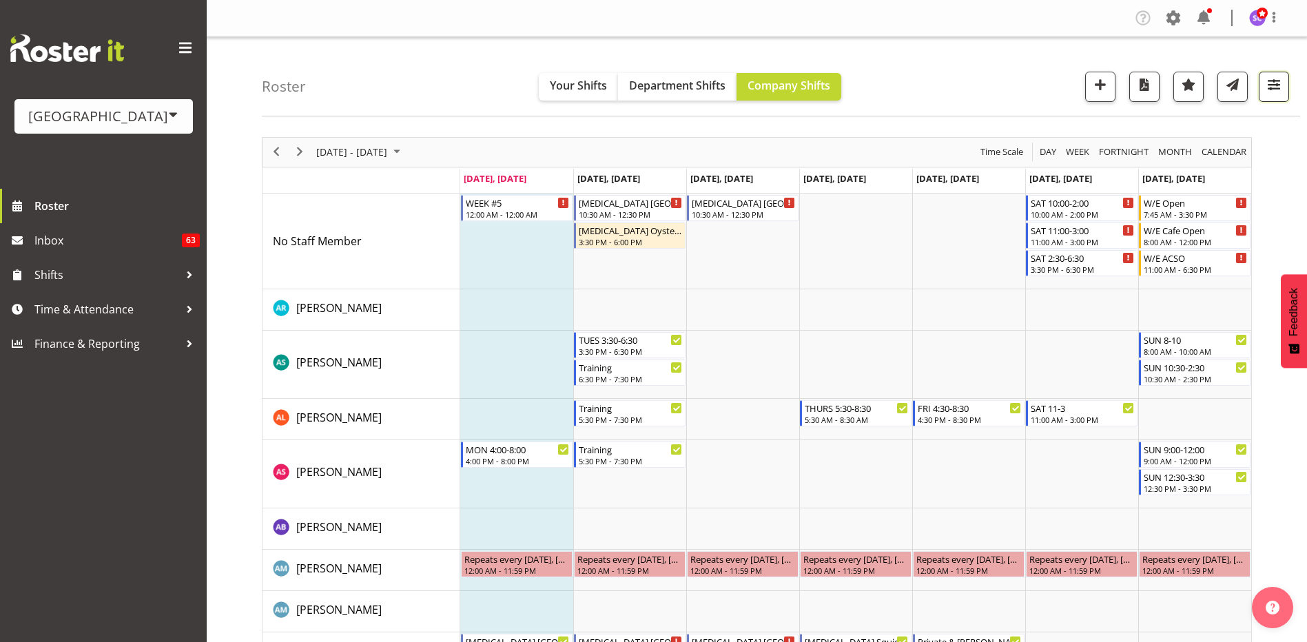
click at [1276, 74] on button "button" at bounding box center [1274, 87] width 30 height 30
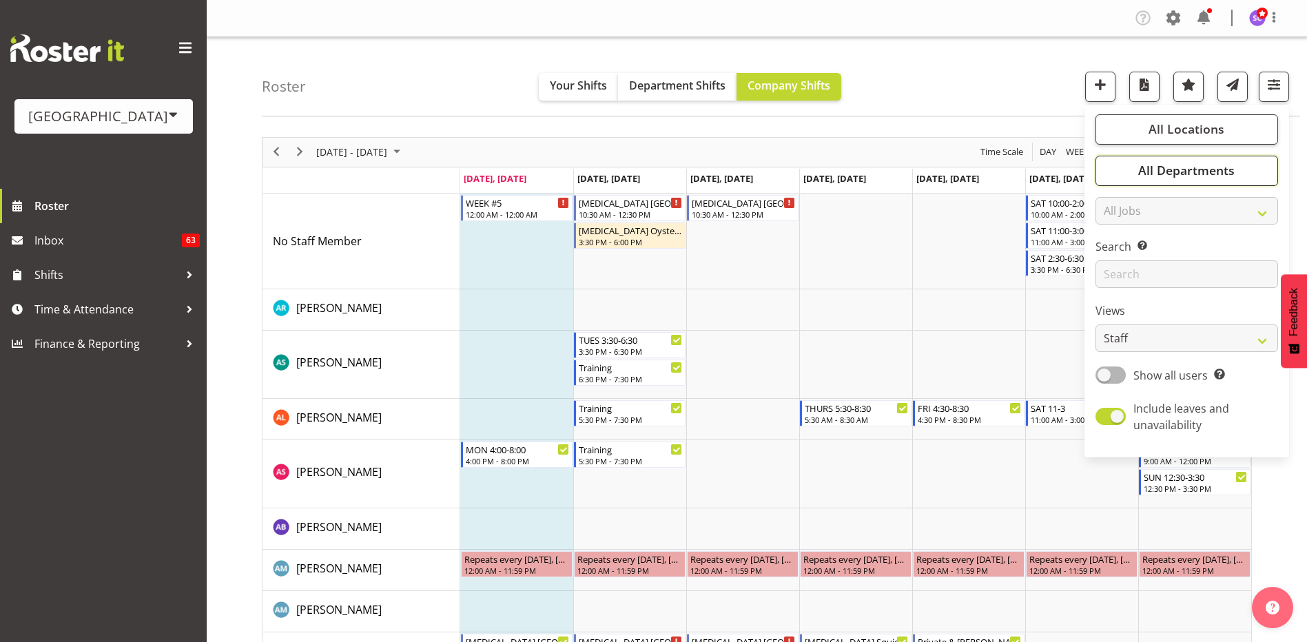
click at [1253, 172] on button "All Departments" at bounding box center [1187, 171] width 183 height 30
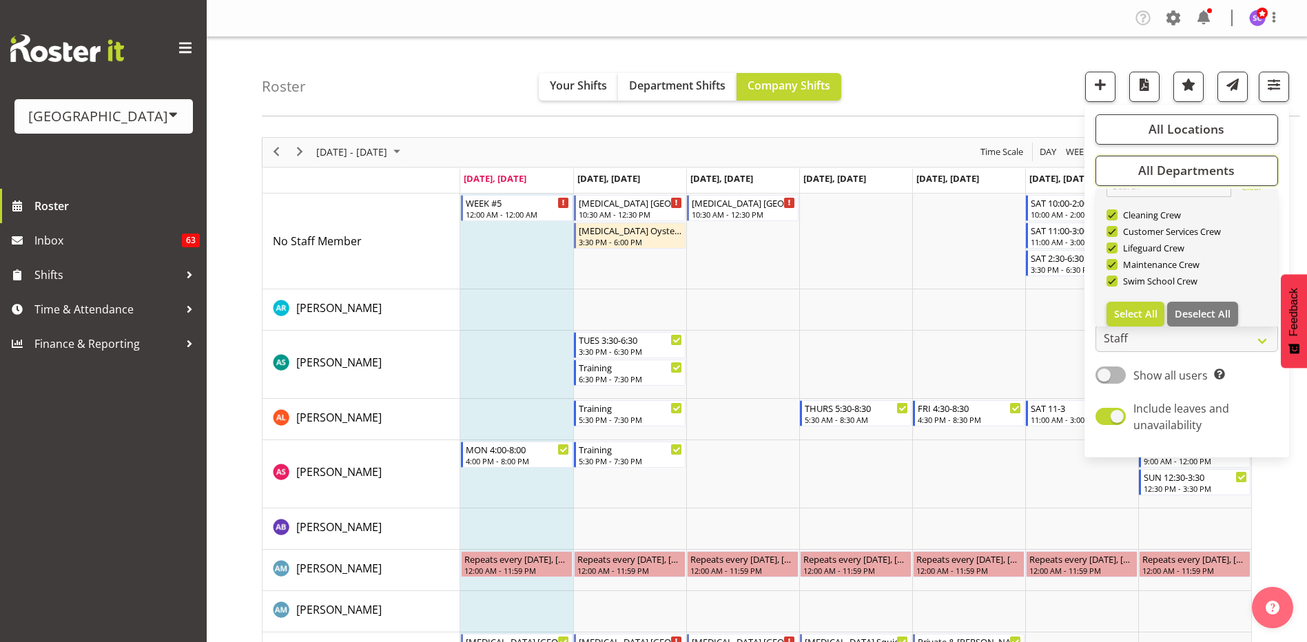
scroll to position [33, 0]
click at [1211, 300] on span "Deselect All" at bounding box center [1203, 304] width 56 height 13
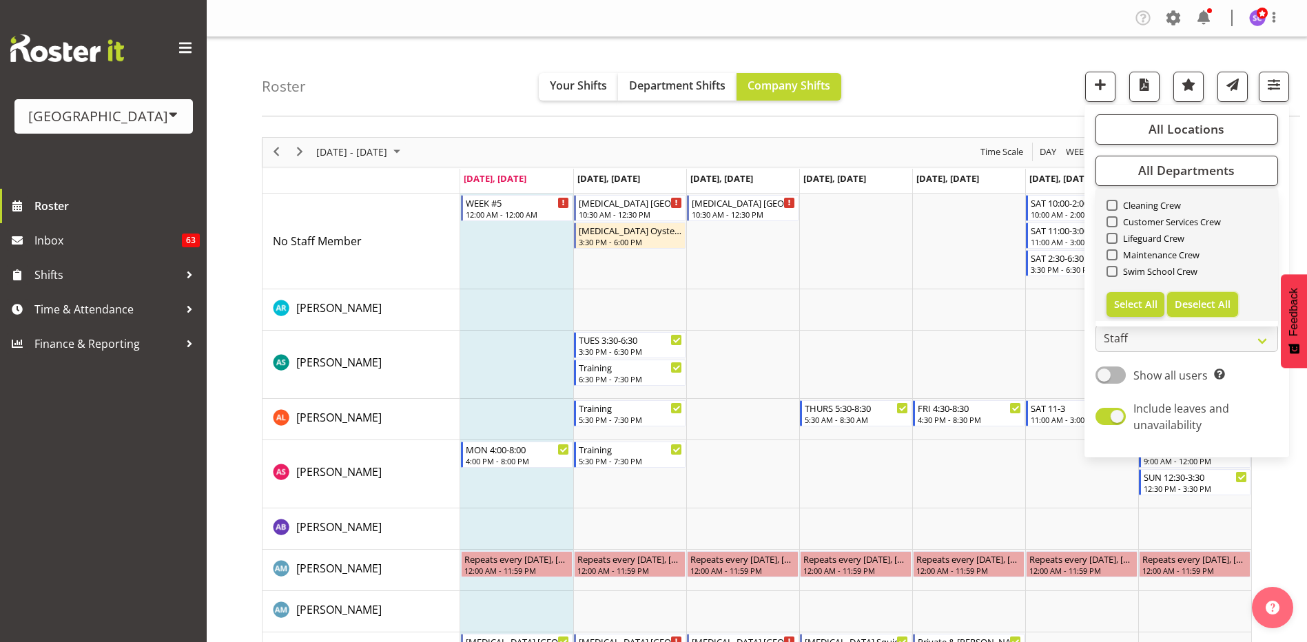
checkbox input "false"
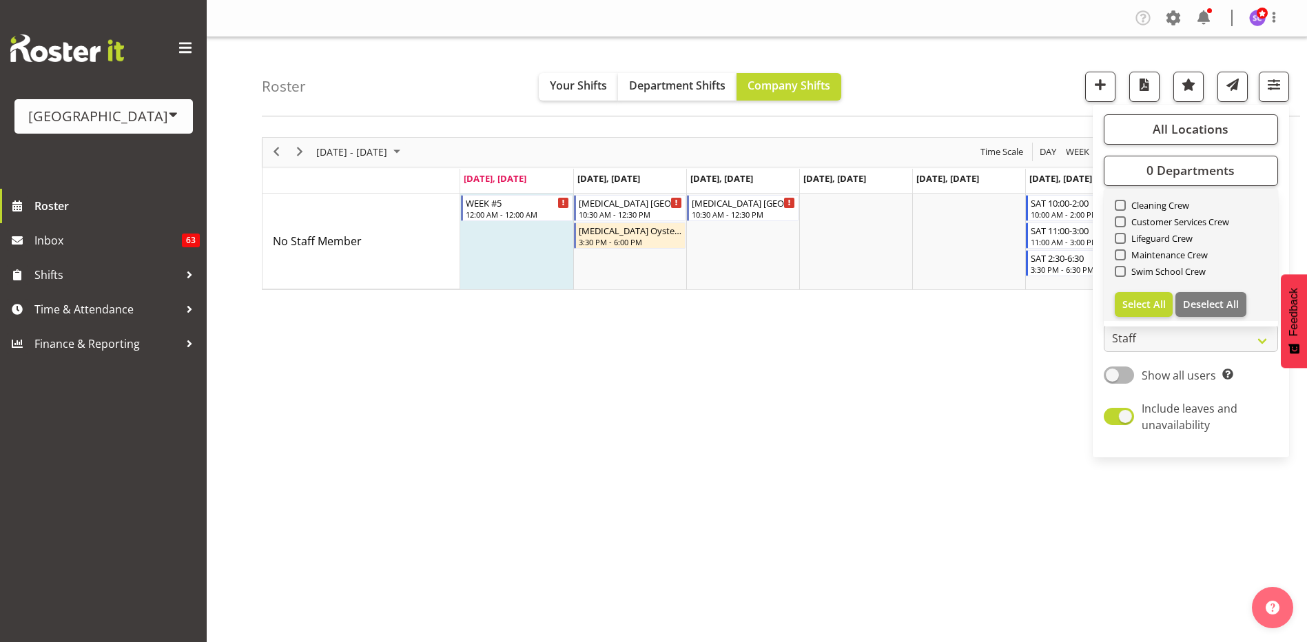
click at [1112, 241] on link "Clear Cleaning Crew Customer Services Crew Lifeguard Crew Maintenance Crew Swim…" at bounding box center [1191, 241] width 174 height 160
click at [1120, 236] on span at bounding box center [1120, 238] width 11 height 11
click at [1120, 236] on input "Lifeguard Crew" at bounding box center [1119, 238] width 9 height 9
checkbox input "true"
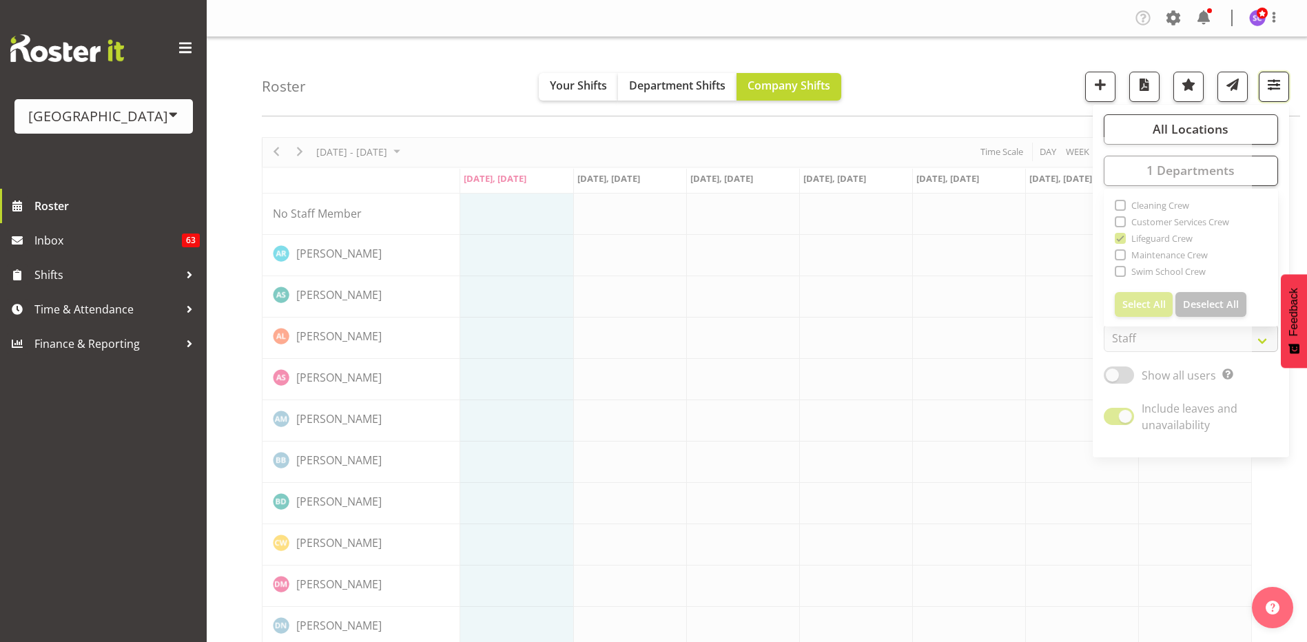
click at [1286, 88] on button "button" at bounding box center [1274, 87] width 30 height 30
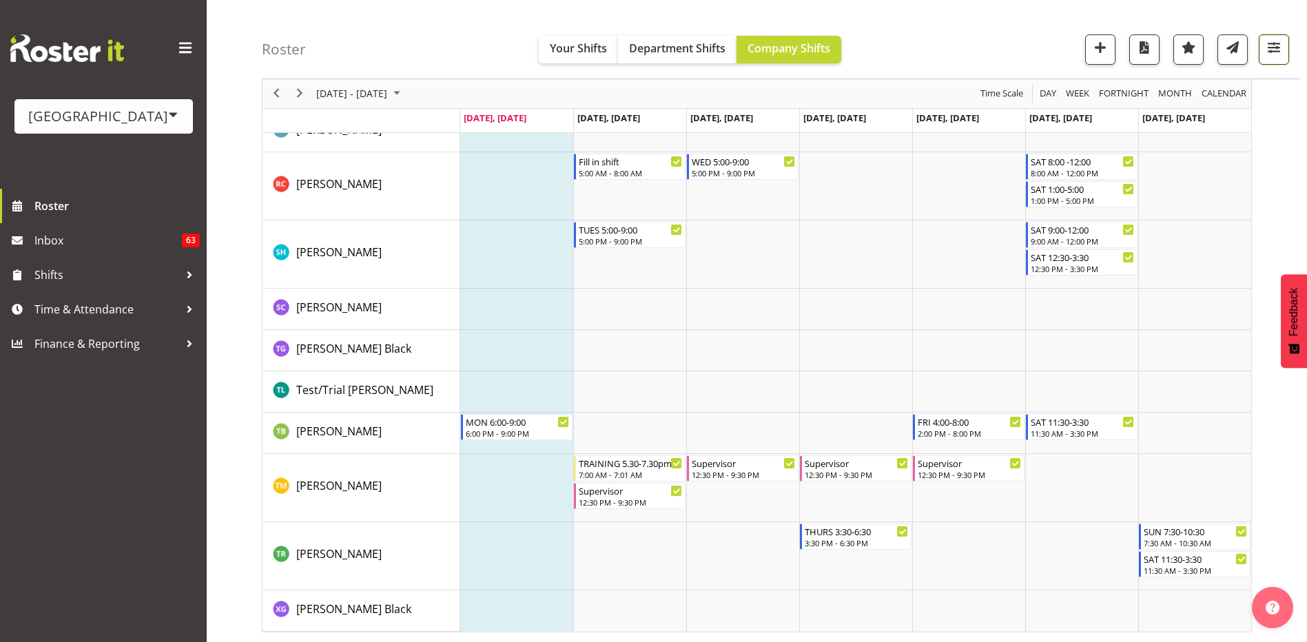
scroll to position [1868, 0]
click at [181, 280] on div at bounding box center [189, 275] width 21 height 21
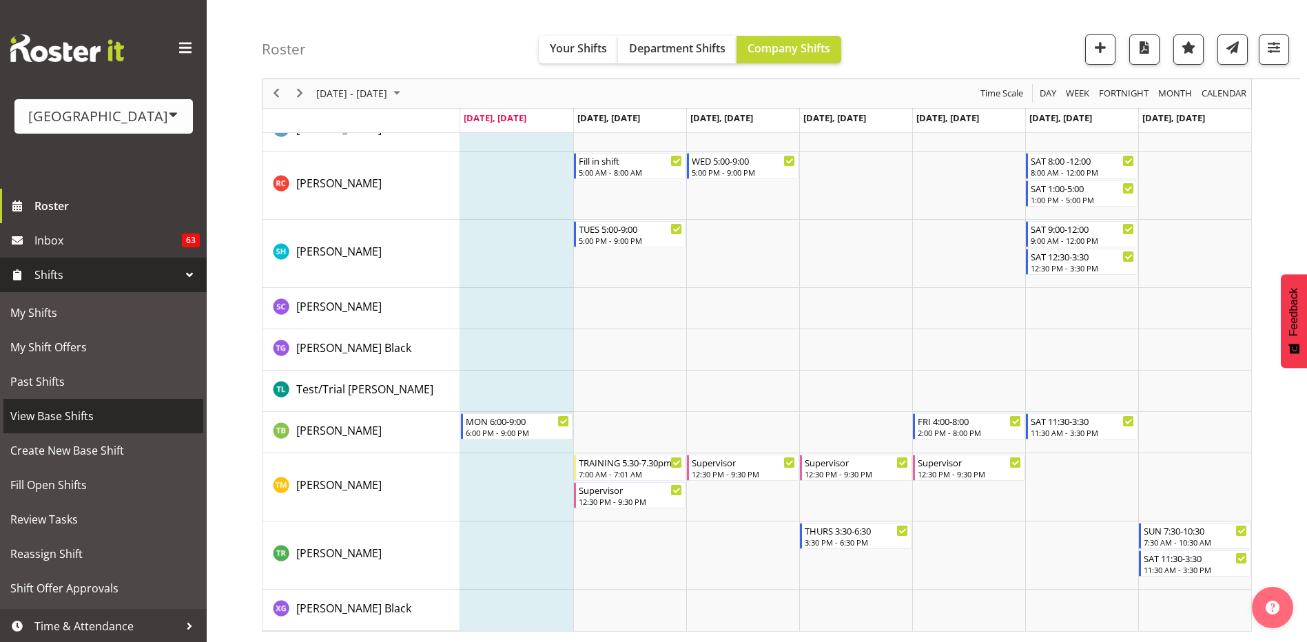
click at [65, 414] on span "View Base Shifts" at bounding box center [103, 416] width 186 height 21
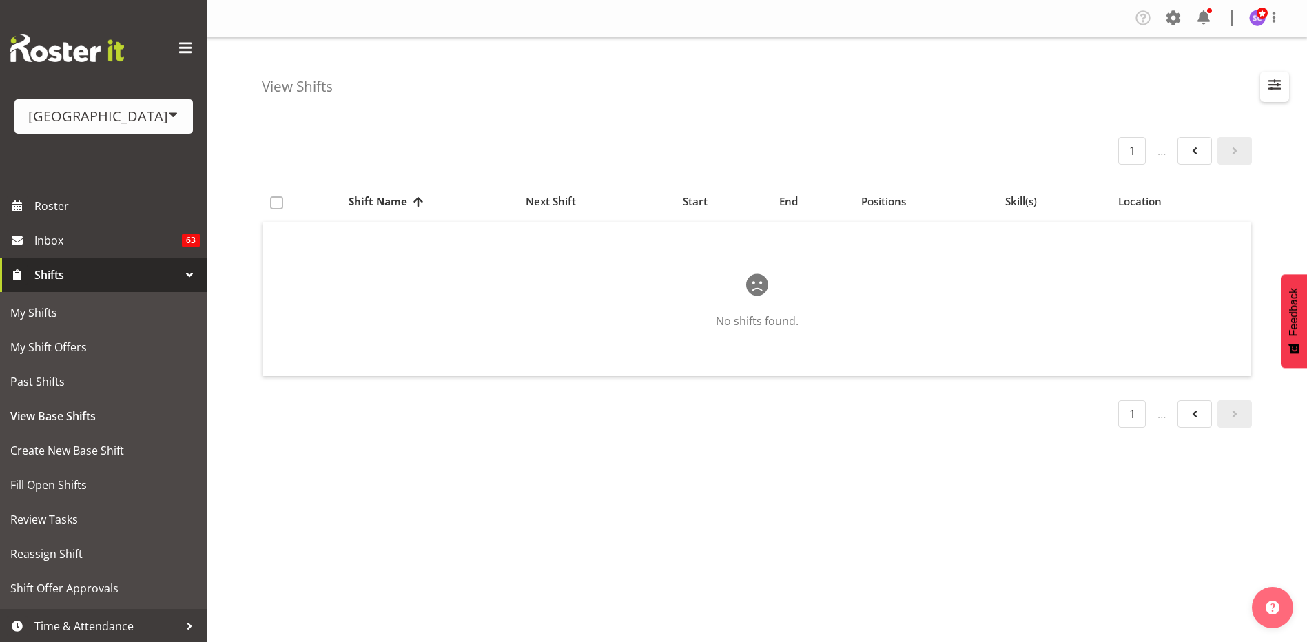
click at [1277, 82] on span "button" at bounding box center [1275, 85] width 18 height 18
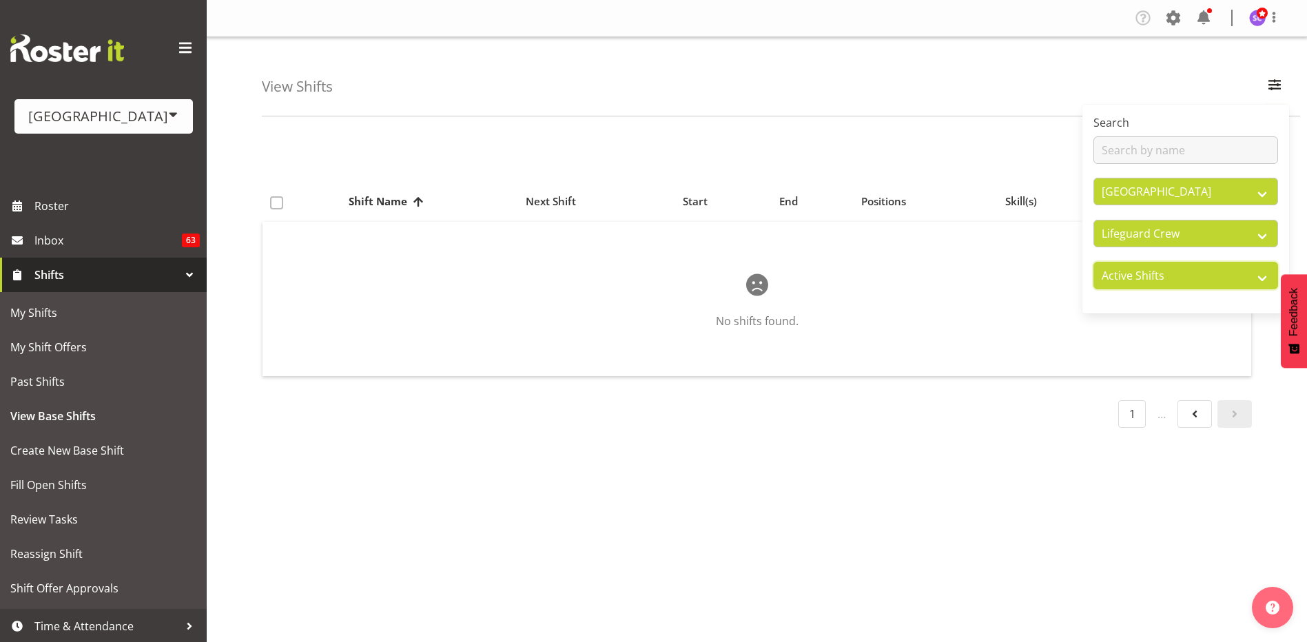
click at [1269, 277] on select "Active Shifts Inactive Shifts" at bounding box center [1186, 276] width 185 height 28
click at [1267, 278] on select "Active Shifts Inactive Shifts" at bounding box center [1186, 276] width 185 height 28
click at [1052, 337] on section "No shifts found." at bounding box center [757, 299] width 967 height 127
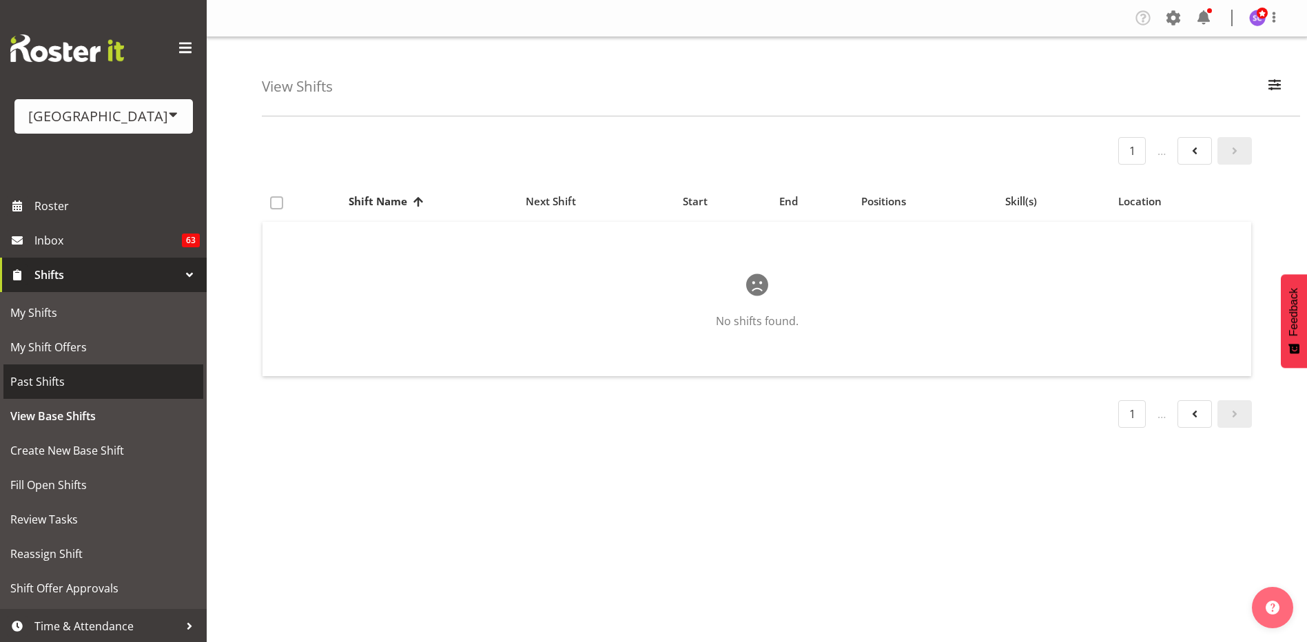
scroll to position [36, 0]
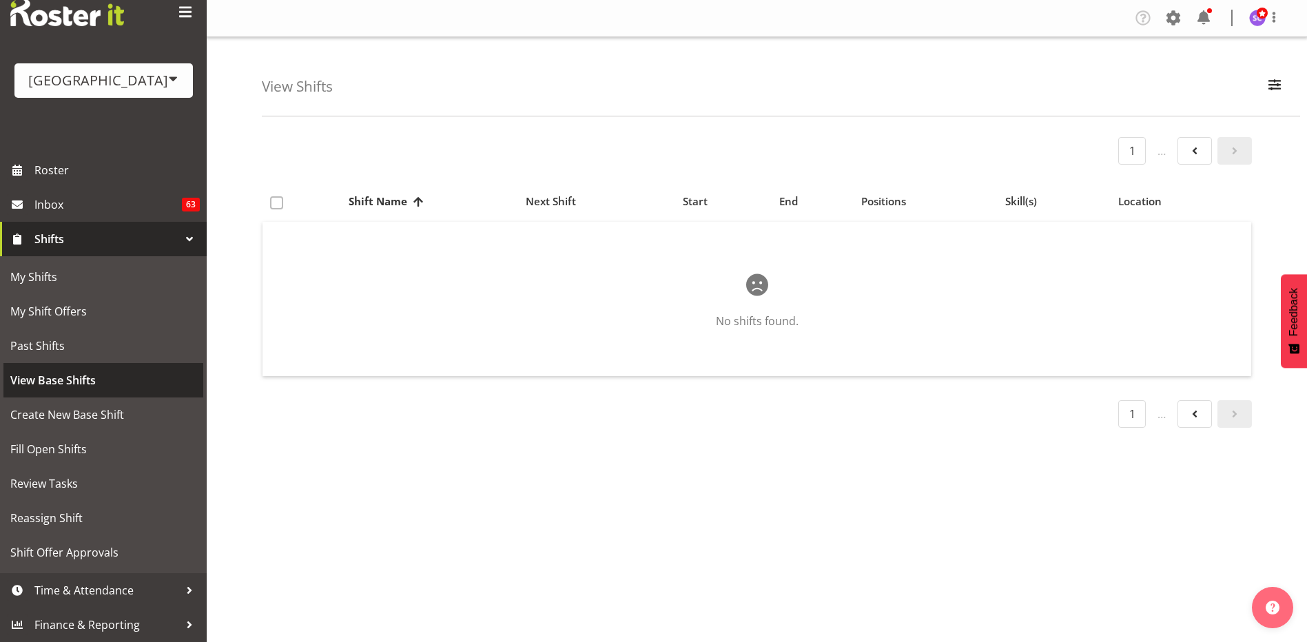
click at [81, 379] on span "View Base Shifts" at bounding box center [103, 380] width 186 height 21
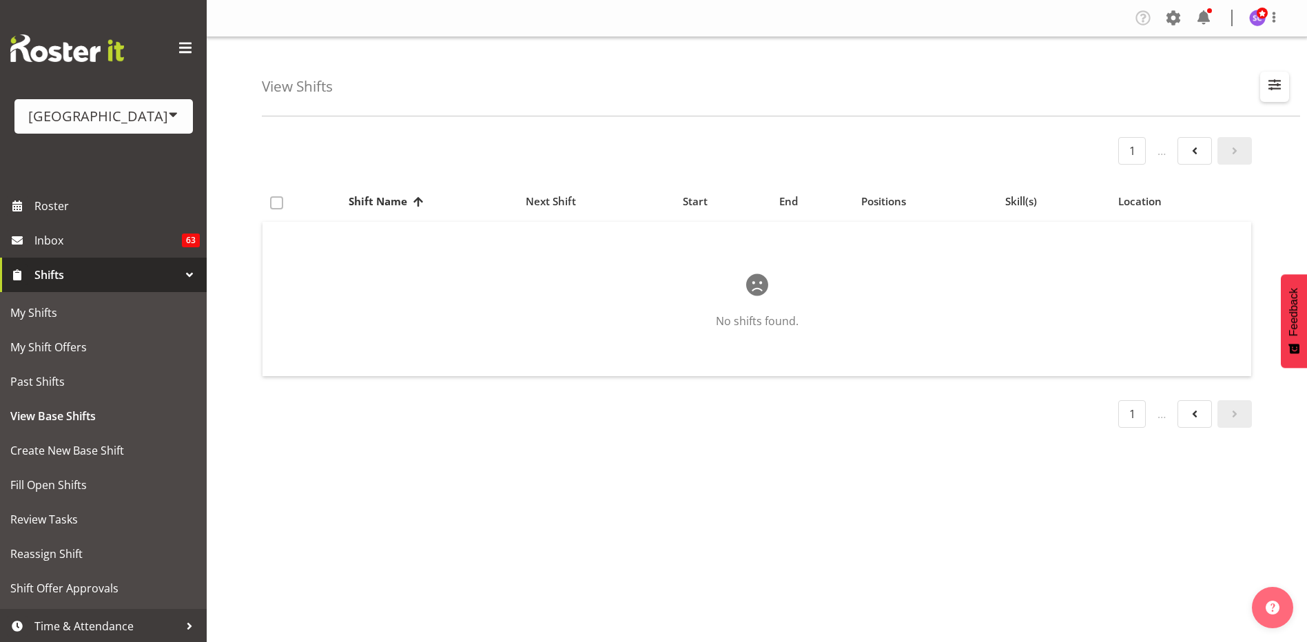
click at [1274, 91] on span "button" at bounding box center [1275, 85] width 18 height 18
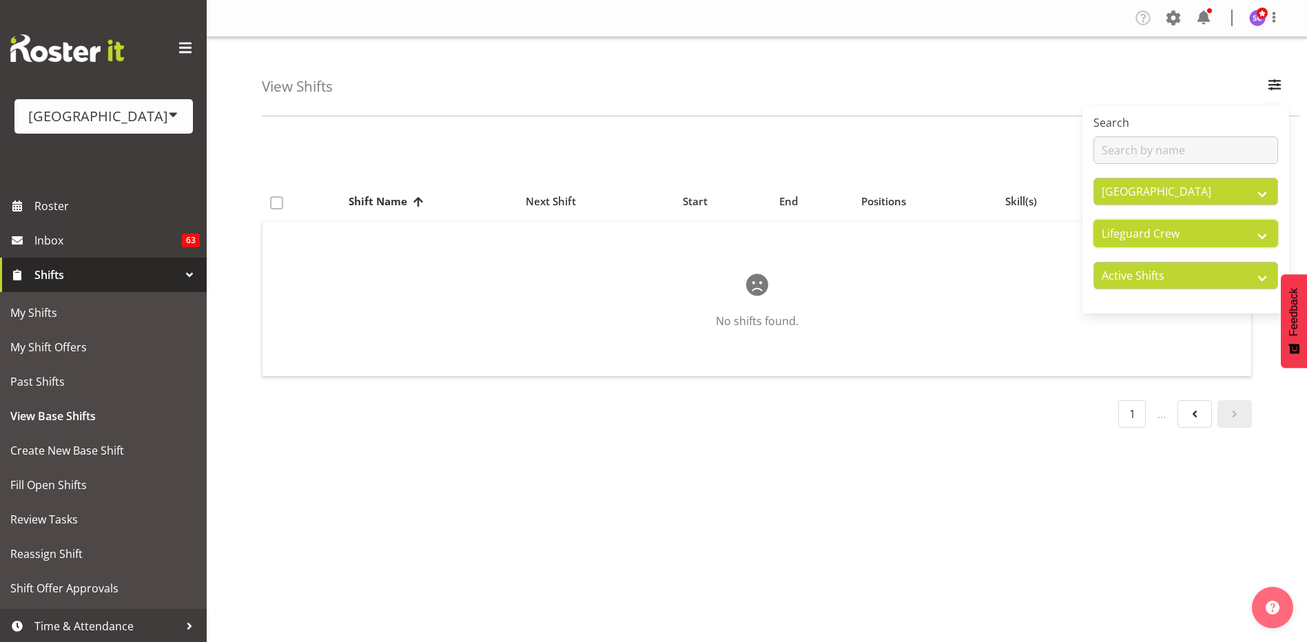
click at [1262, 237] on select "All Departments Cleaning Crew Customer Services Crew Lifeguard Crew Maintenance…" at bounding box center [1186, 234] width 185 height 28
select select "all"
click at [1094, 220] on select "All Departments Cleaning Crew Customer Services Crew Lifeguard Crew Maintenance…" at bounding box center [1186, 234] width 185 height 28
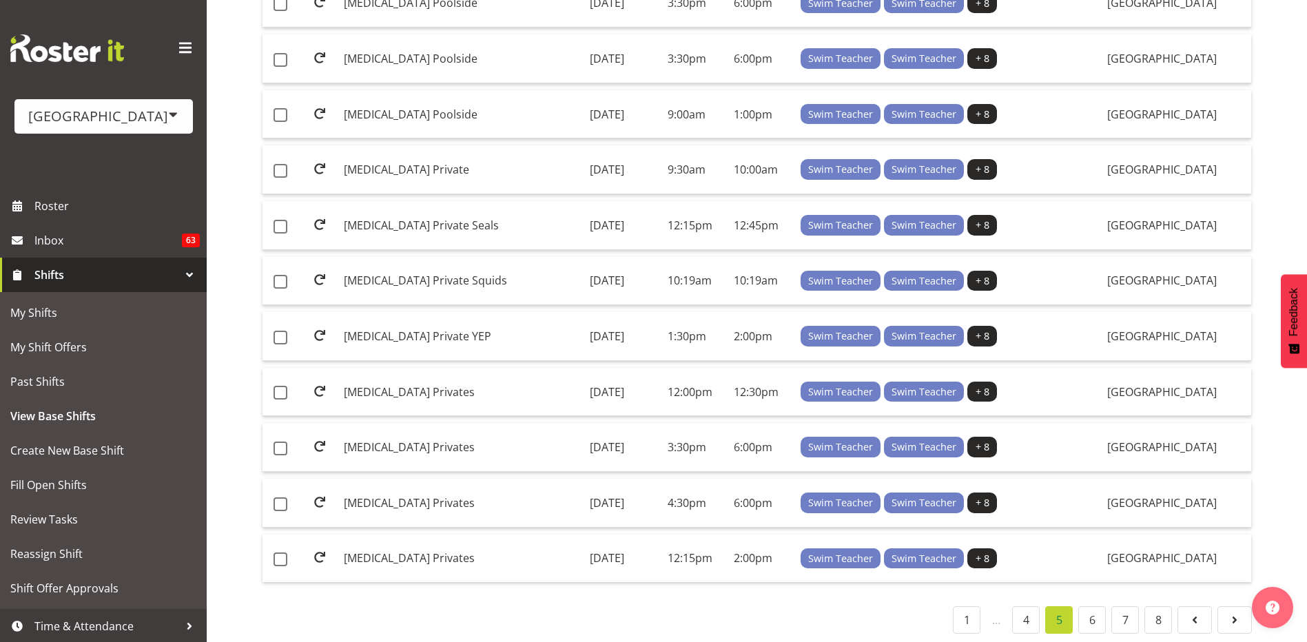
scroll to position [980, 0]
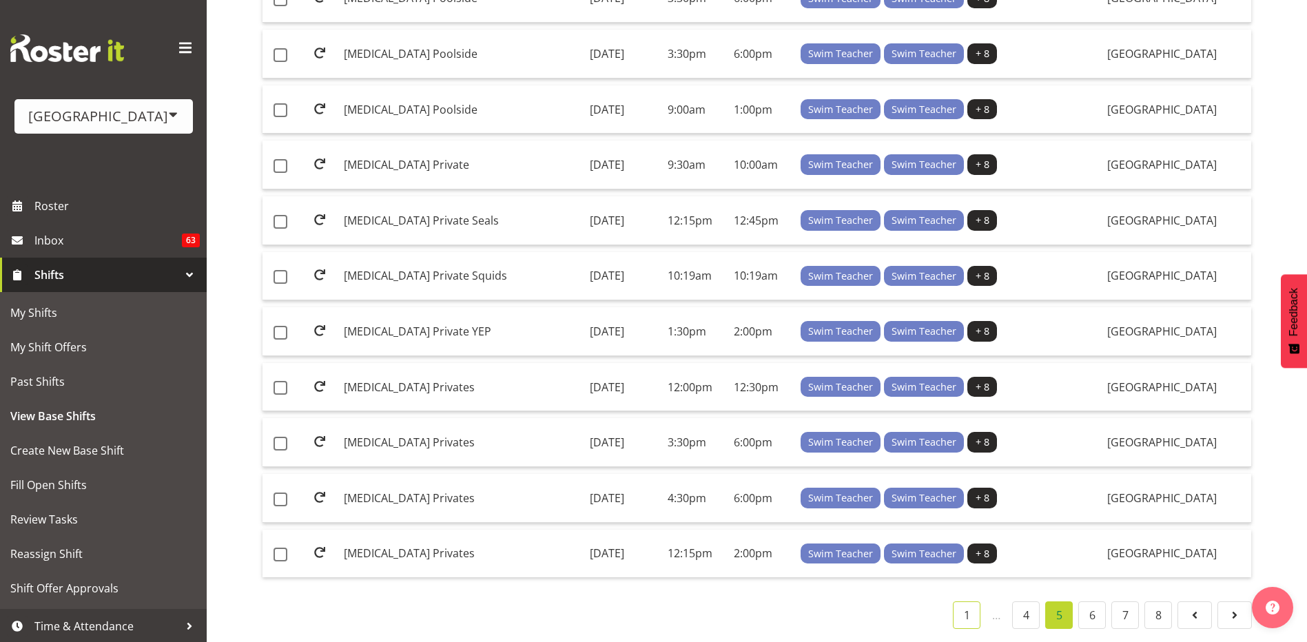
click at [963, 606] on link "1" at bounding box center [967, 616] width 28 height 28
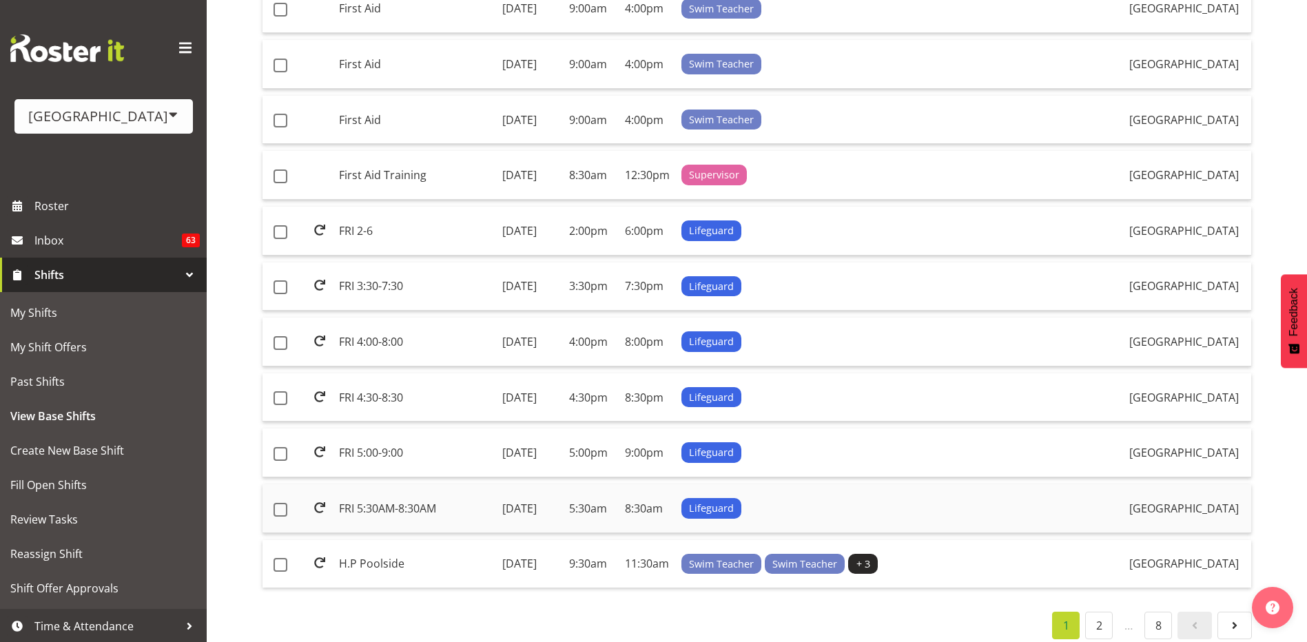
scroll to position [980, 0]
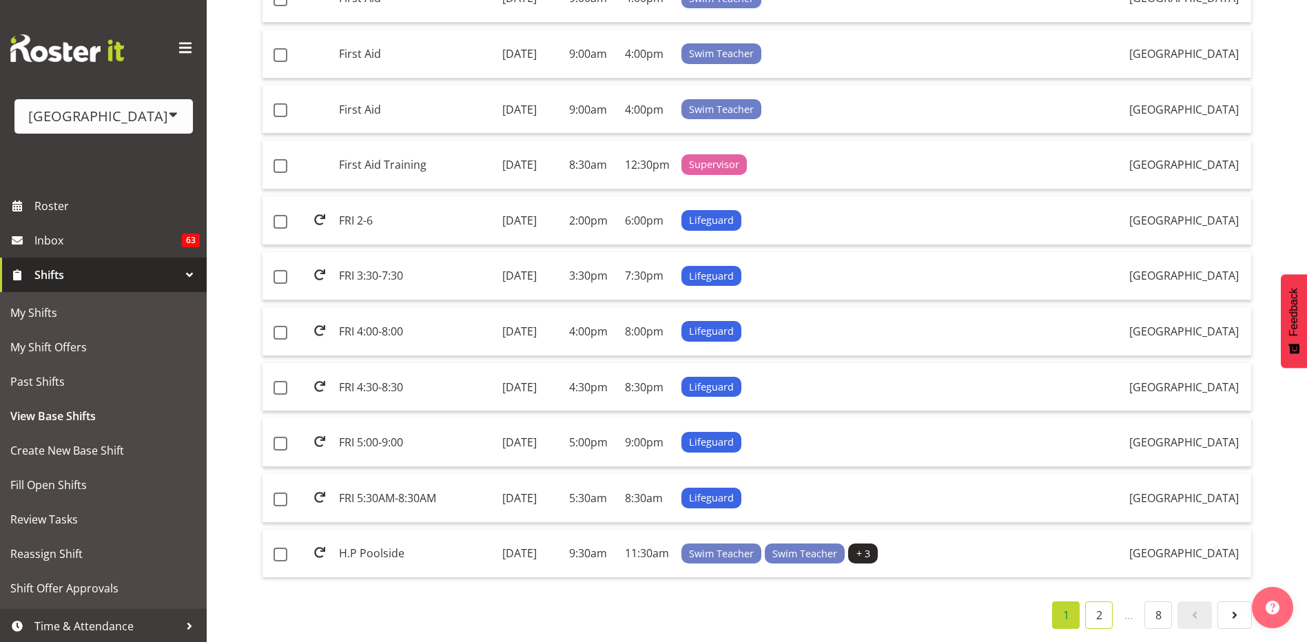
click at [1093, 605] on link "2" at bounding box center [1099, 616] width 28 height 28
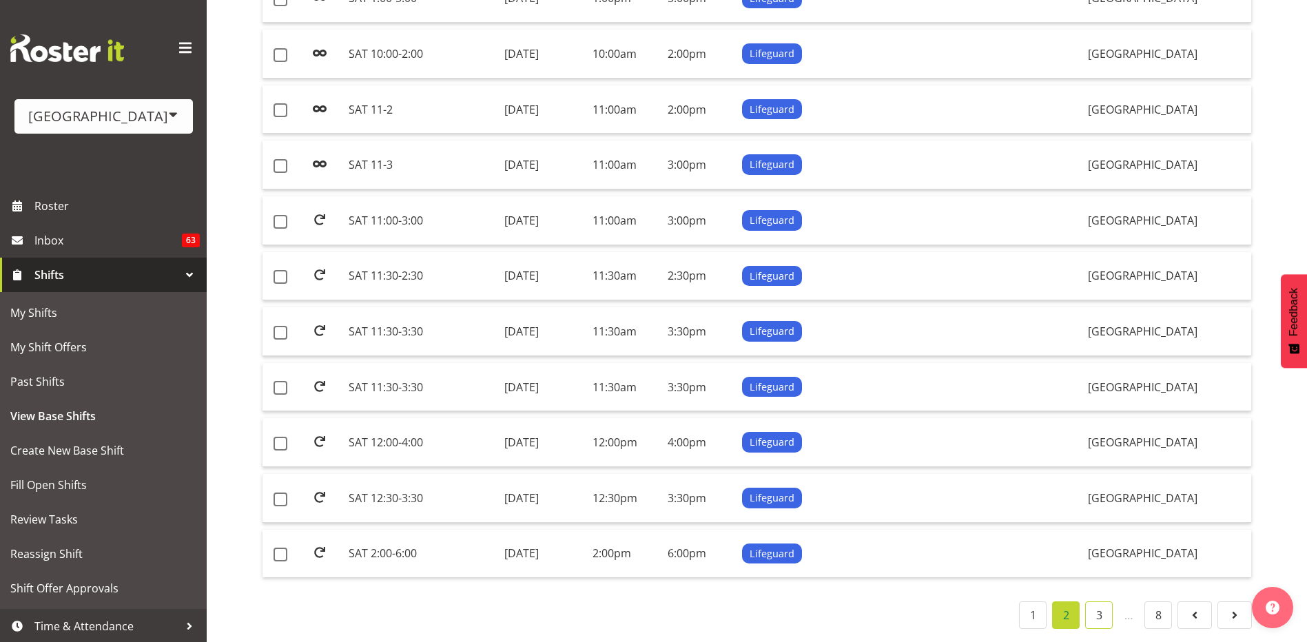
click at [1095, 612] on link "3" at bounding box center [1099, 616] width 28 height 28
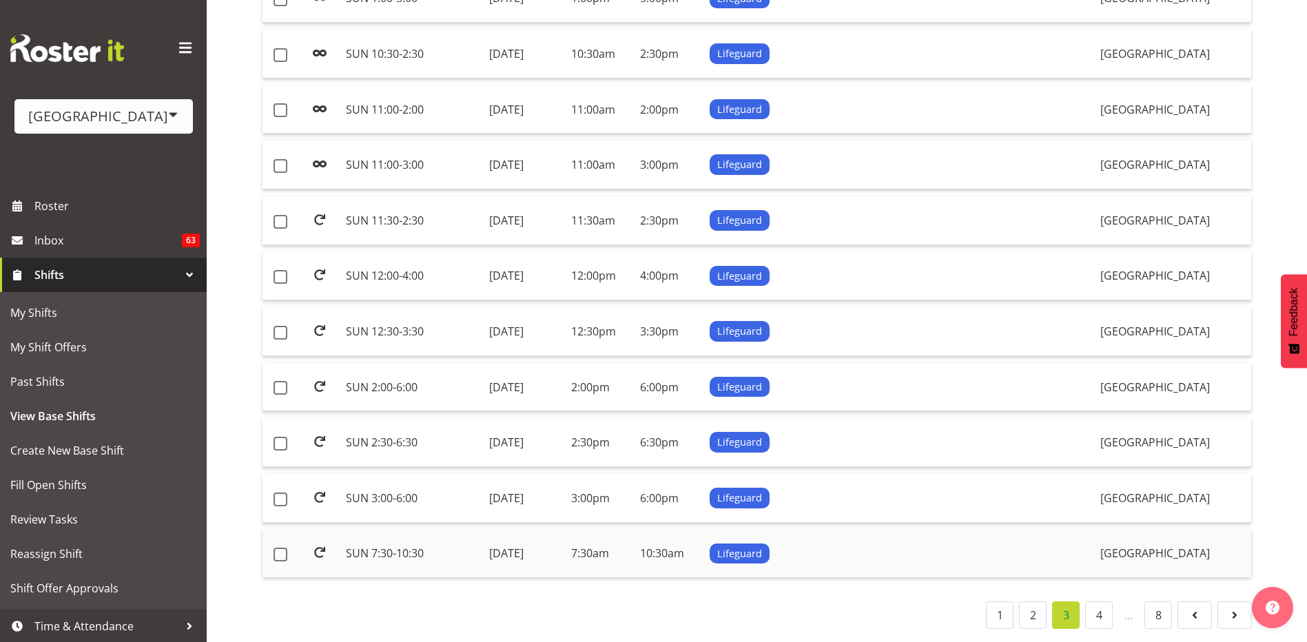
click at [704, 551] on td "10:30am" at bounding box center [670, 554] width 70 height 48
click at [1094, 608] on link "4" at bounding box center [1099, 616] width 28 height 28
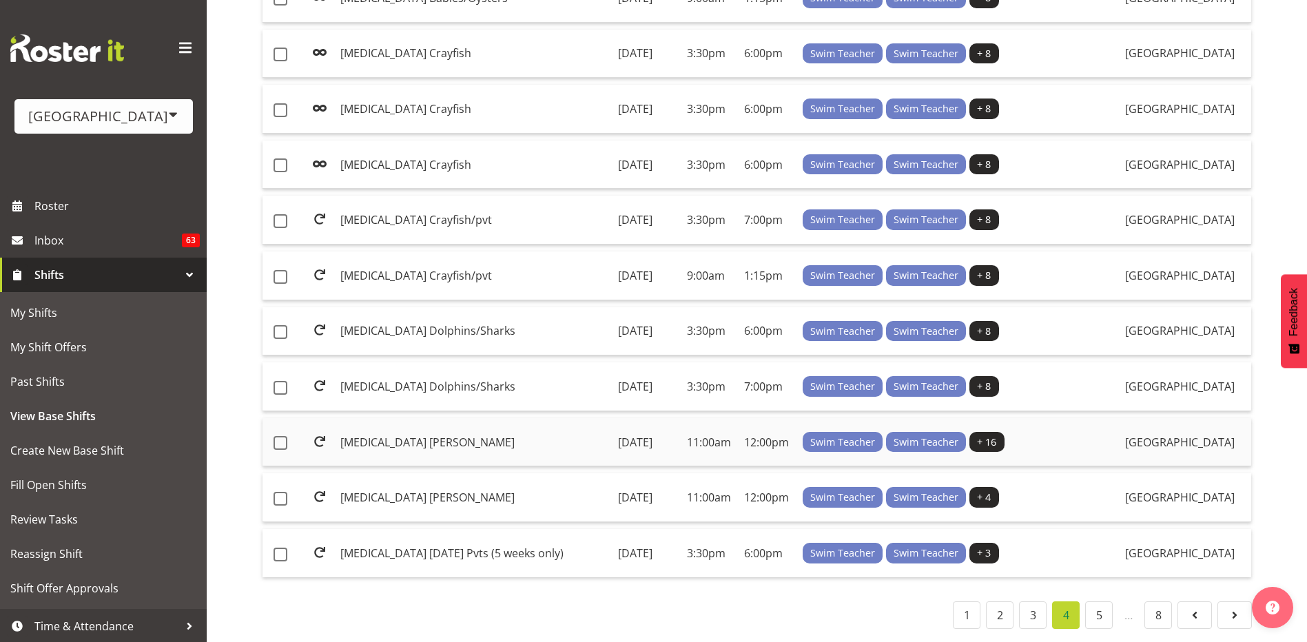
scroll to position [977, 0]
click at [1027, 608] on link "3" at bounding box center [1033, 616] width 28 height 28
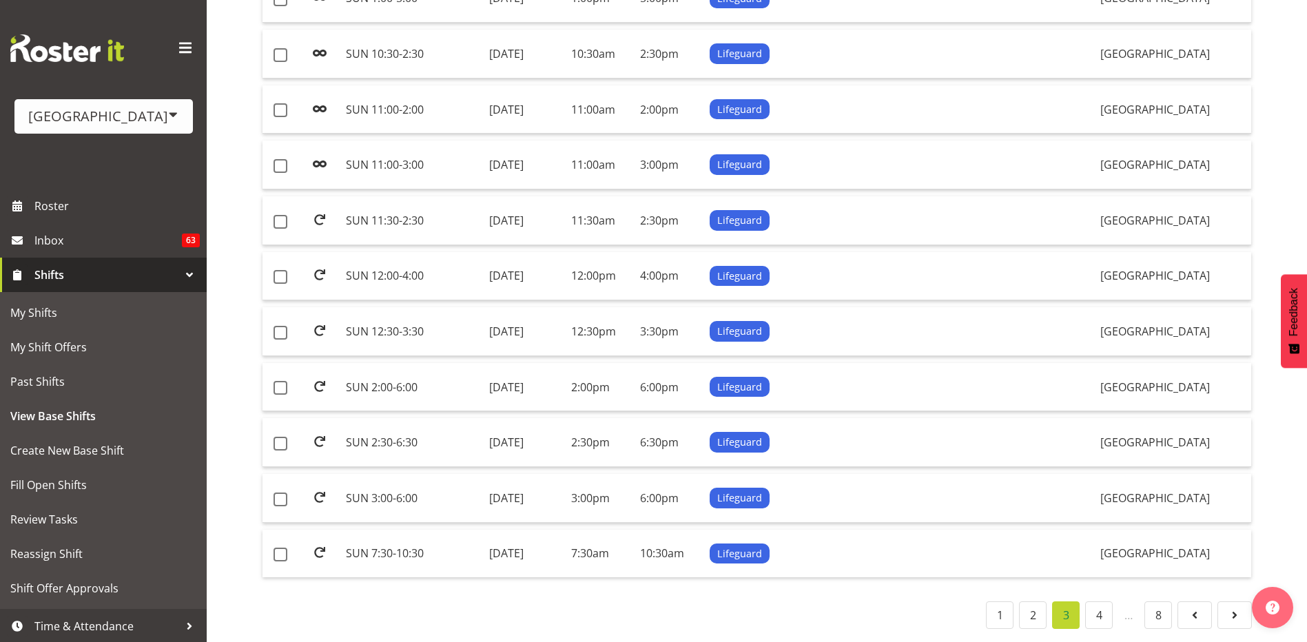
scroll to position [980, 0]
click at [874, 553] on div "Lifeguard" at bounding box center [870, 554] width 321 height 21
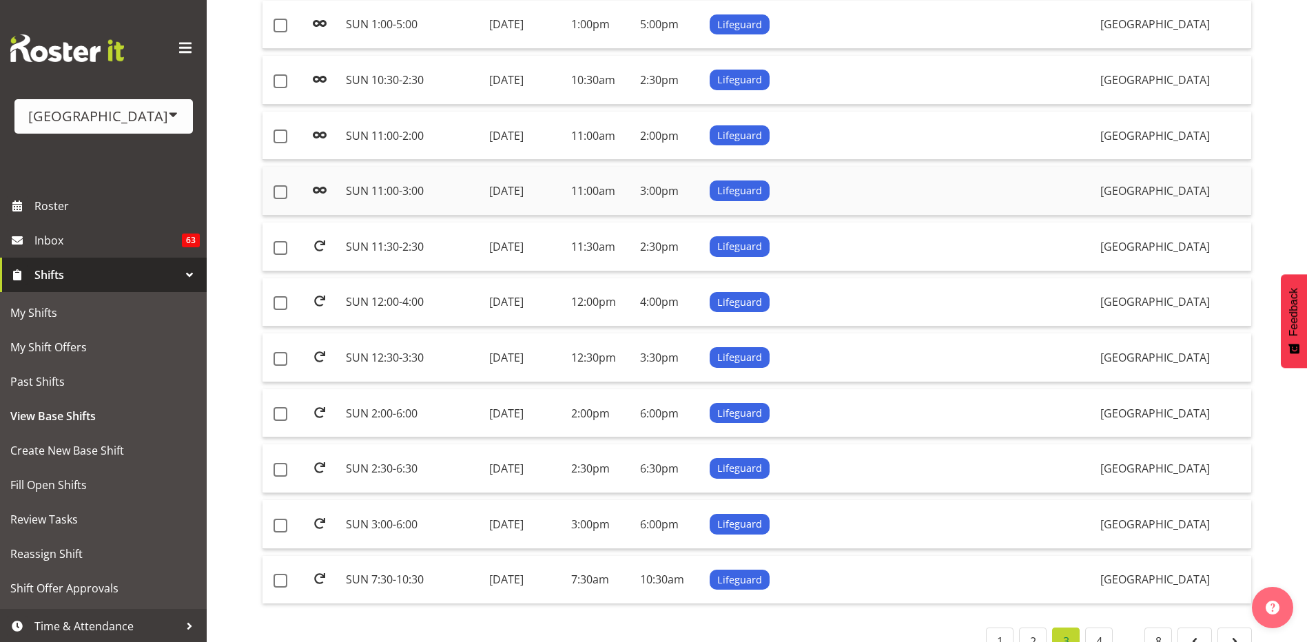
scroll to position [911, 0]
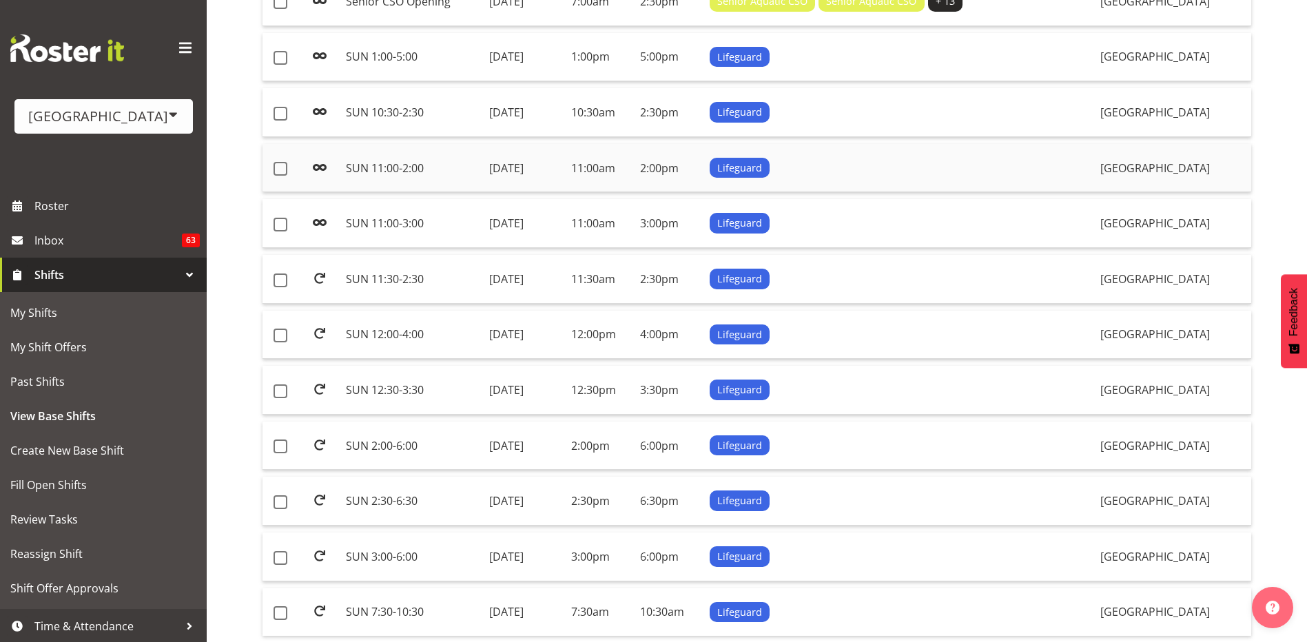
click at [635, 168] on td "11:00am" at bounding box center [601, 168] width 70 height 49
click at [88, 202] on span "Roster" at bounding box center [116, 206] width 165 height 21
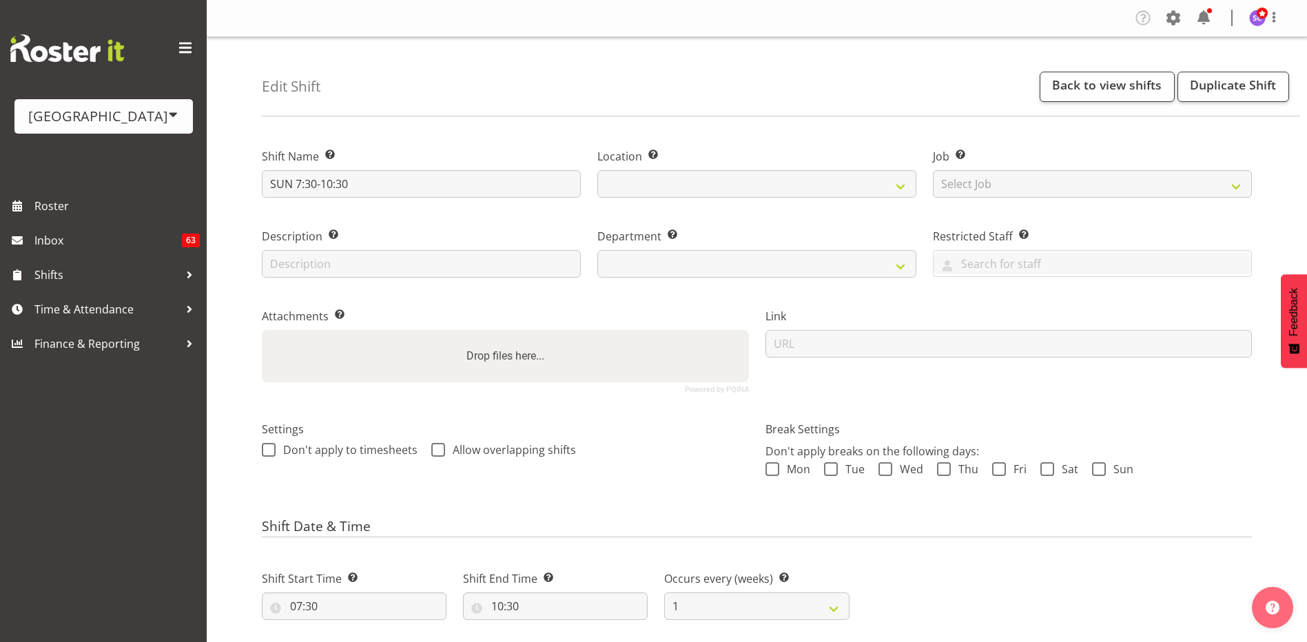
select select
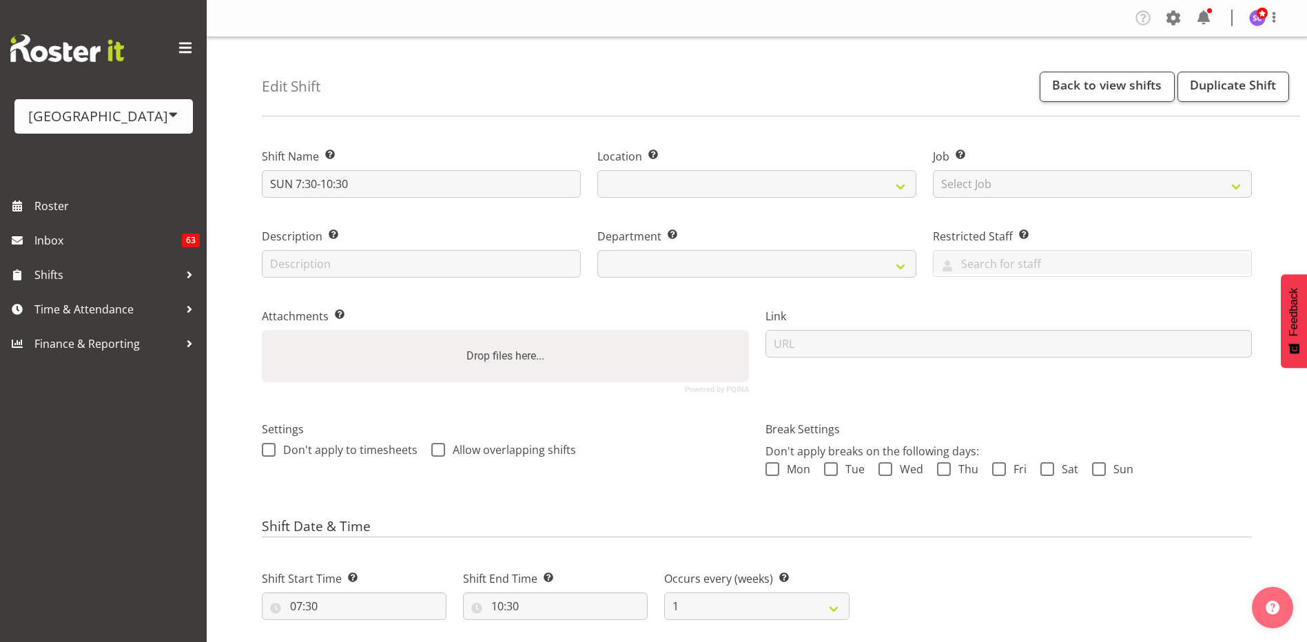
select select "114"
select select
select select "114"
select select
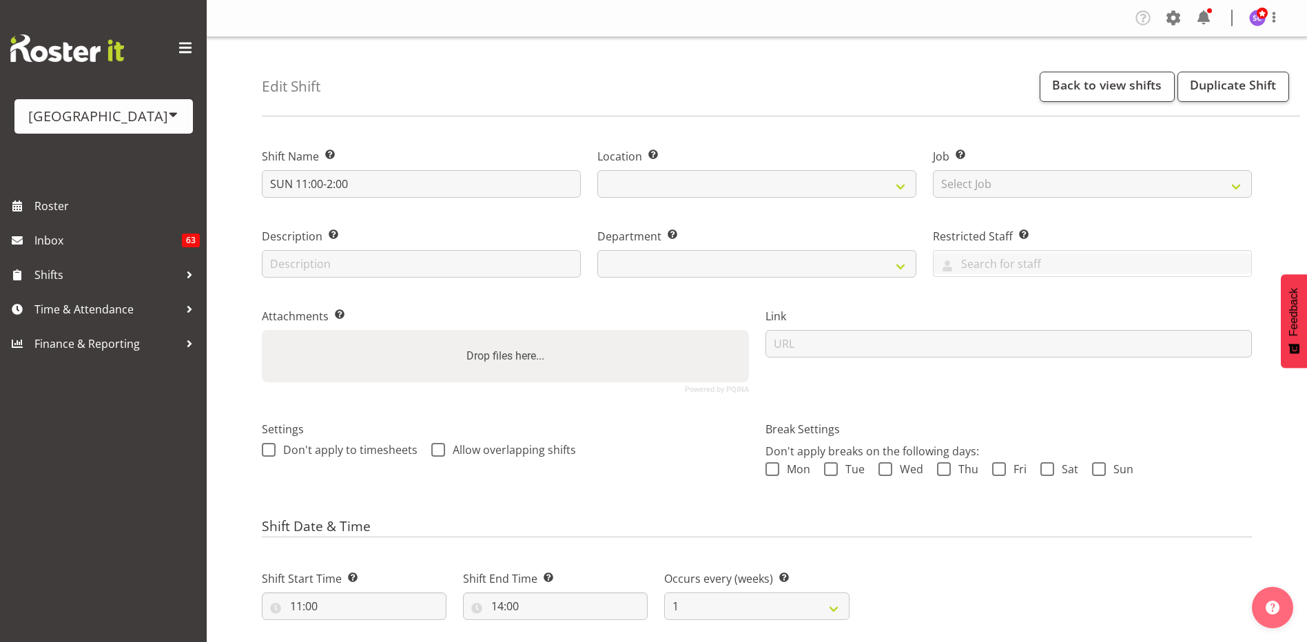
select select
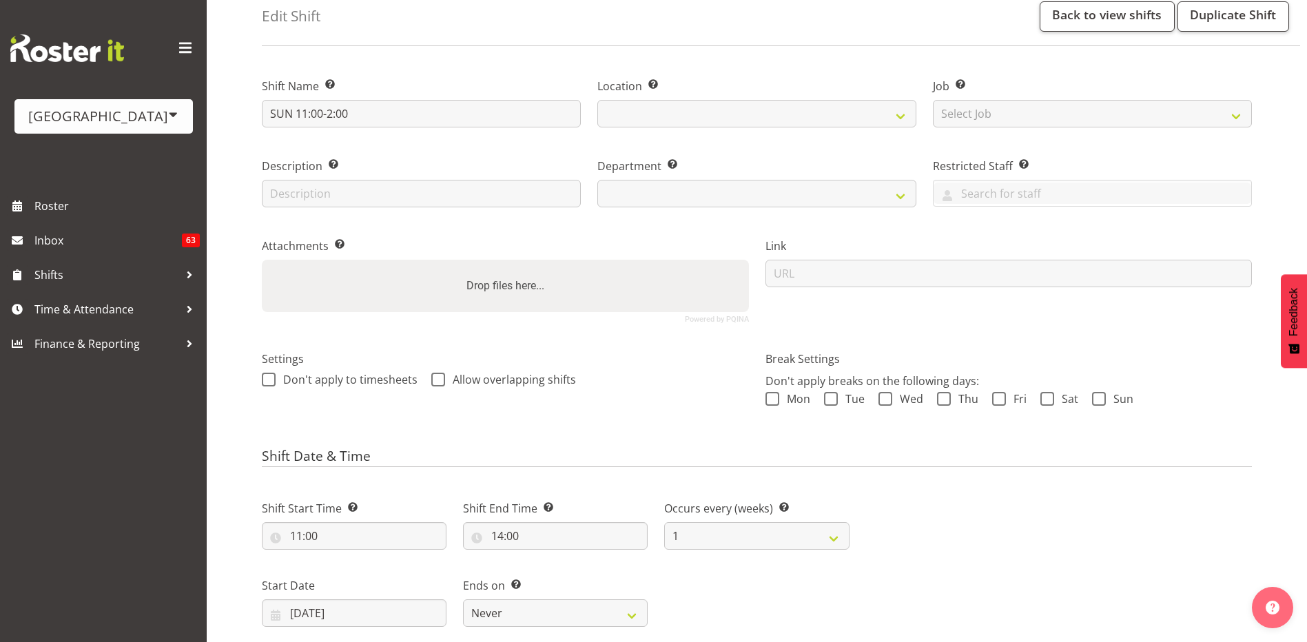
select select "114"
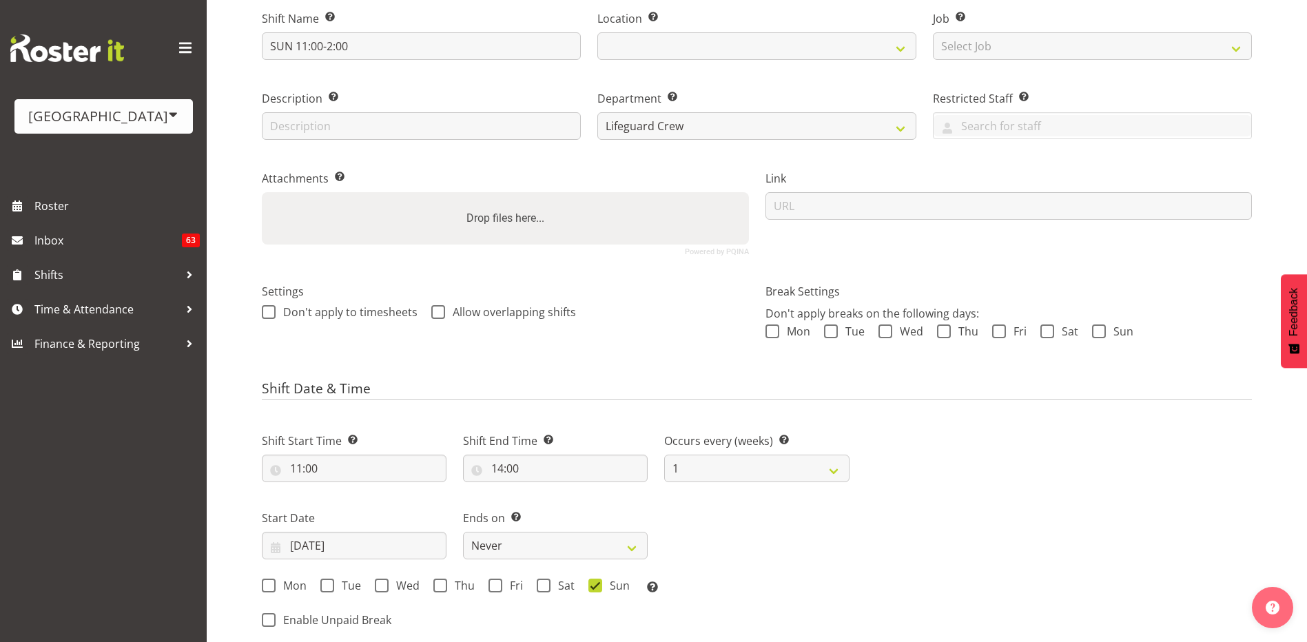
select select
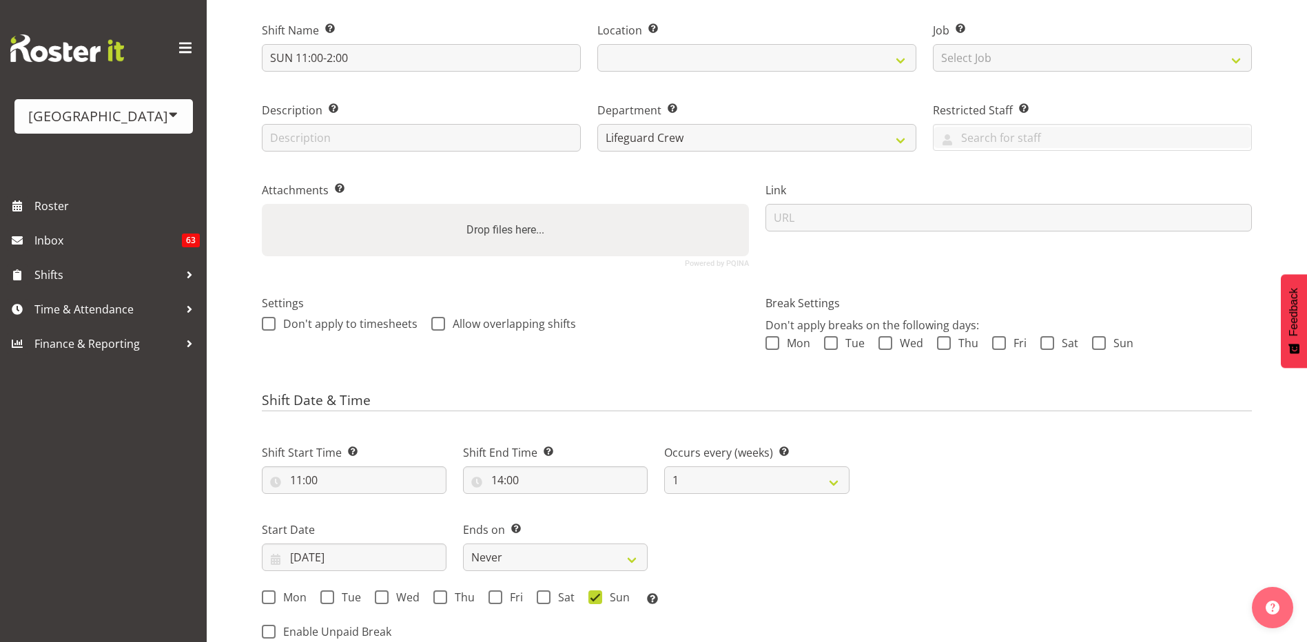
scroll to position [117, 0]
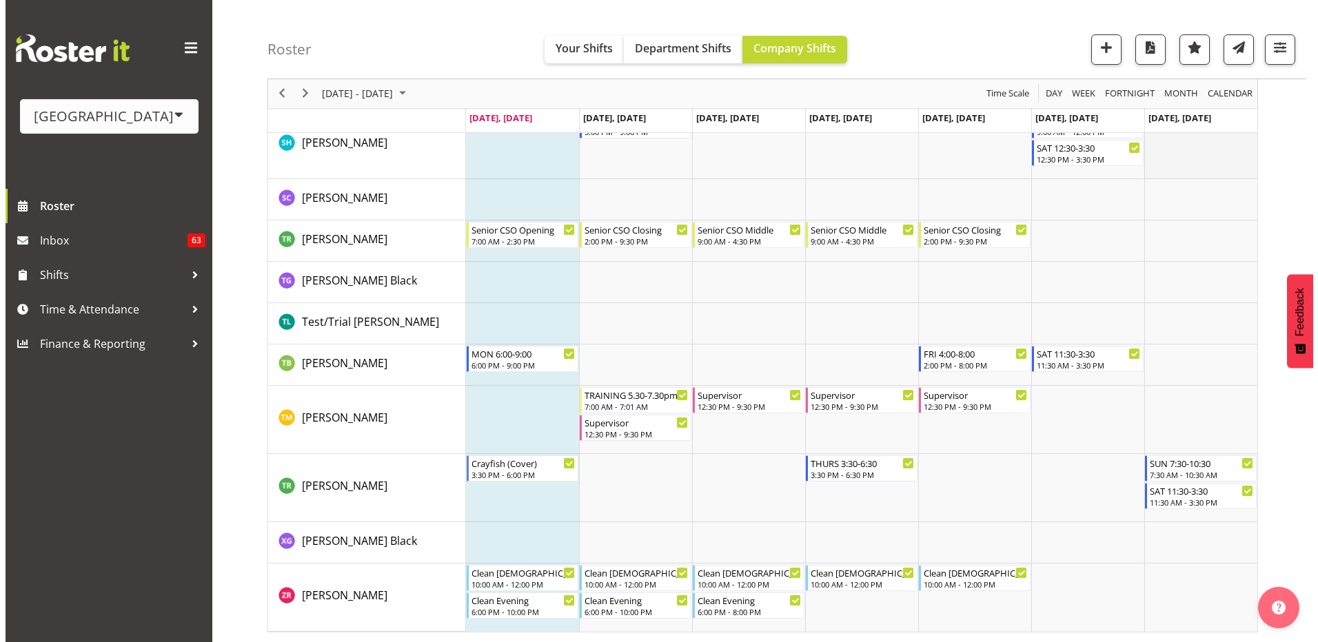
scroll to position [3805, 0]
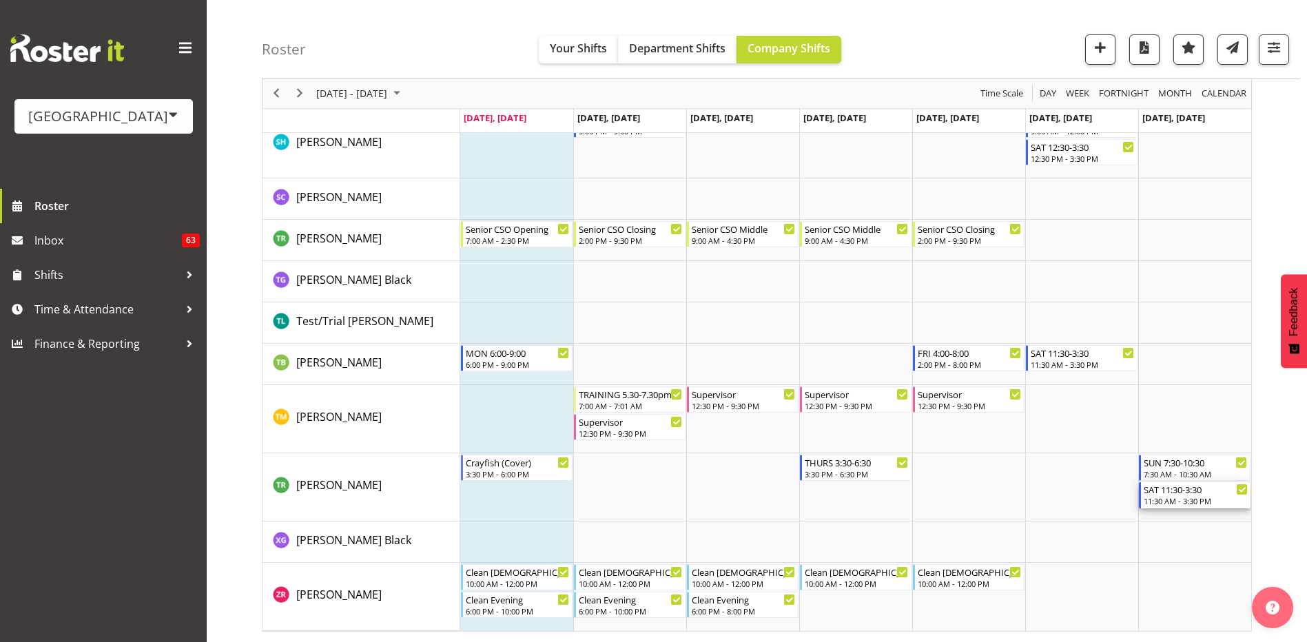
click at [1176, 497] on div "11:30 AM - 3:30 PM" at bounding box center [1196, 500] width 104 height 11
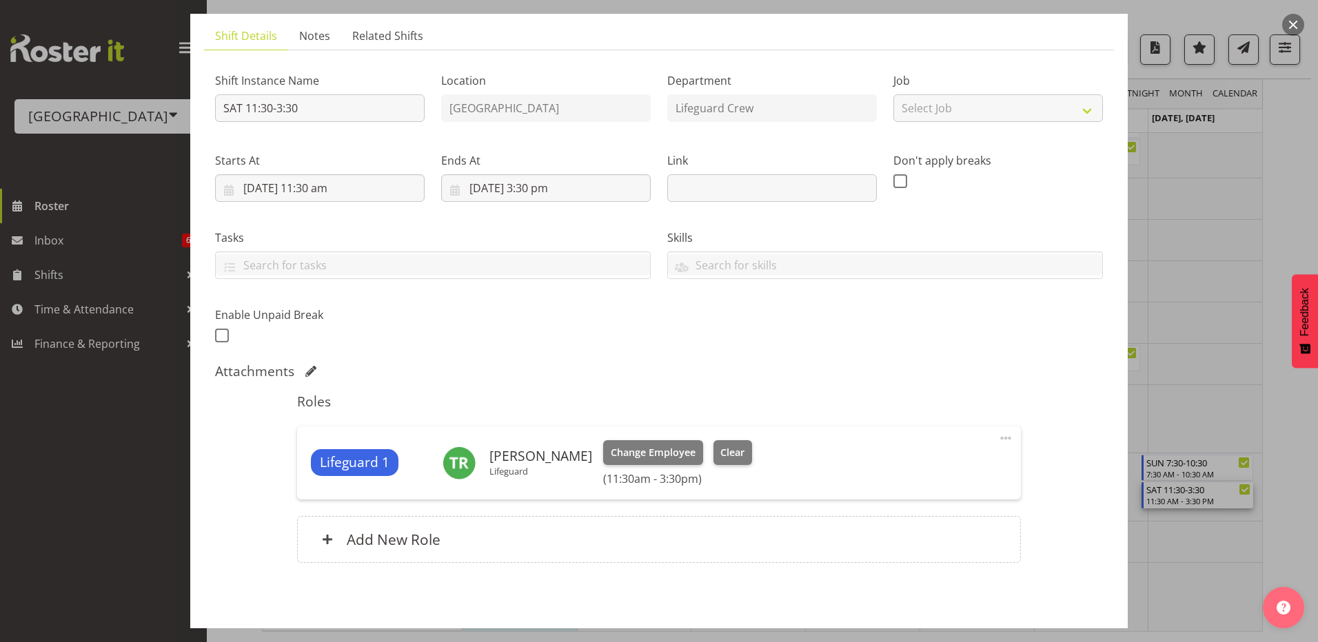
scroll to position [69, 0]
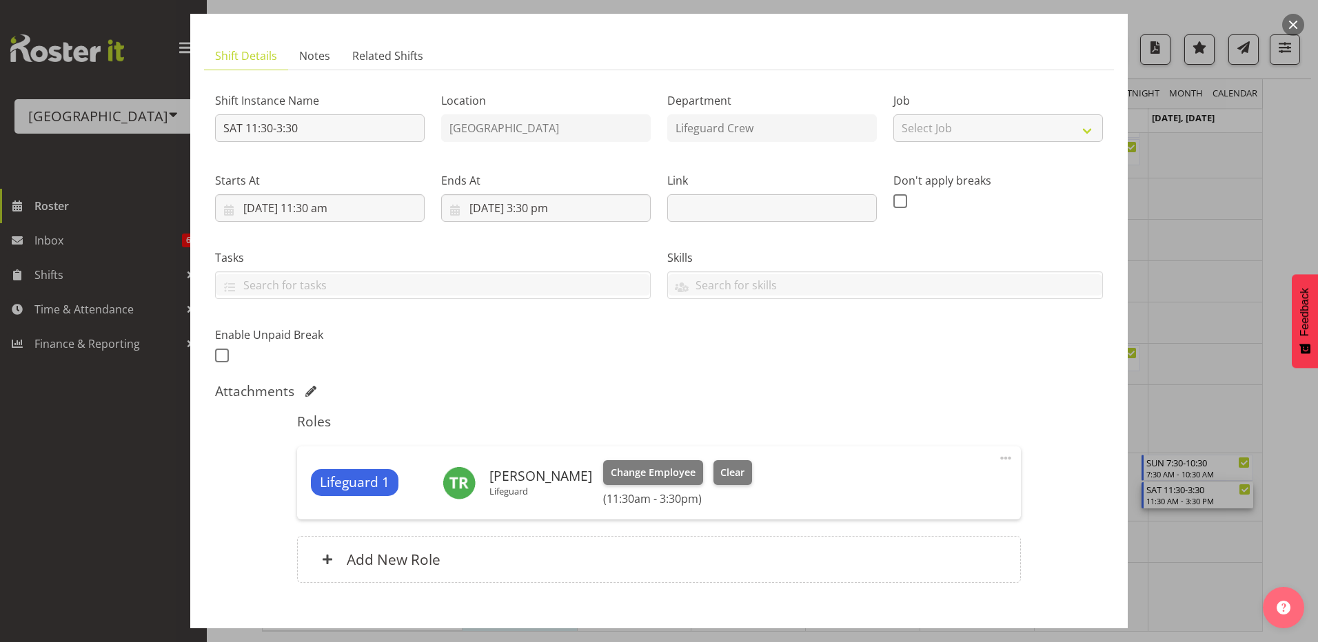
click at [1293, 26] on button "button" at bounding box center [1293, 25] width 22 height 22
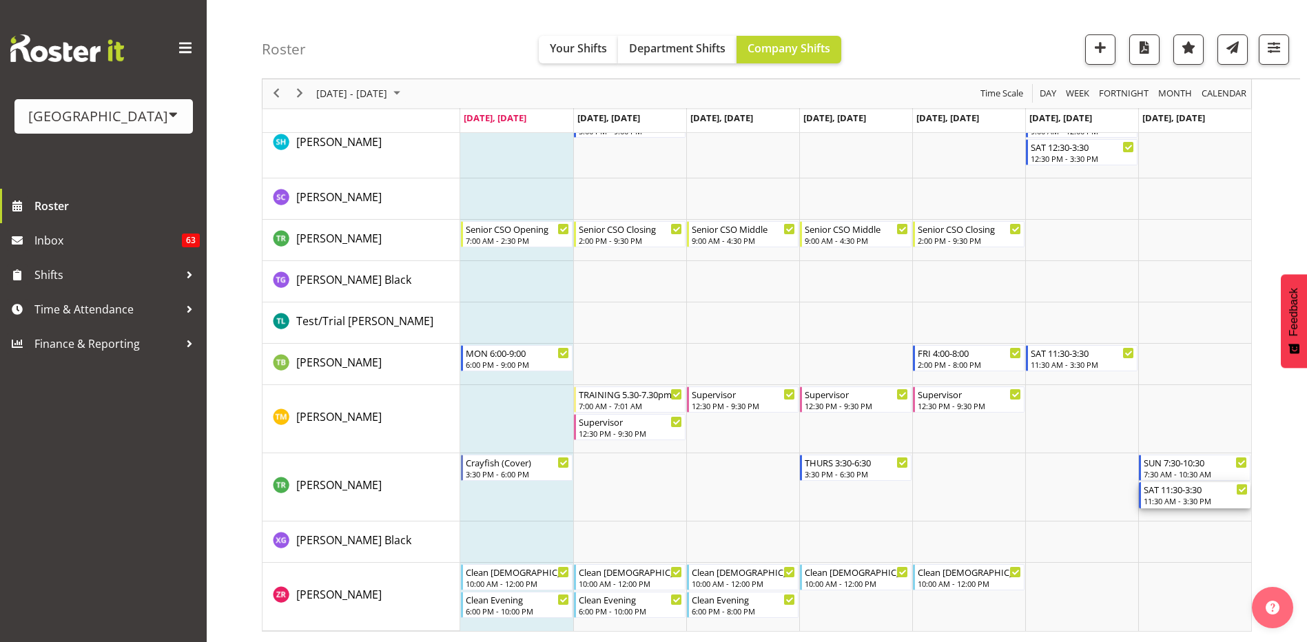
click at [1156, 502] on div "11:30 AM - 3:30 PM" at bounding box center [1196, 500] width 104 height 11
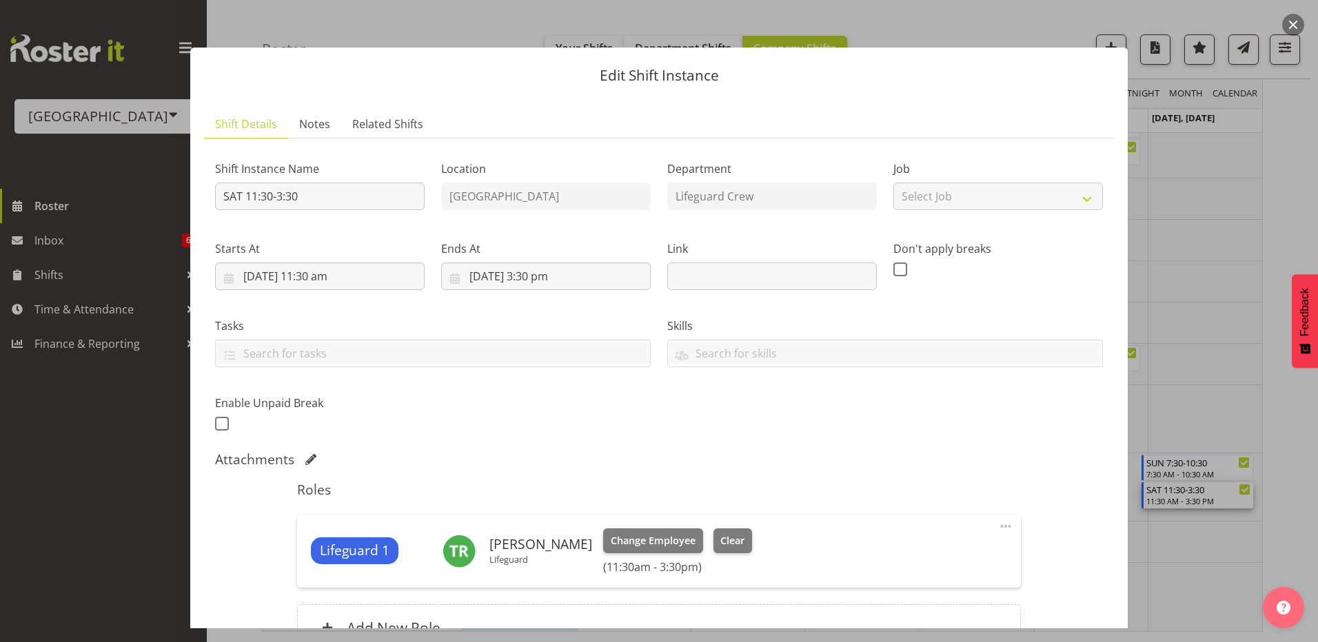
scroll to position [0, 0]
click at [1297, 25] on button "button" at bounding box center [1293, 25] width 22 height 22
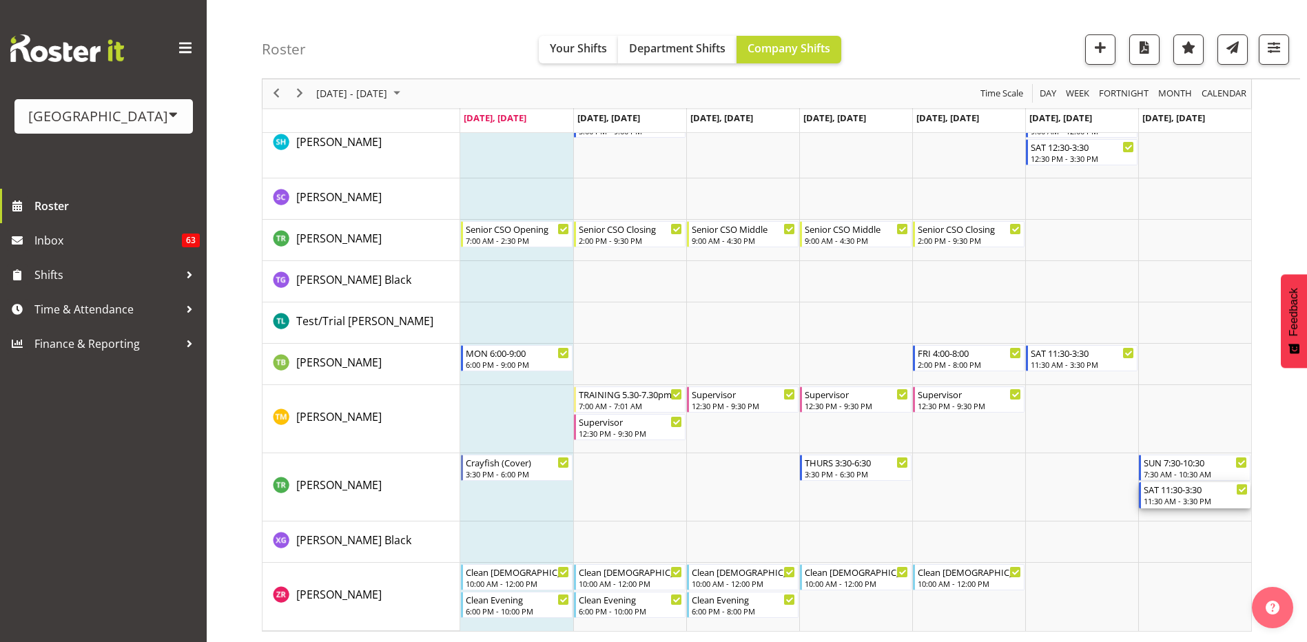
click at [1169, 500] on div "11:30 AM - 3:30 PM" at bounding box center [1196, 500] width 104 height 11
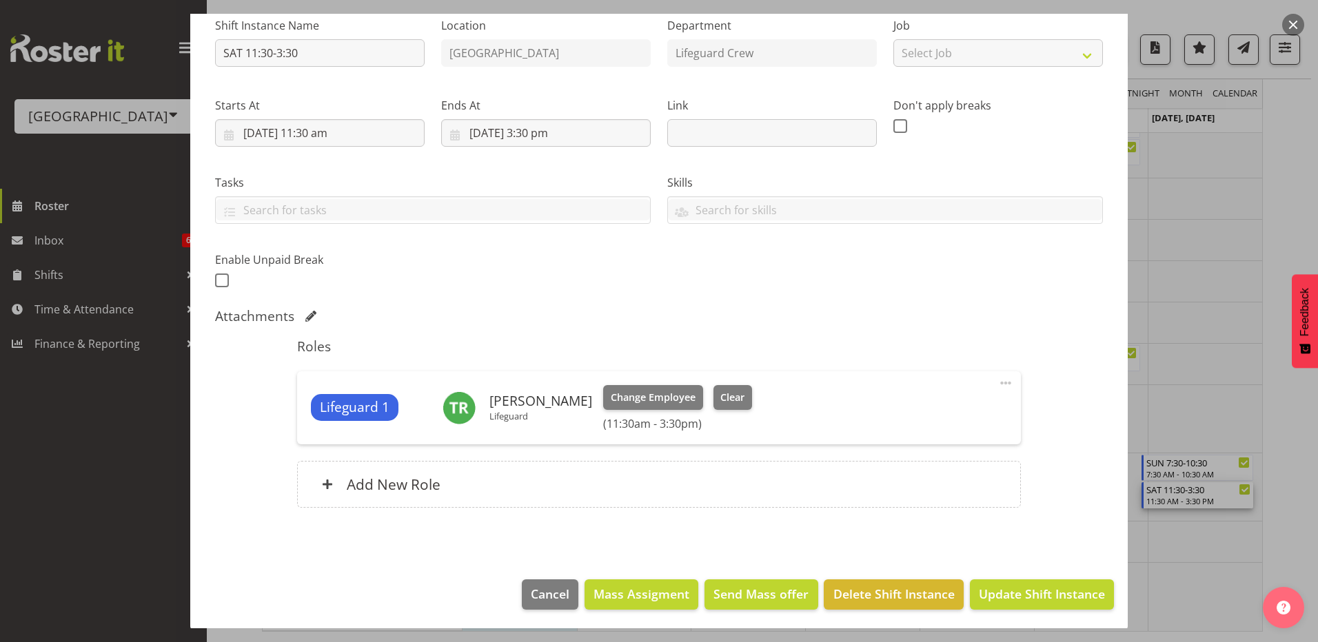
scroll to position [146, 0]
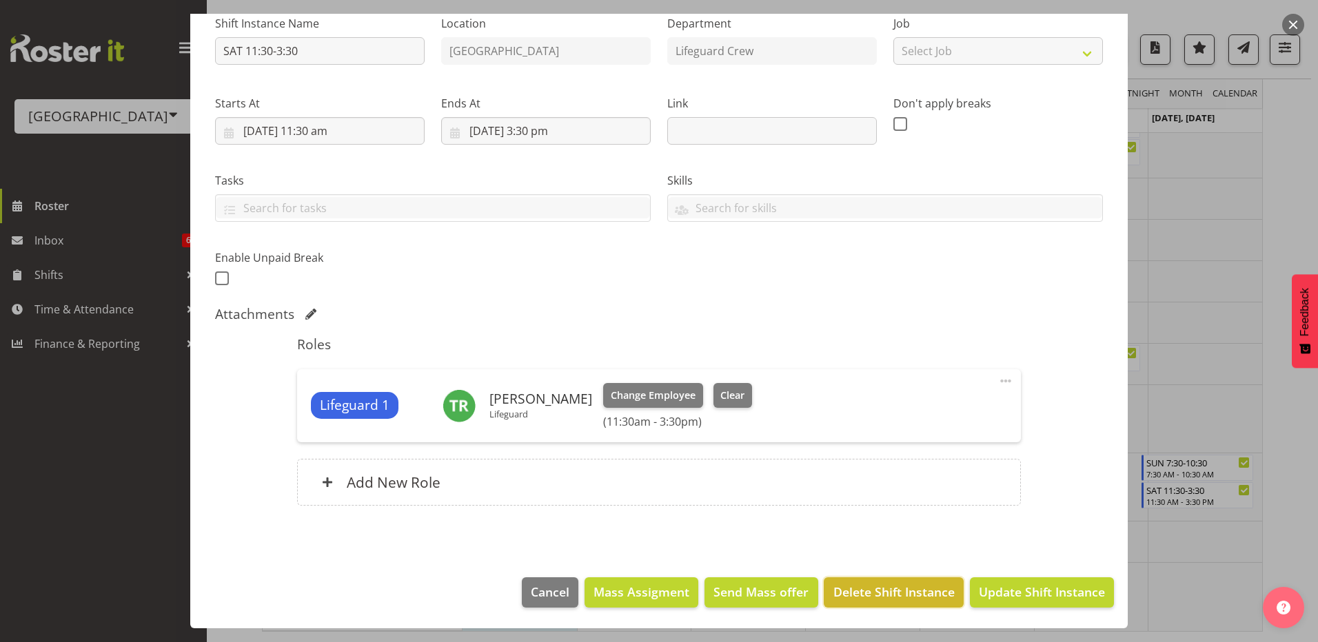
click at [883, 593] on span "Delete Shift Instance" at bounding box center [893, 592] width 121 height 18
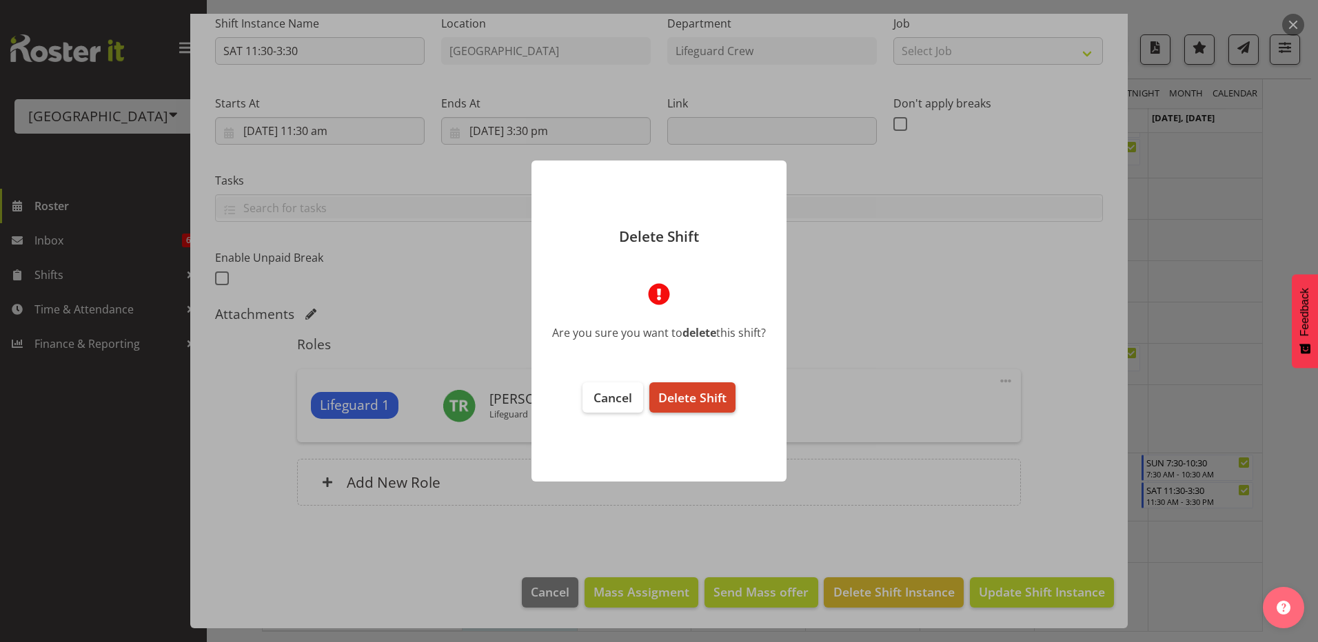
click at [699, 399] on span "Delete Shift" at bounding box center [692, 397] width 68 height 17
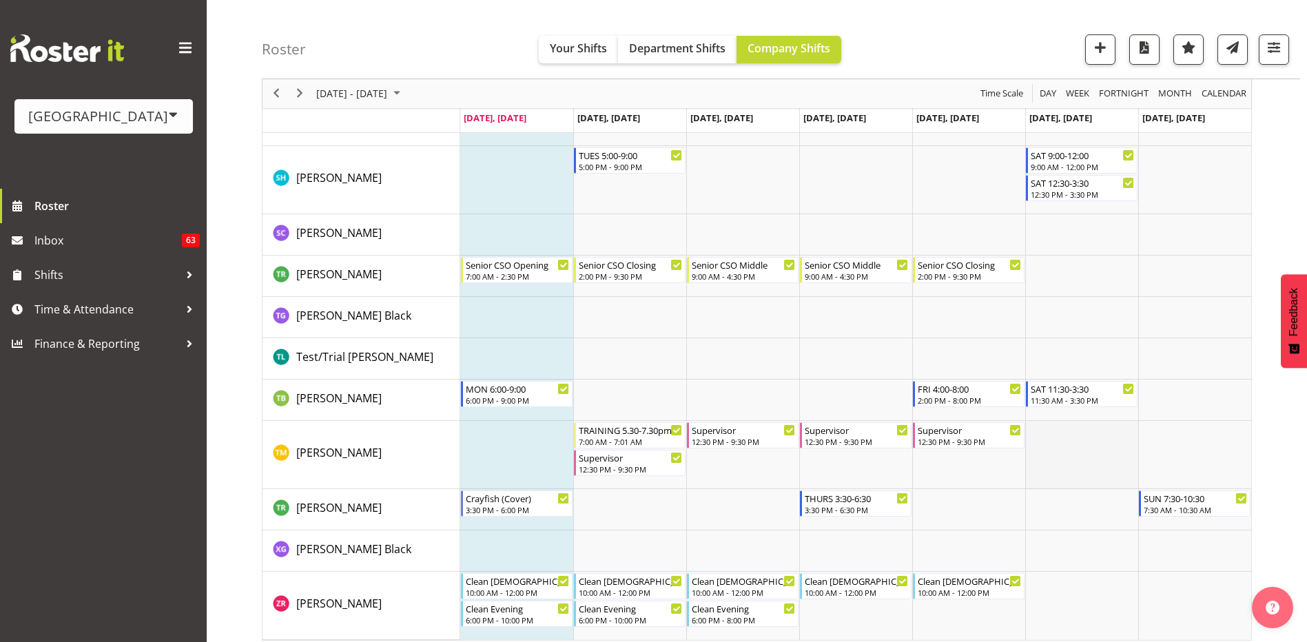
scroll to position [3779, 0]
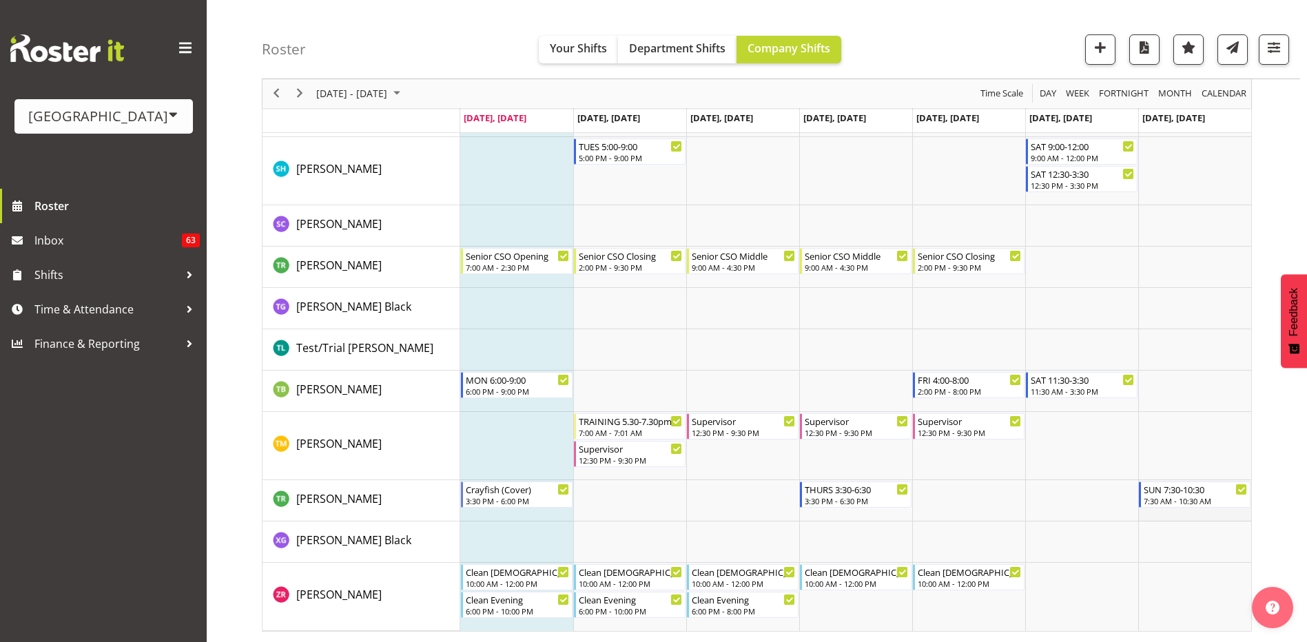
click at [1178, 518] on td "Timeline Week of August 11, 2025" at bounding box center [1194, 500] width 113 height 41
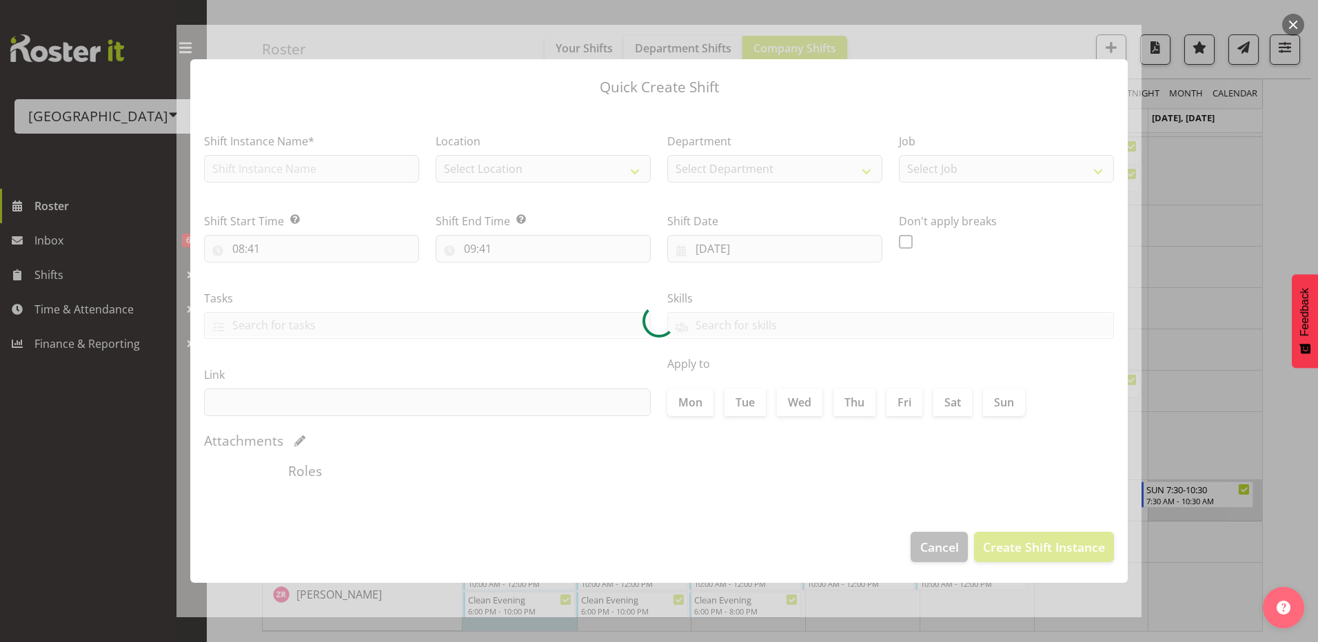
type input "17/08/2025"
checkbox input "true"
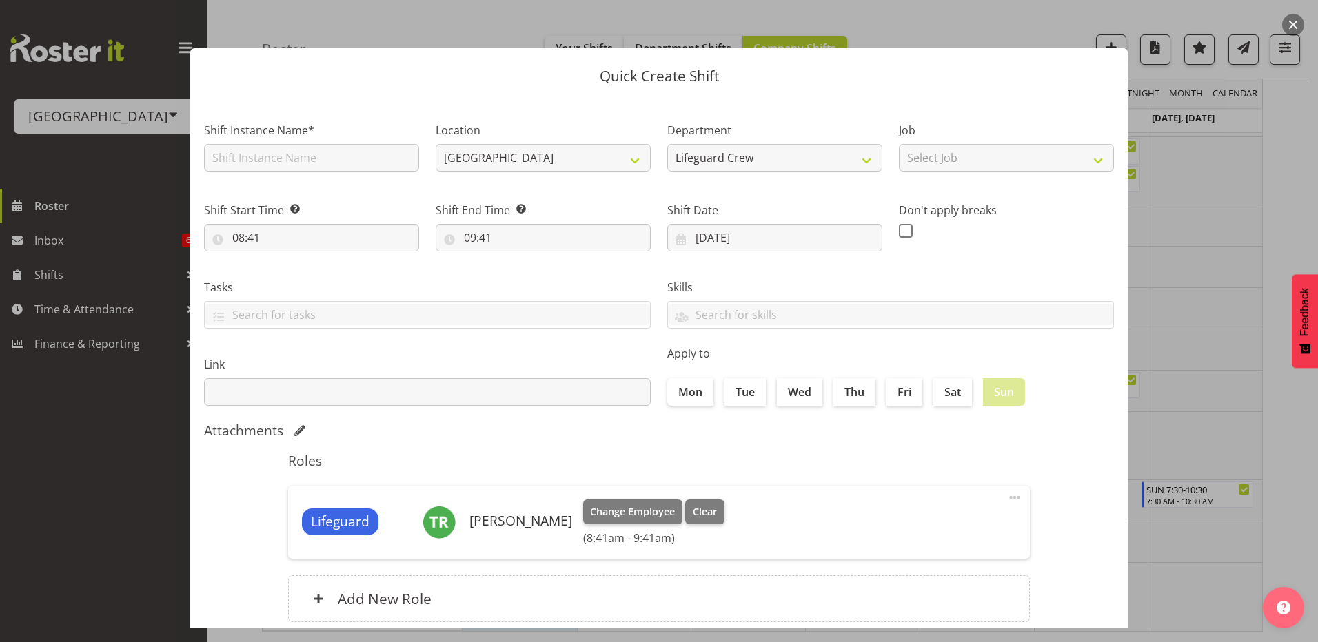
click at [1300, 30] on button "button" at bounding box center [1293, 25] width 22 height 22
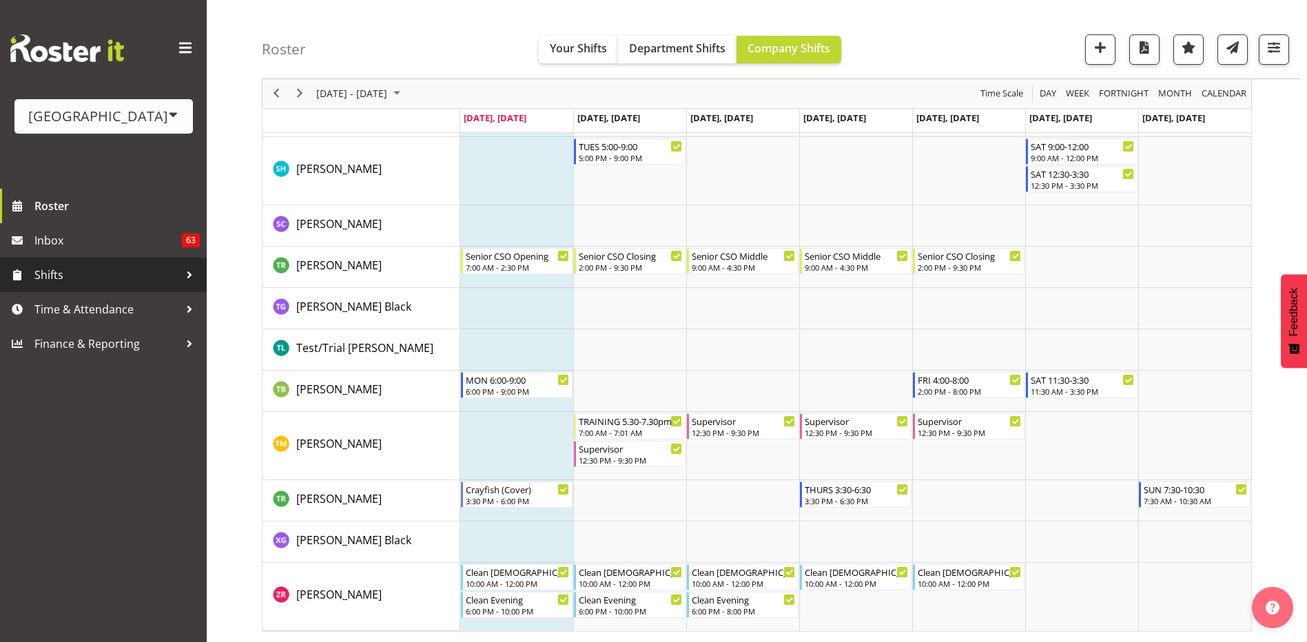
click at [152, 278] on span "Shifts" at bounding box center [106, 275] width 145 height 21
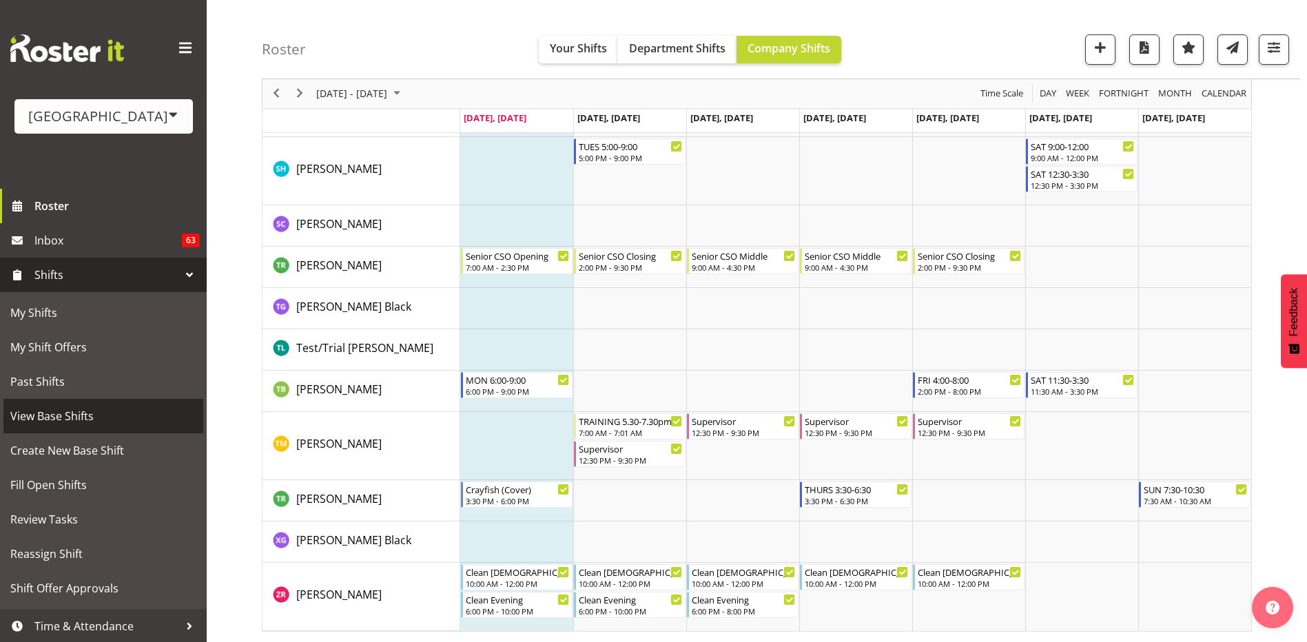
click at [104, 414] on span "View Base Shifts" at bounding box center [103, 416] width 186 height 21
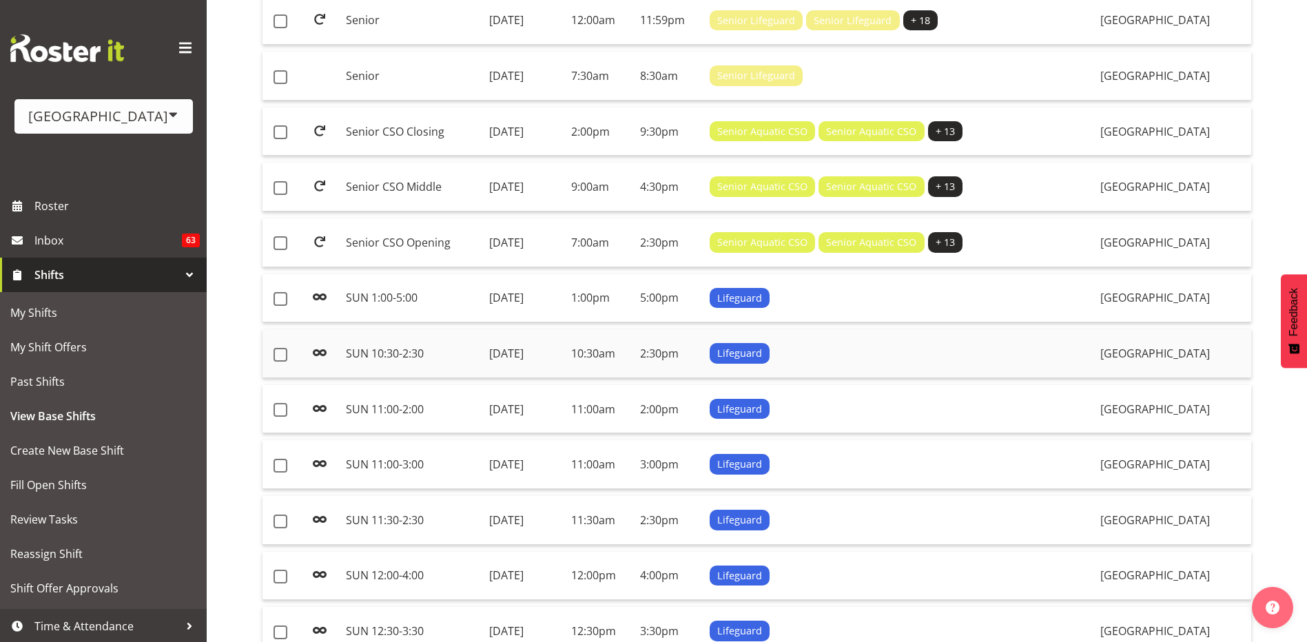
scroll to position [689, 0]
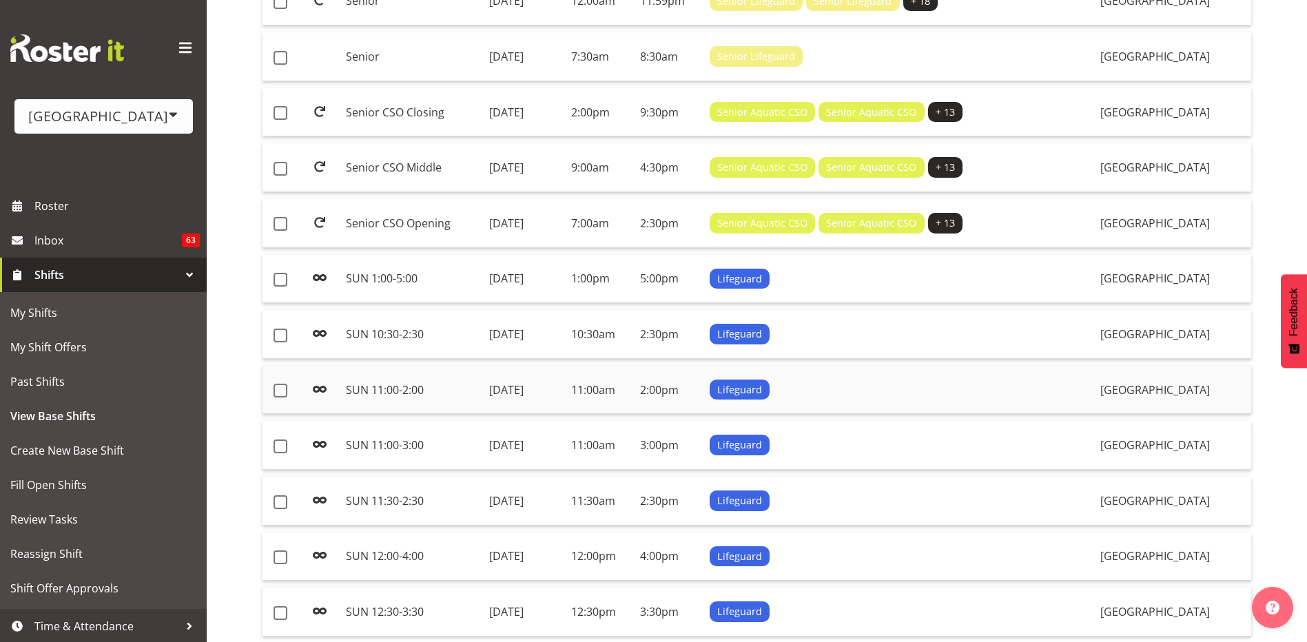
click at [1021, 391] on div "Lifeguard" at bounding box center [870, 390] width 321 height 21
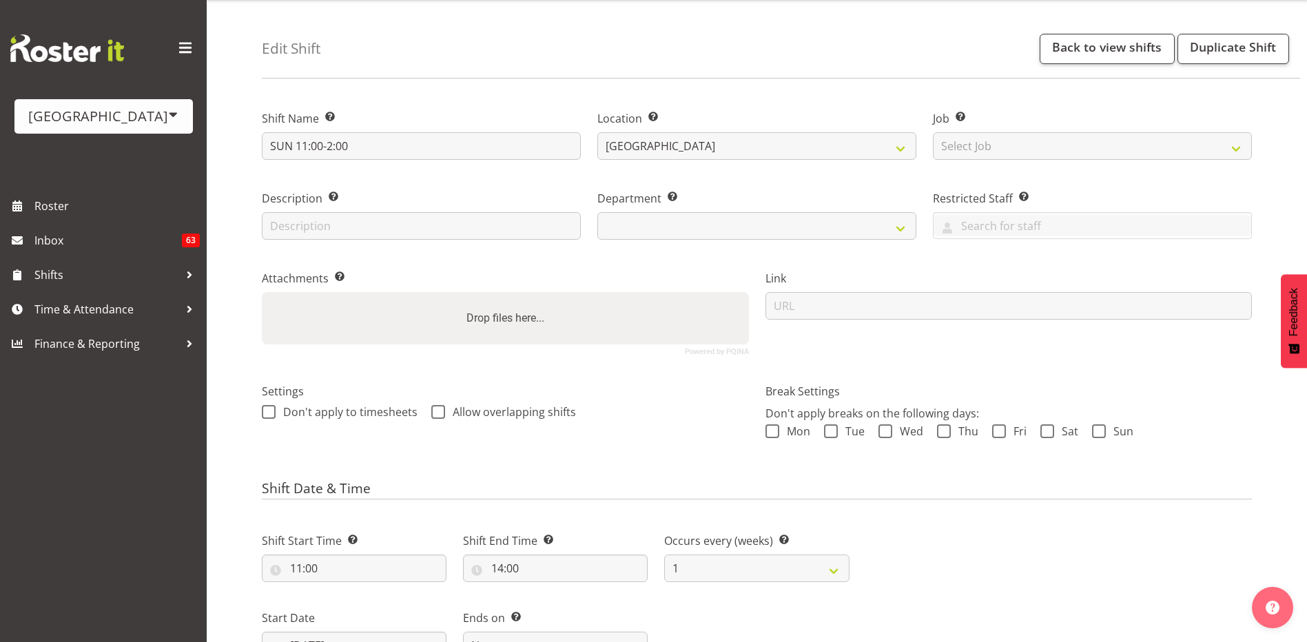
select select "114"
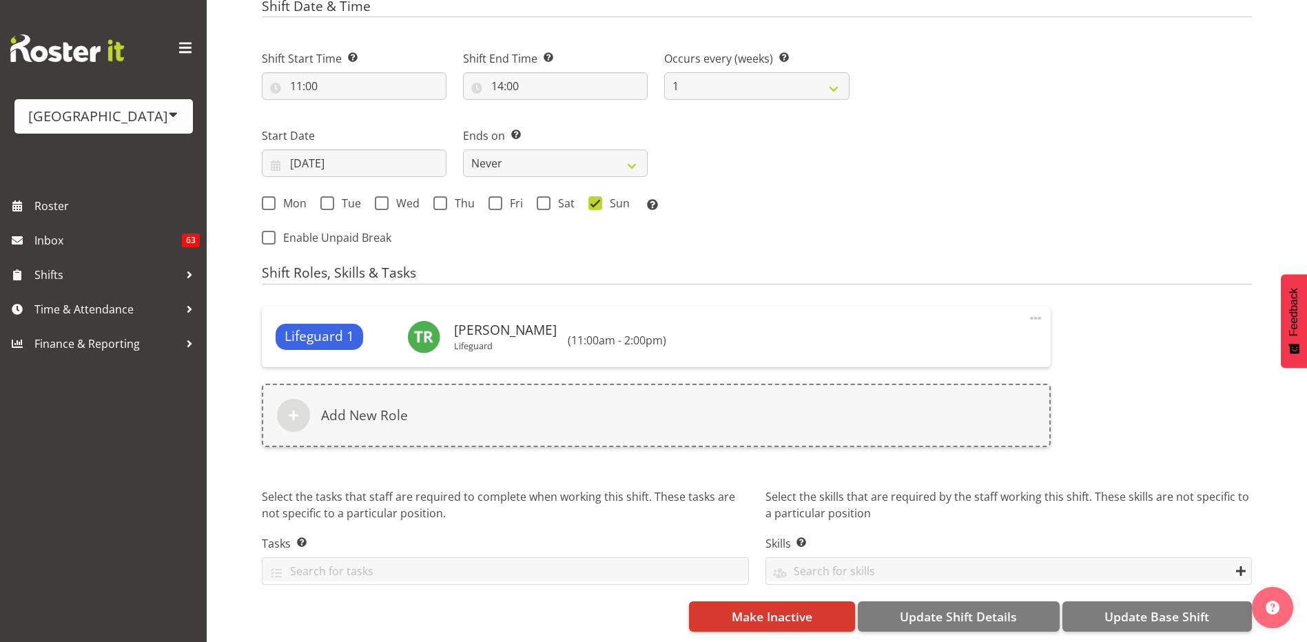
scroll to position [531, 0]
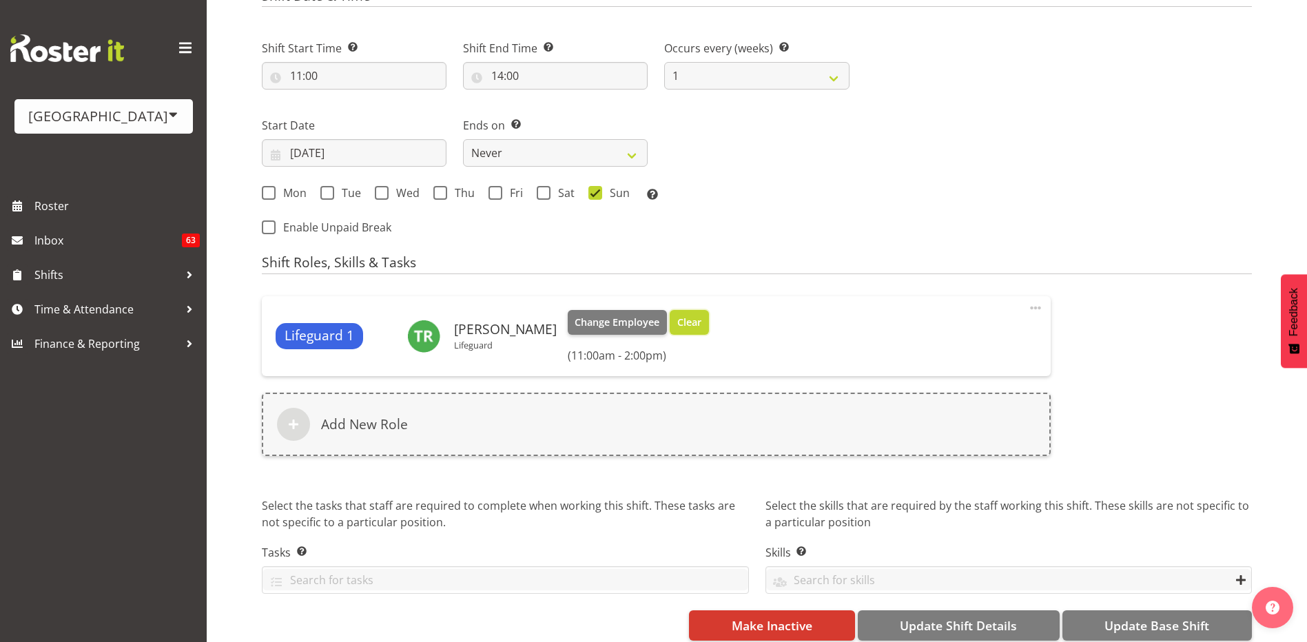
click at [685, 324] on span "Clear" at bounding box center [689, 322] width 24 height 15
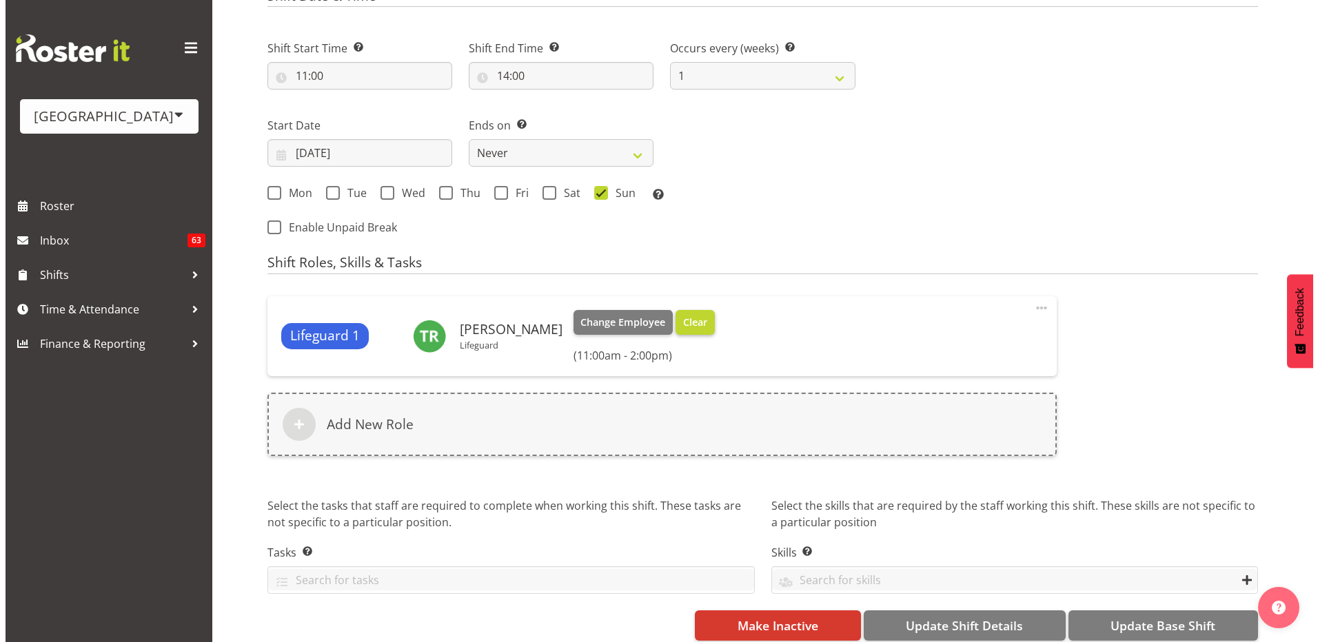
scroll to position [524, 0]
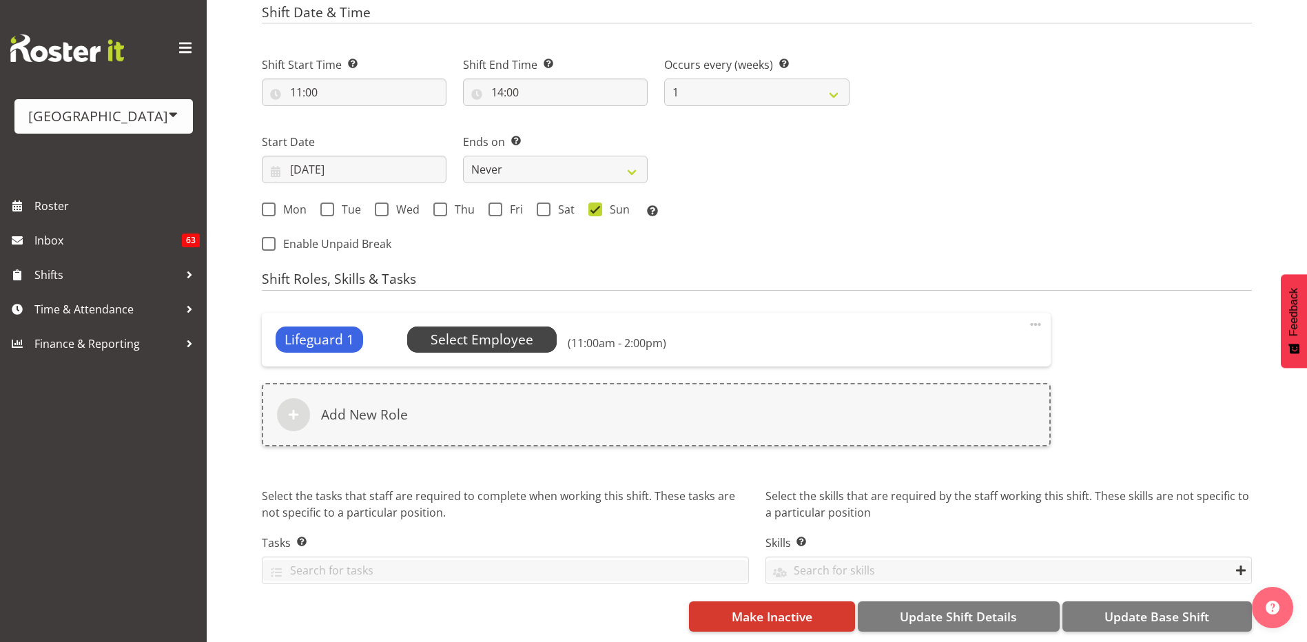
click at [487, 330] on span "Select Employee" at bounding box center [482, 340] width 103 height 20
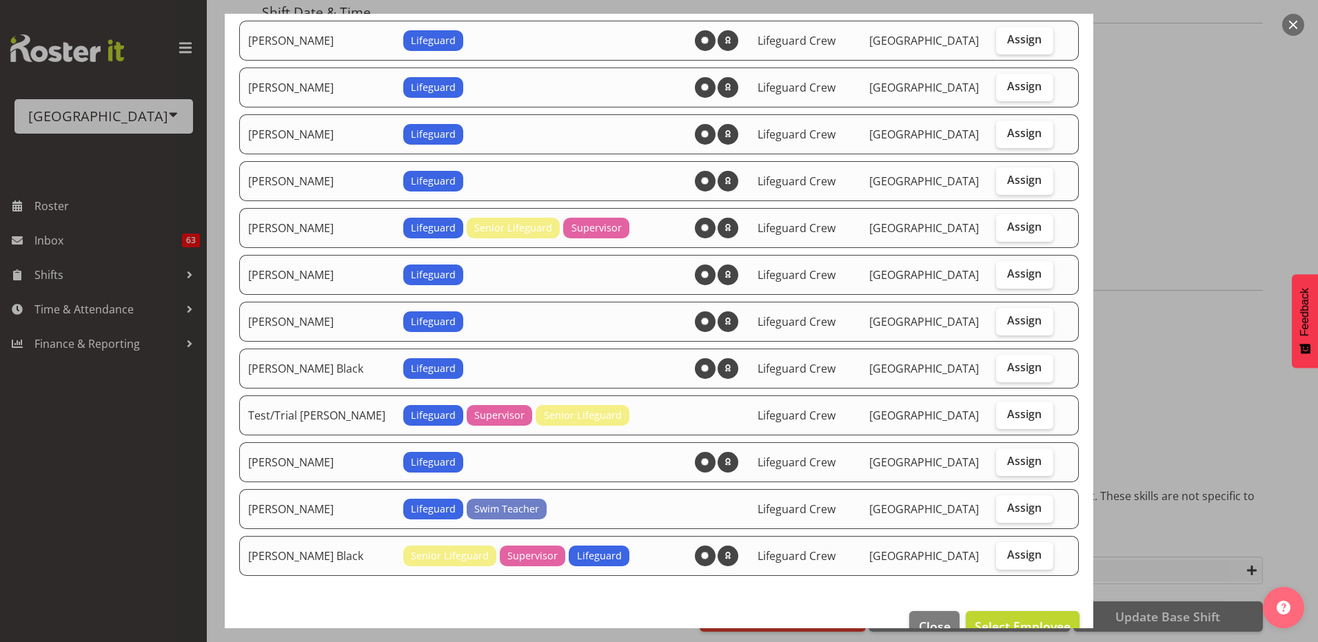
scroll to position [1447, 0]
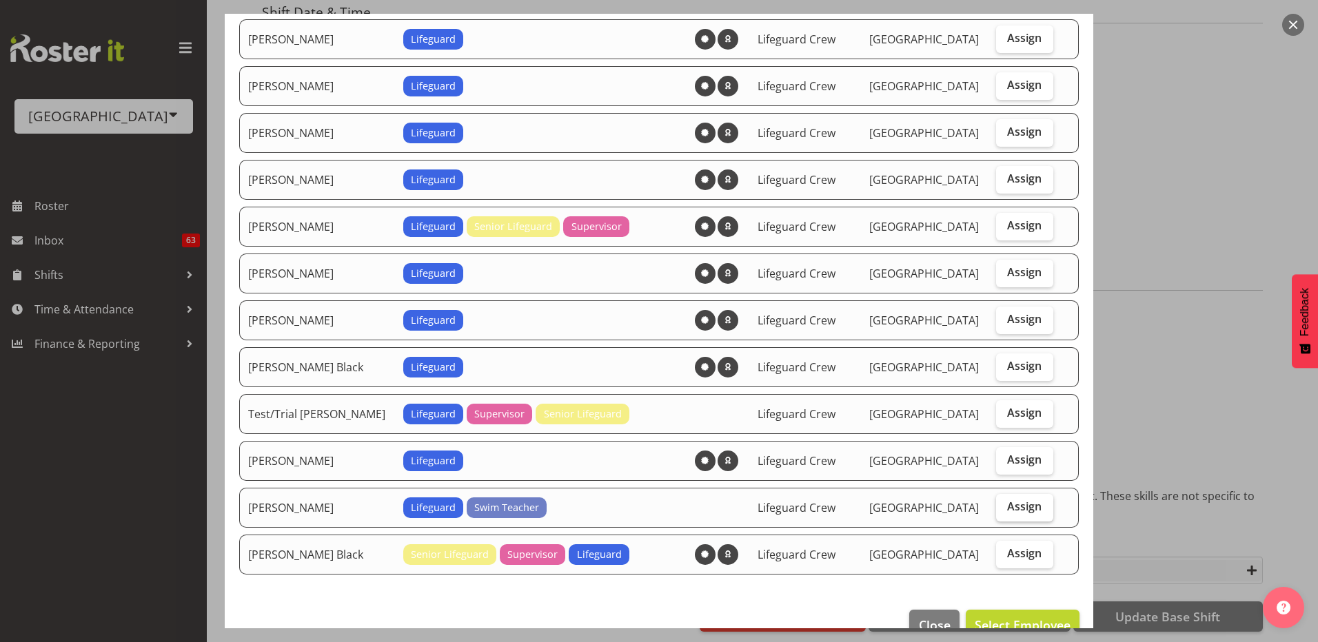
click at [1014, 513] on span "Assign" at bounding box center [1024, 507] width 34 height 14
click at [1005, 511] on input "Assign" at bounding box center [1000, 506] width 9 height 9
checkbox input "true"
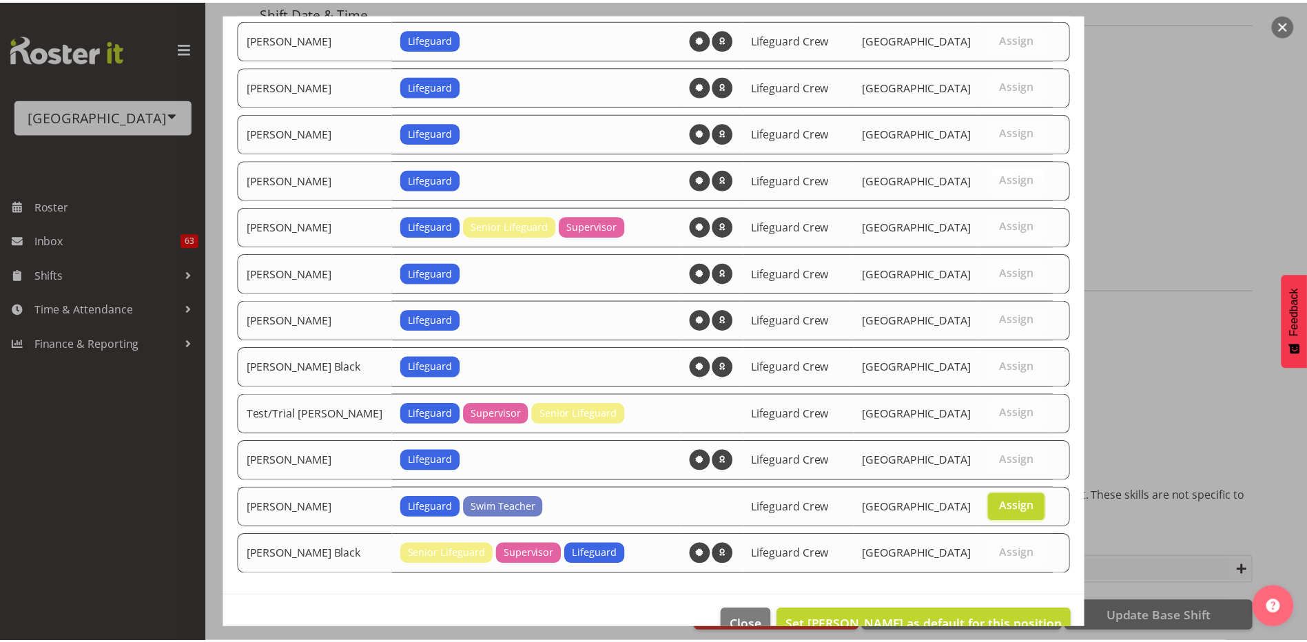
scroll to position [1480, 0]
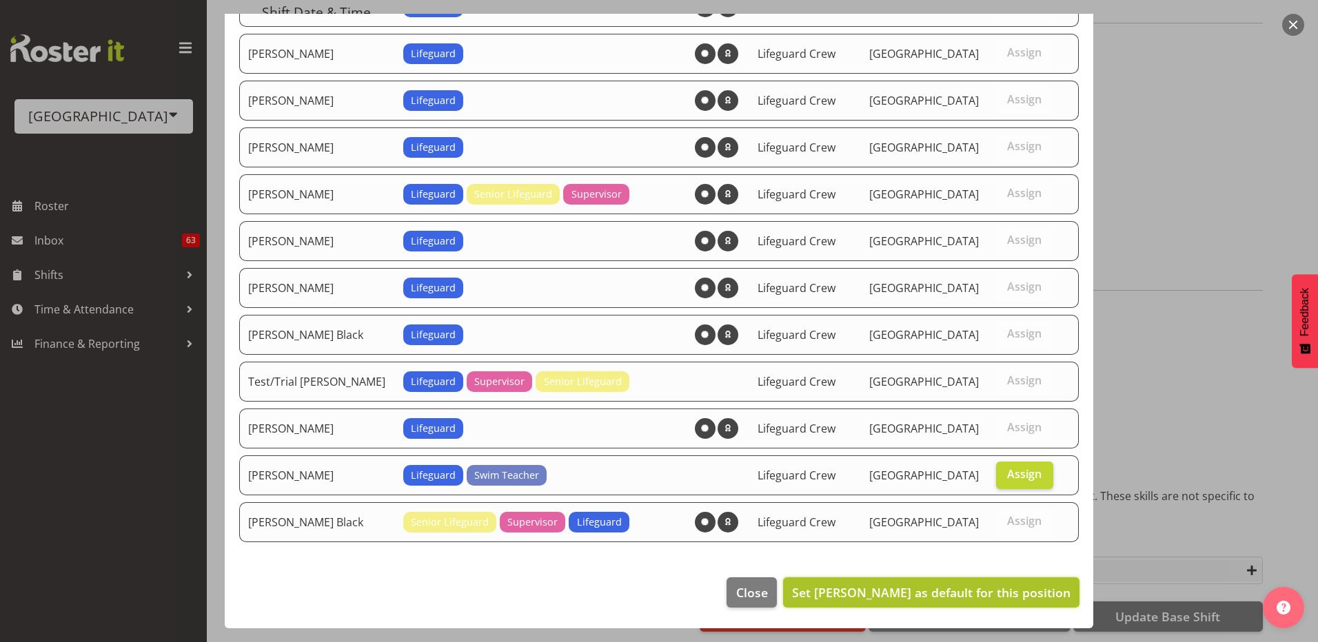
click at [955, 595] on span "Set Tyla Robinson as default for this position" at bounding box center [931, 592] width 278 height 17
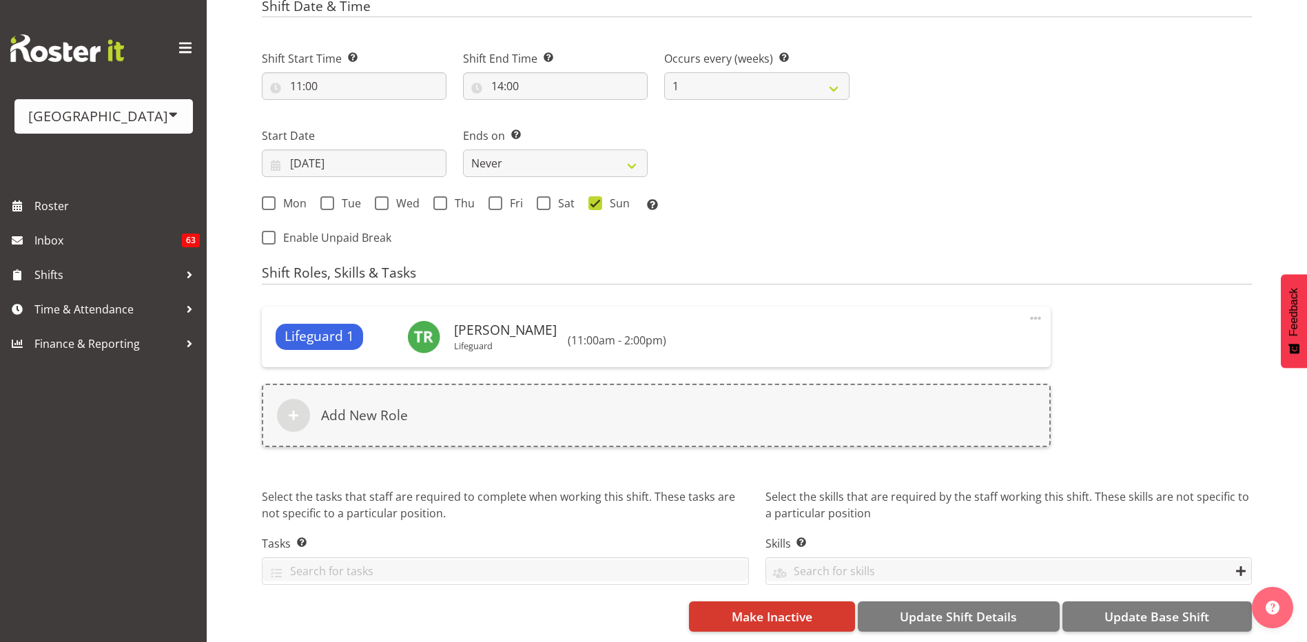
scroll to position [531, 0]
click at [1124, 609] on span "Update Base Shift" at bounding box center [1157, 617] width 105 height 18
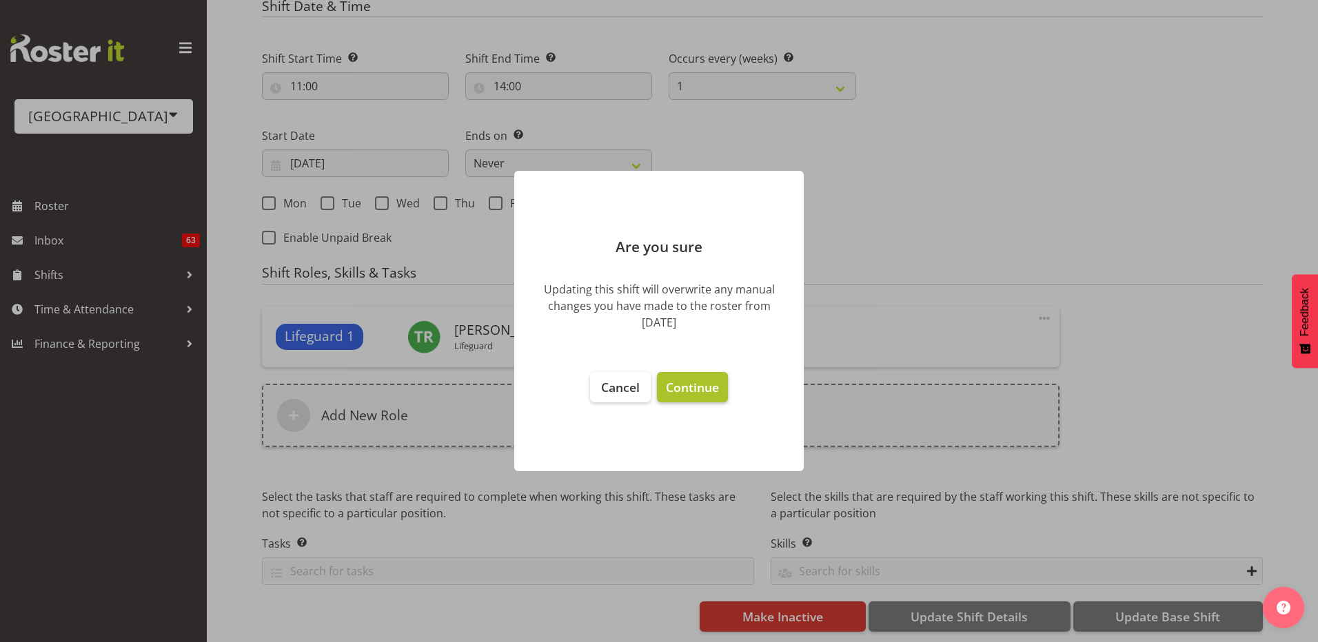
click at [699, 395] on span "Continue" at bounding box center [692, 387] width 53 height 17
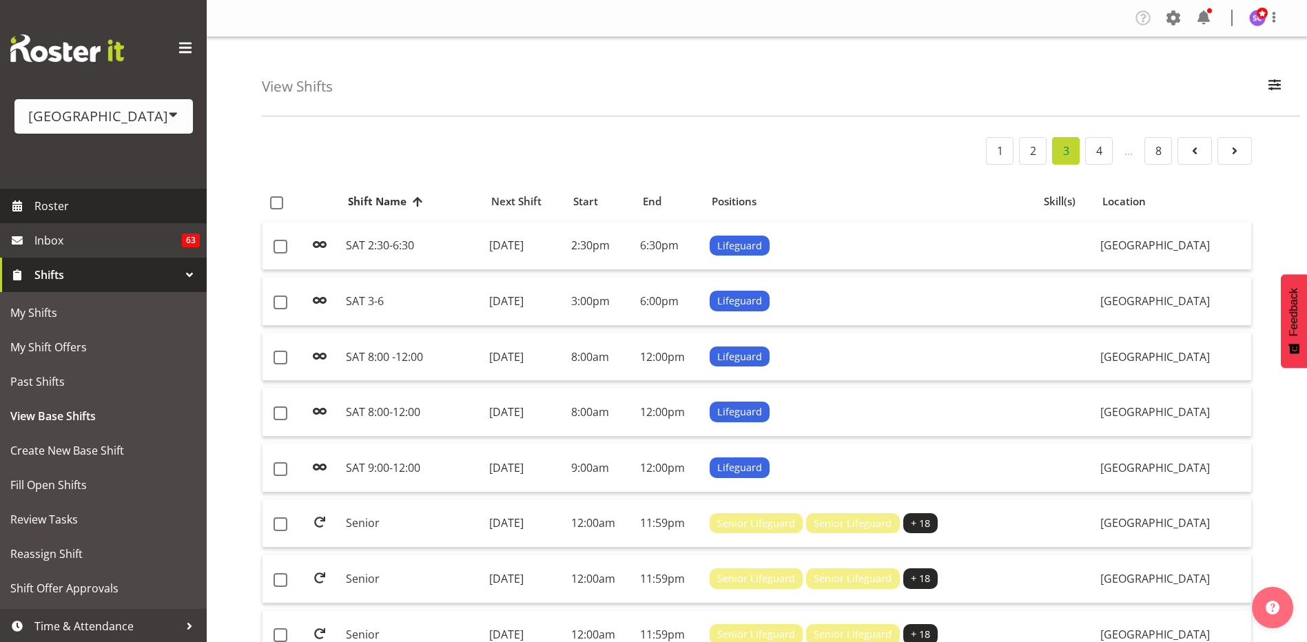
click at [113, 199] on span "Roster" at bounding box center [116, 206] width 165 height 21
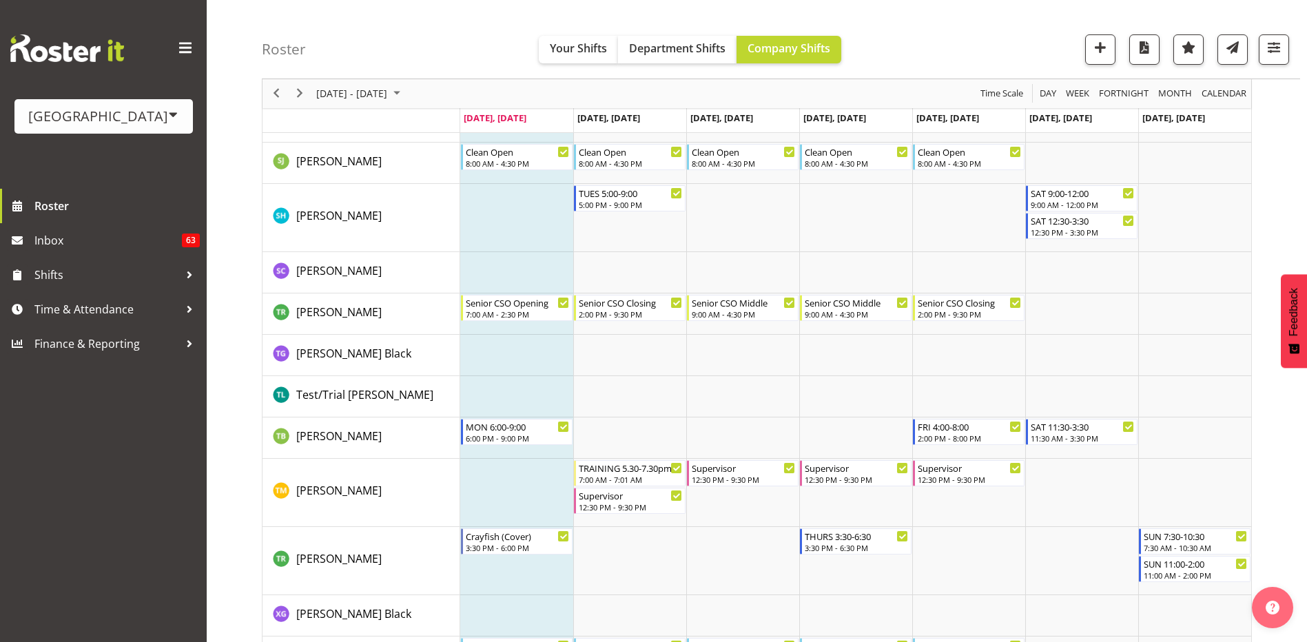
scroll to position [3805, 0]
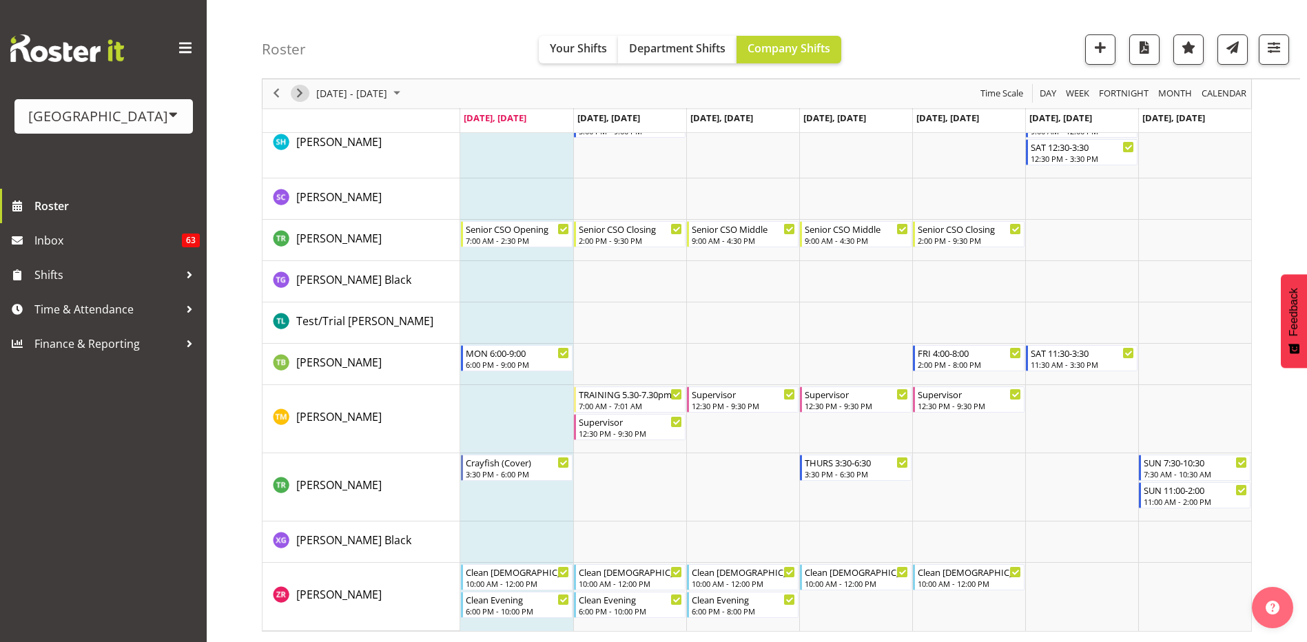
click at [306, 92] on span "Next" at bounding box center [300, 93] width 17 height 17
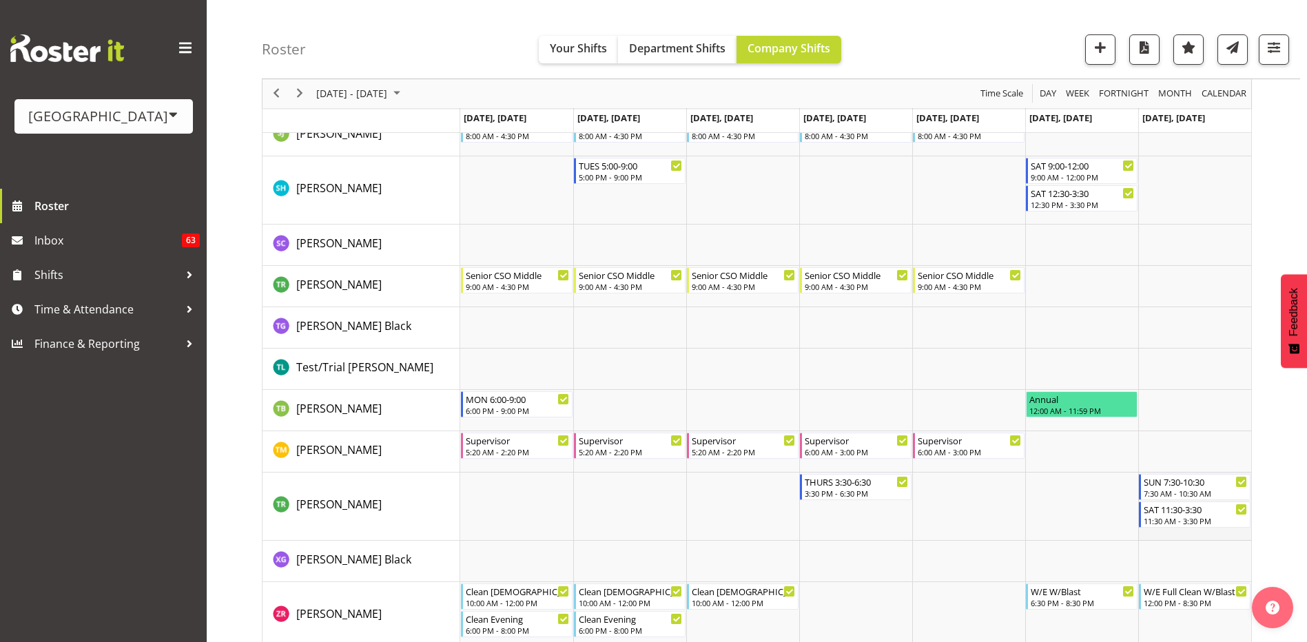
scroll to position [3506, 0]
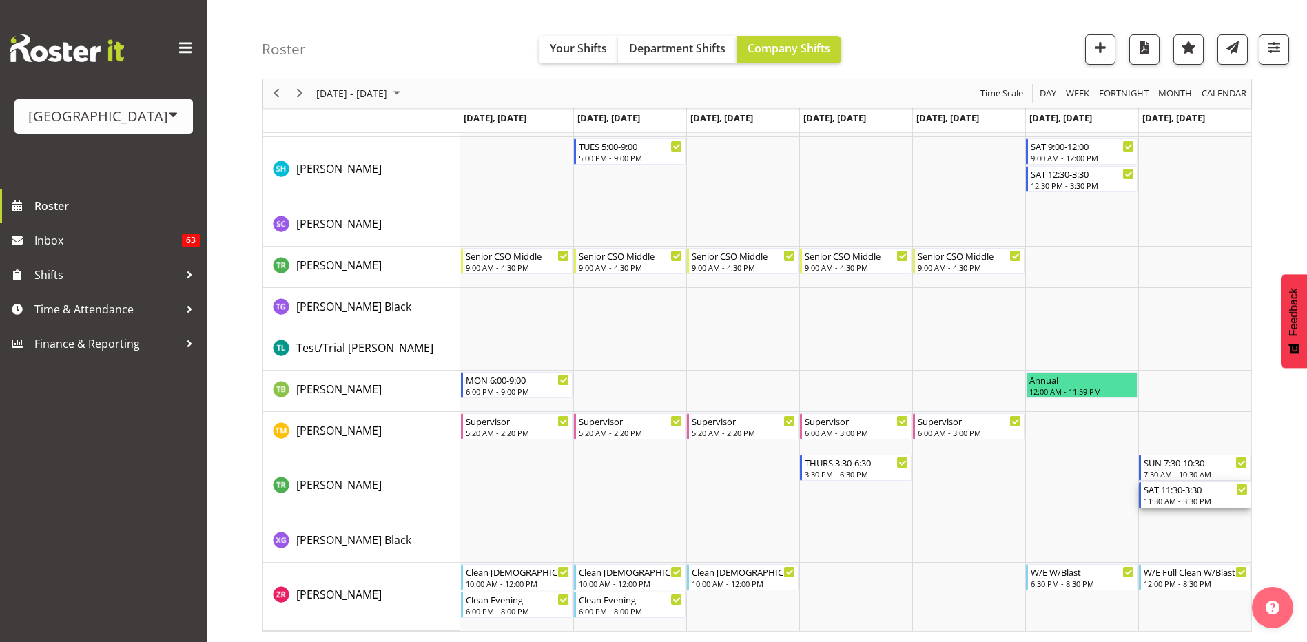
click at [1207, 504] on div "11:30 AM - 3:30 PM" at bounding box center [1196, 500] width 104 height 11
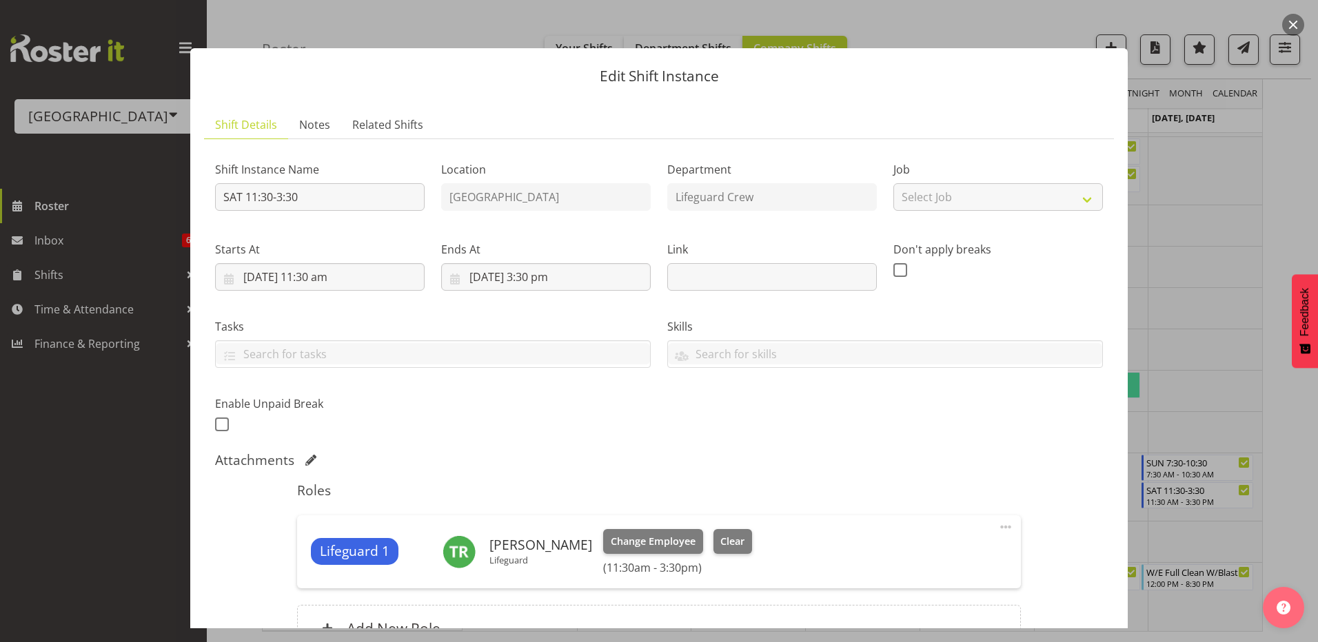
click at [1296, 26] on button "button" at bounding box center [1293, 25] width 22 height 22
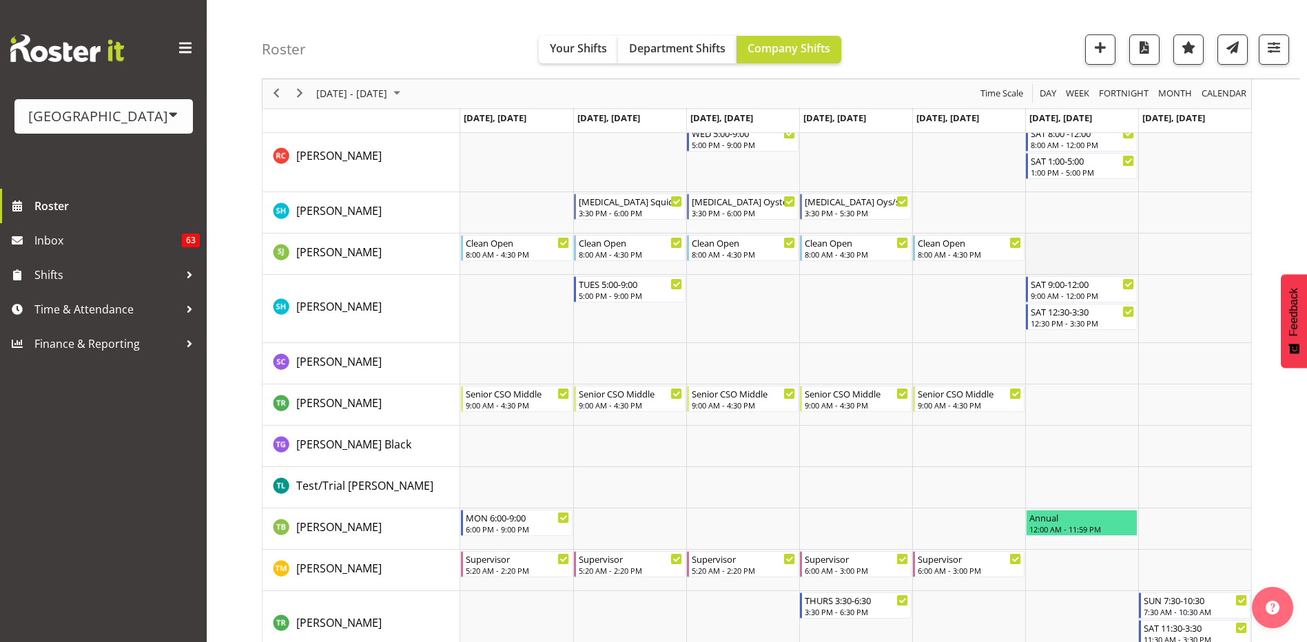
scroll to position [3300, 0]
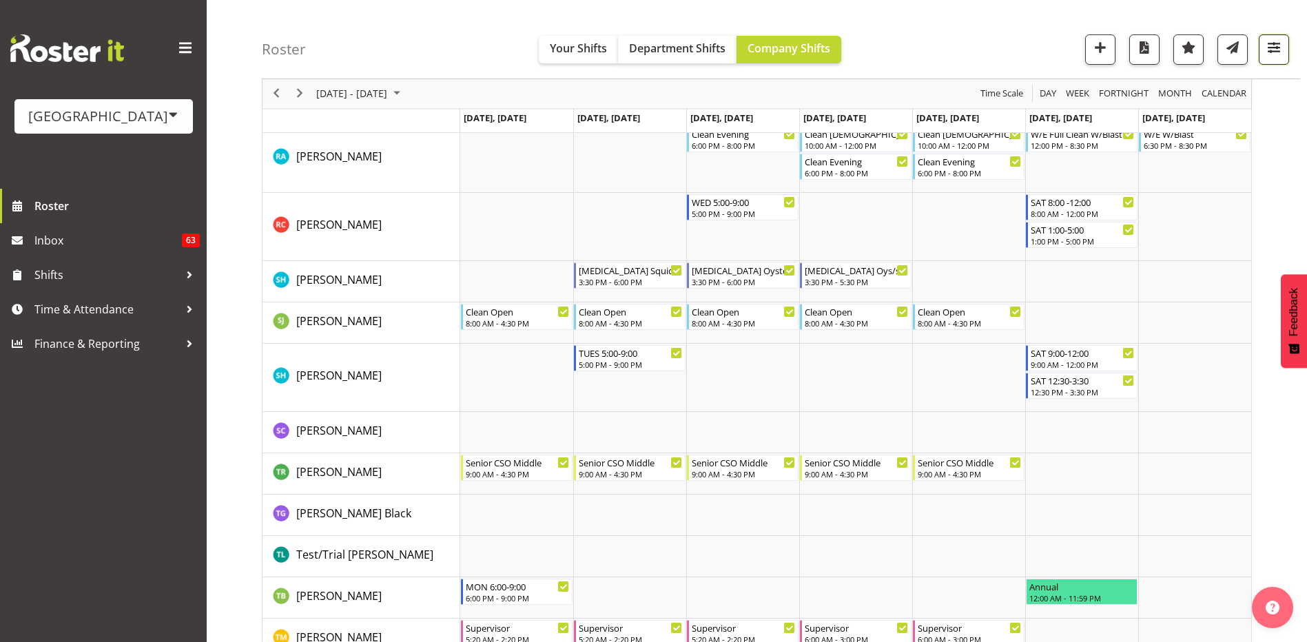
click at [1276, 52] on span "button" at bounding box center [1274, 48] width 18 height 18
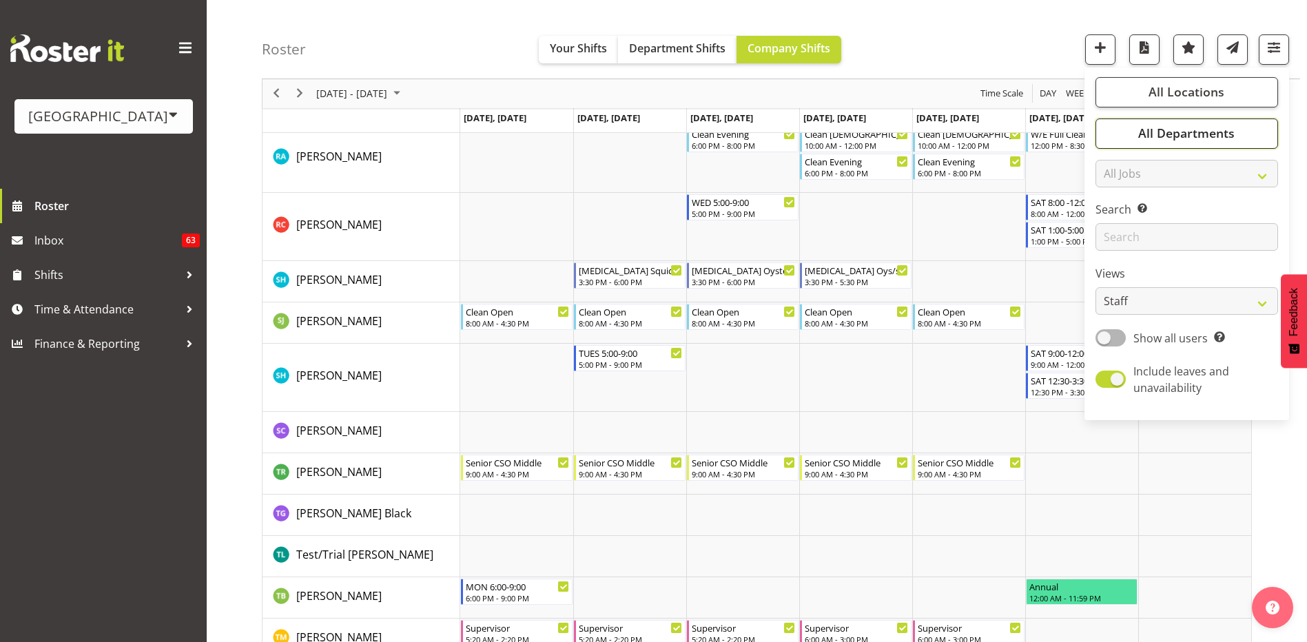
click at [1225, 129] on span "All Departments" at bounding box center [1186, 133] width 96 height 17
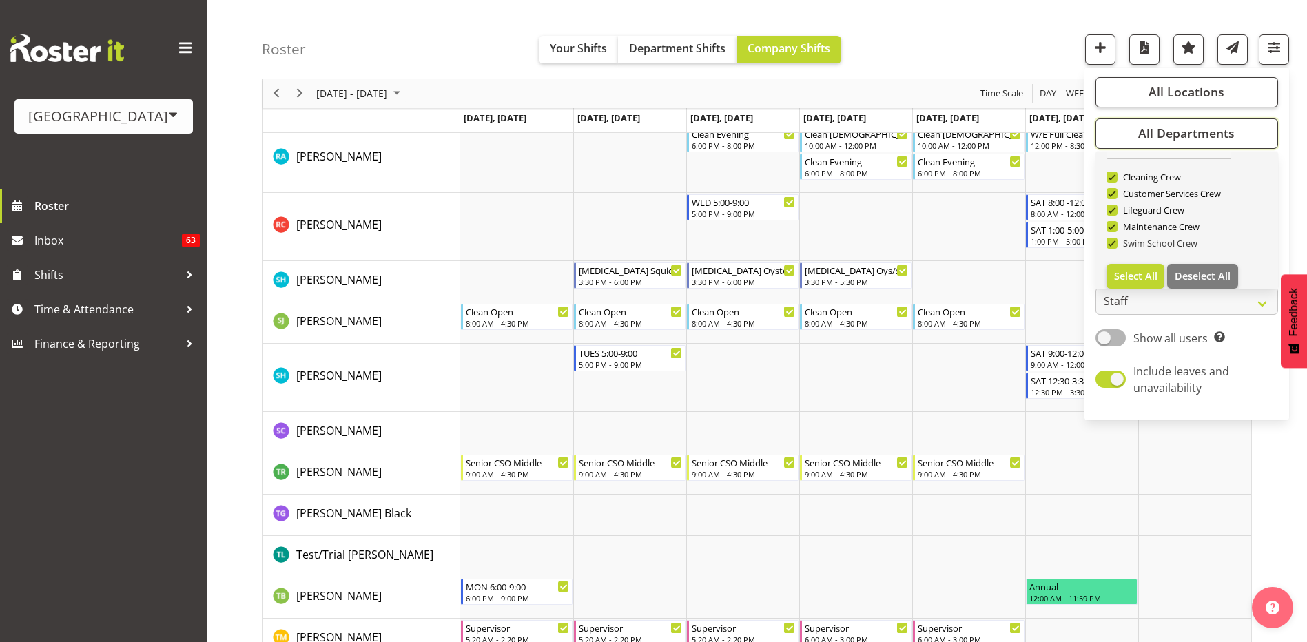
scroll to position [33, 0]
click at [1182, 263] on span "Deselect All" at bounding box center [1203, 266] width 56 height 13
checkbox input "false"
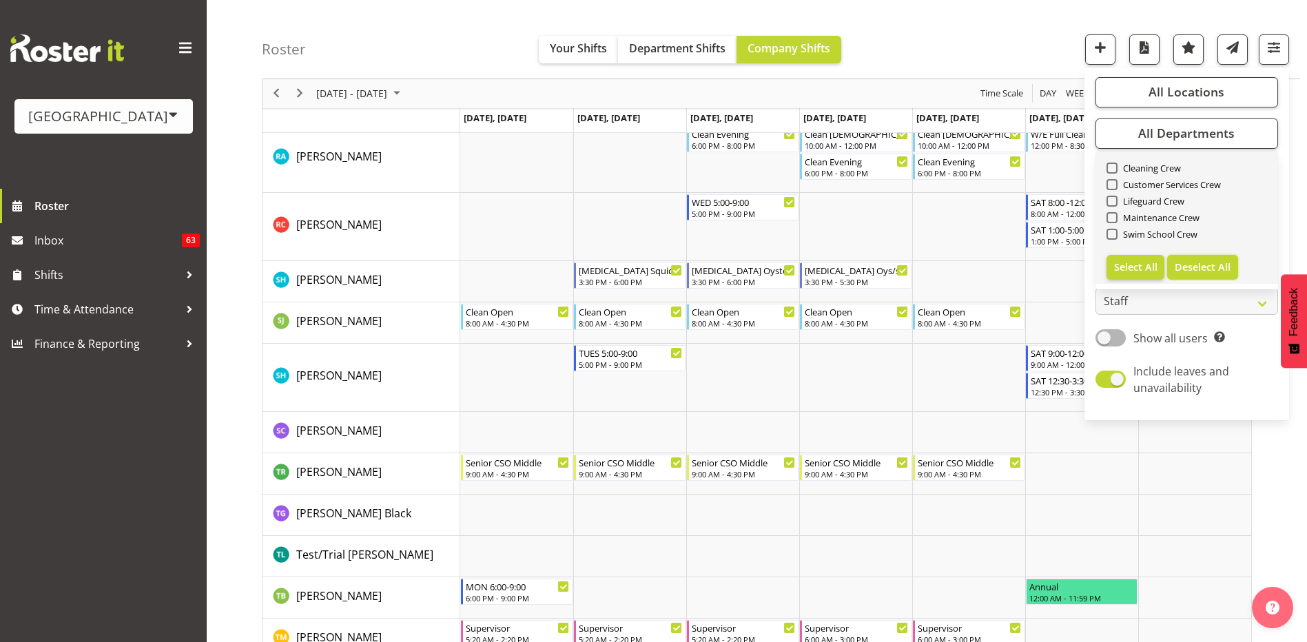
checkbox input "false"
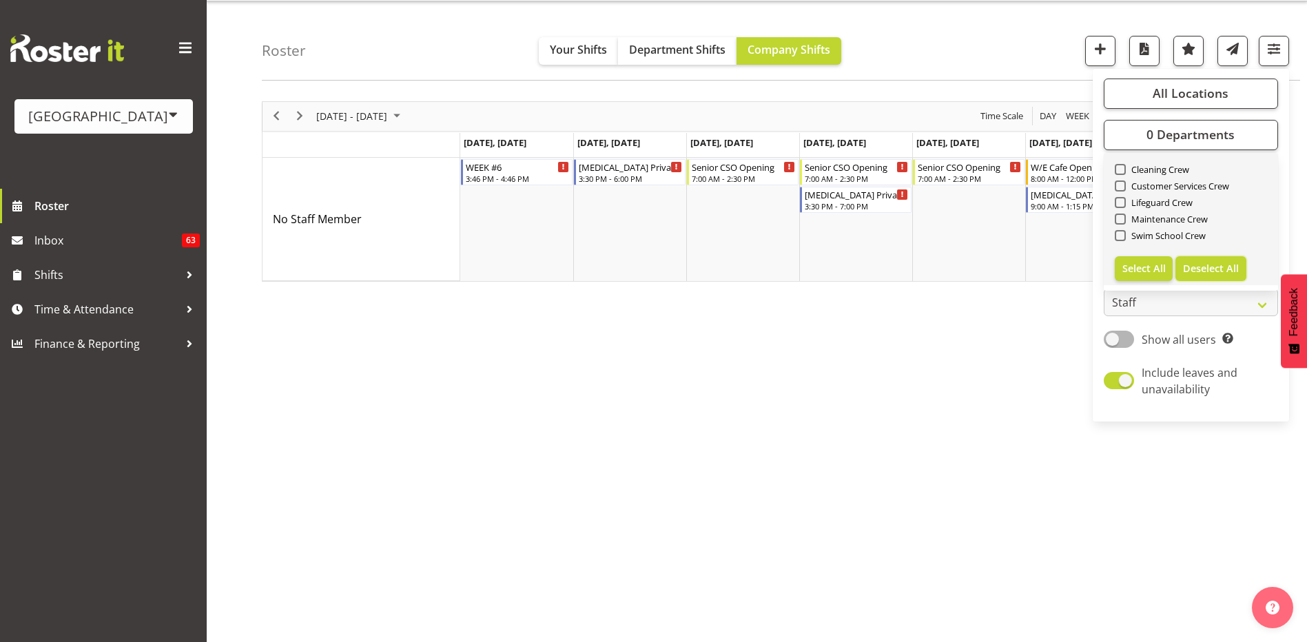
scroll to position [36, 0]
click at [1126, 206] on span "Lifeguard Crew" at bounding box center [1160, 202] width 68 height 11
click at [1124, 206] on input "Lifeguard Crew" at bounding box center [1119, 202] width 9 height 9
checkbox input "true"
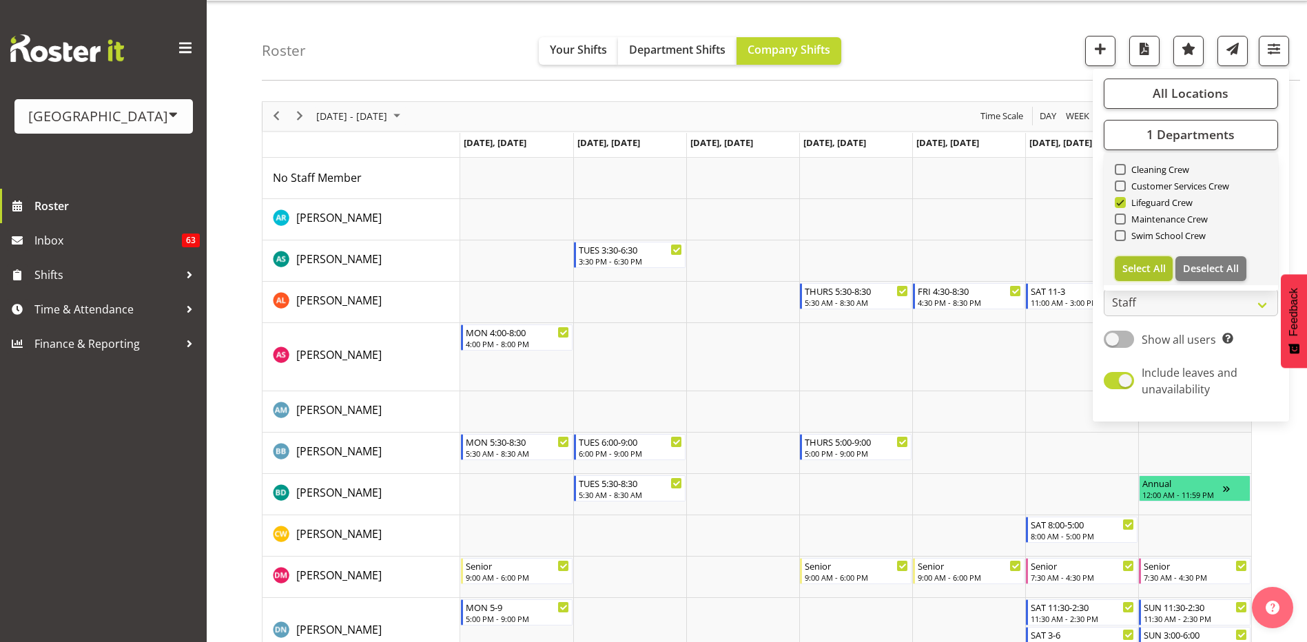
click at [1154, 277] on button "Select All" at bounding box center [1144, 268] width 59 height 25
checkbox input "true"
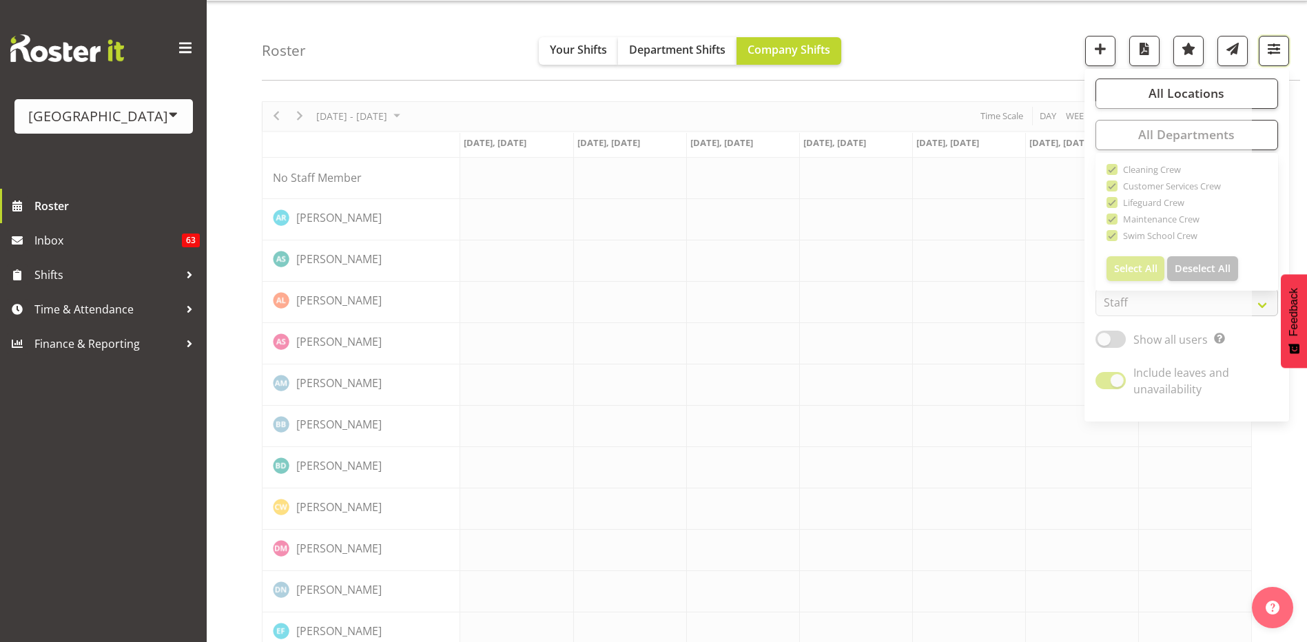
click at [1277, 52] on span "button" at bounding box center [1274, 49] width 18 height 18
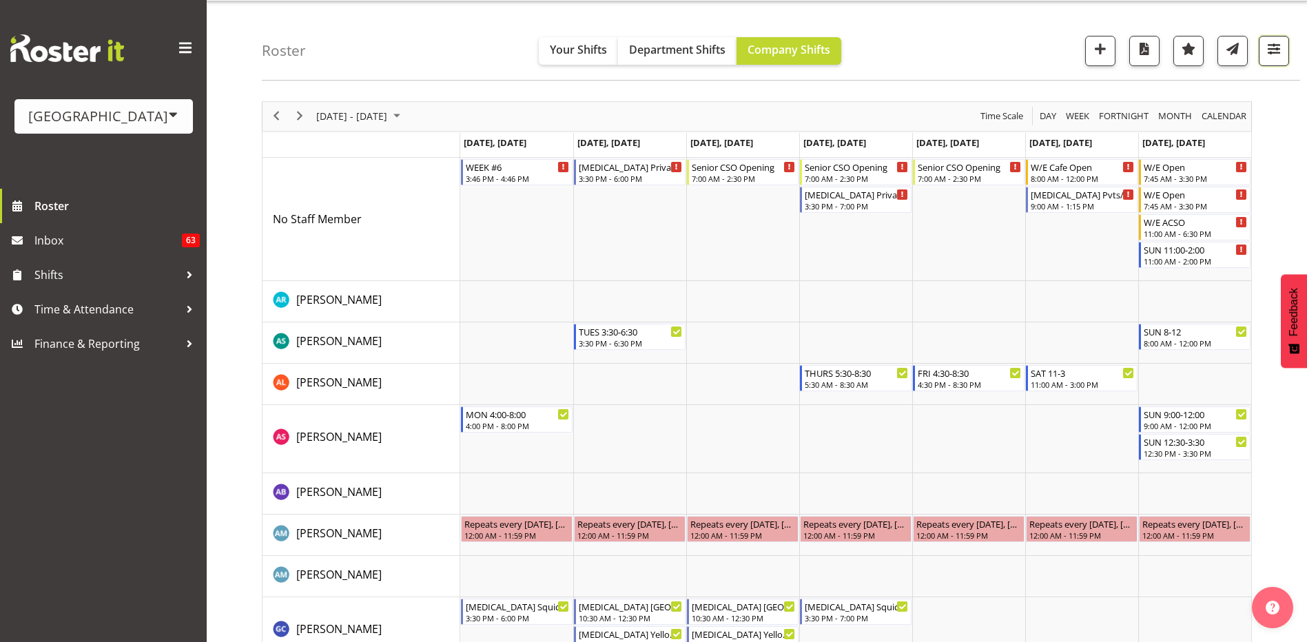
click at [1276, 59] on button "button" at bounding box center [1274, 51] width 30 height 30
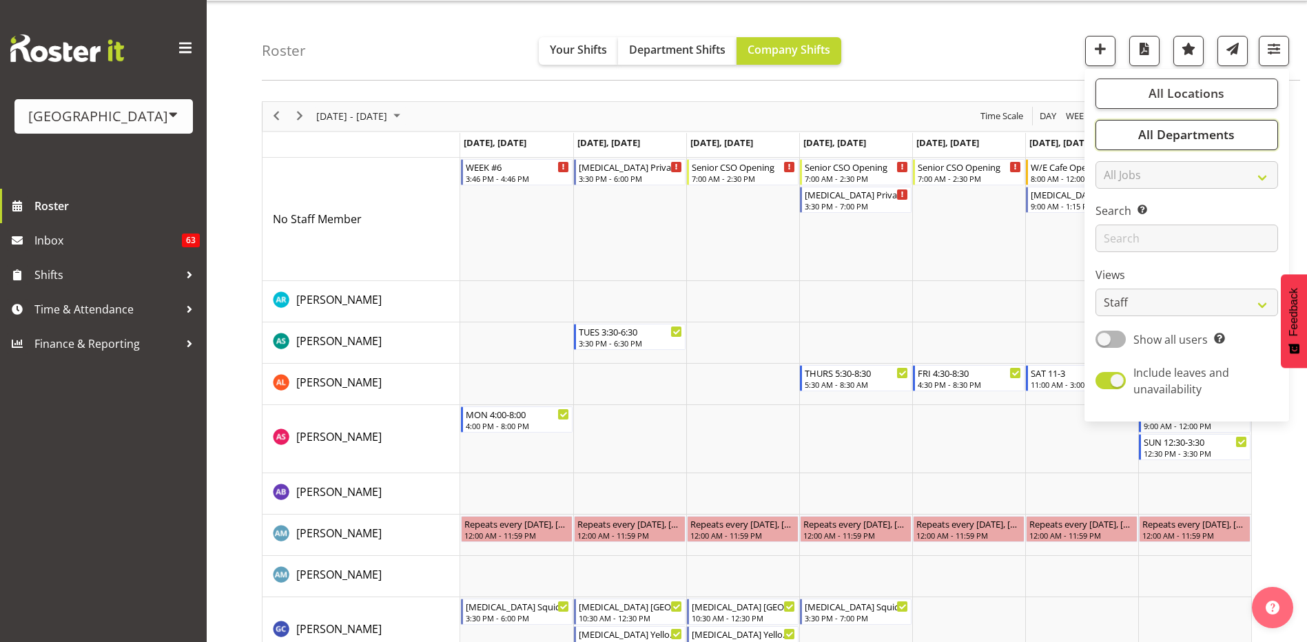
click at [1213, 136] on span "All Departments" at bounding box center [1186, 134] width 96 height 17
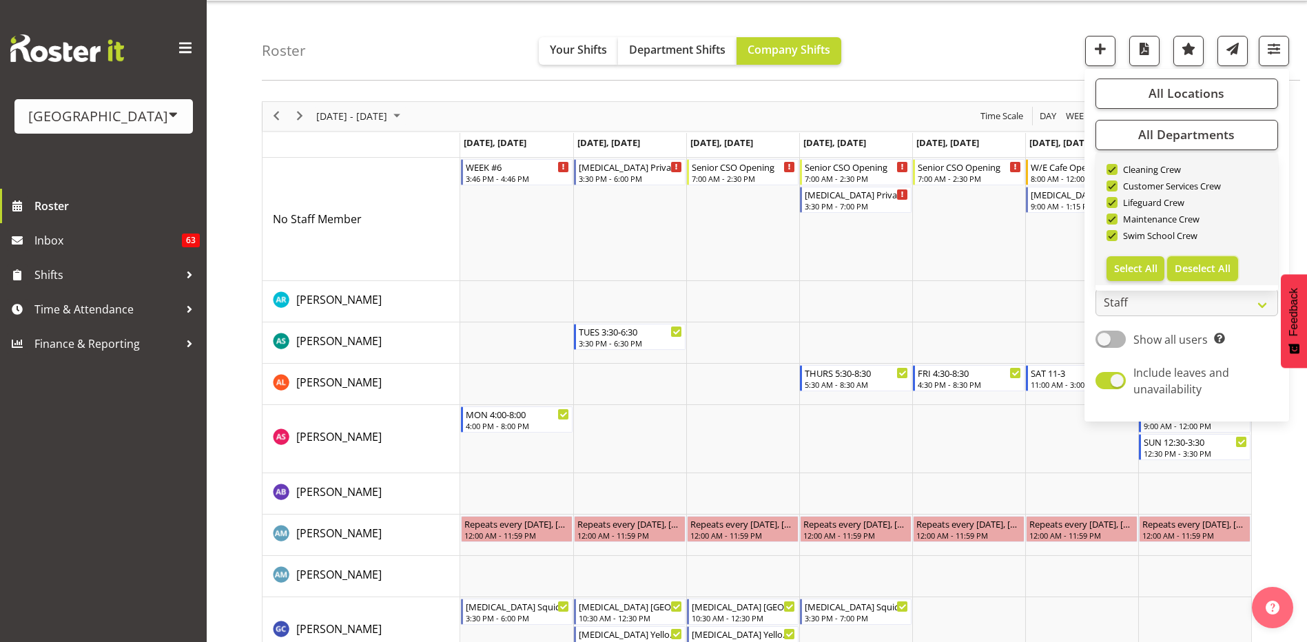
click at [1201, 272] on span "Deselect All" at bounding box center [1203, 268] width 56 height 13
checkbox input "false"
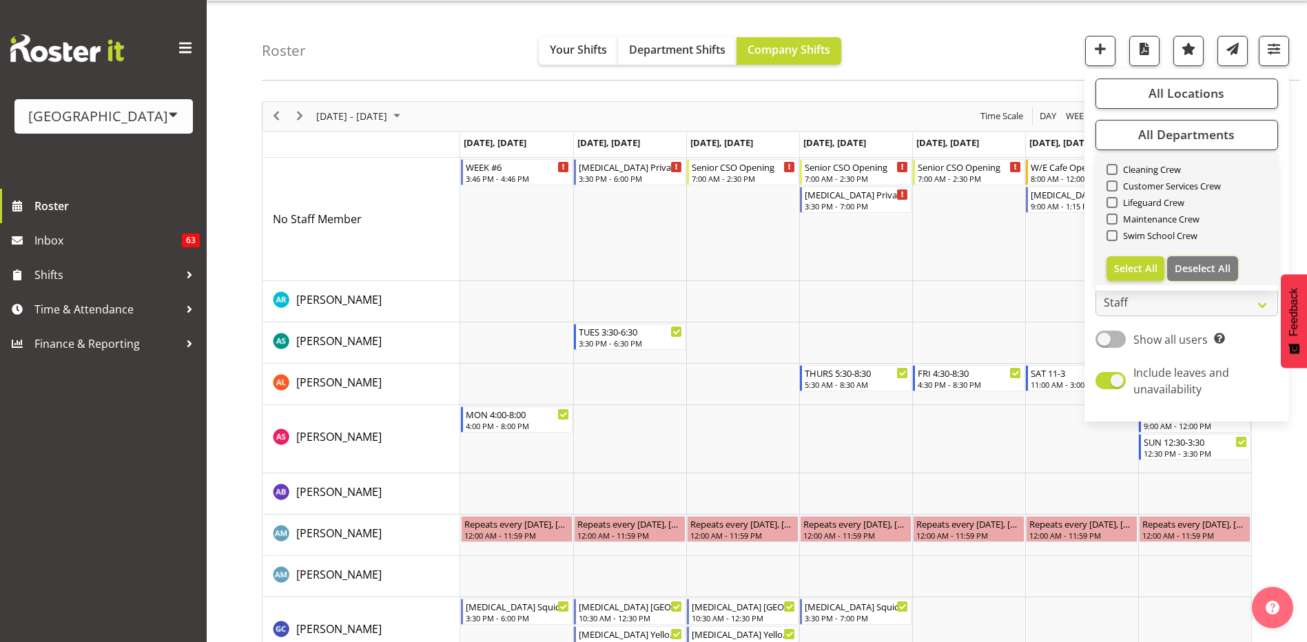
checkbox input "false"
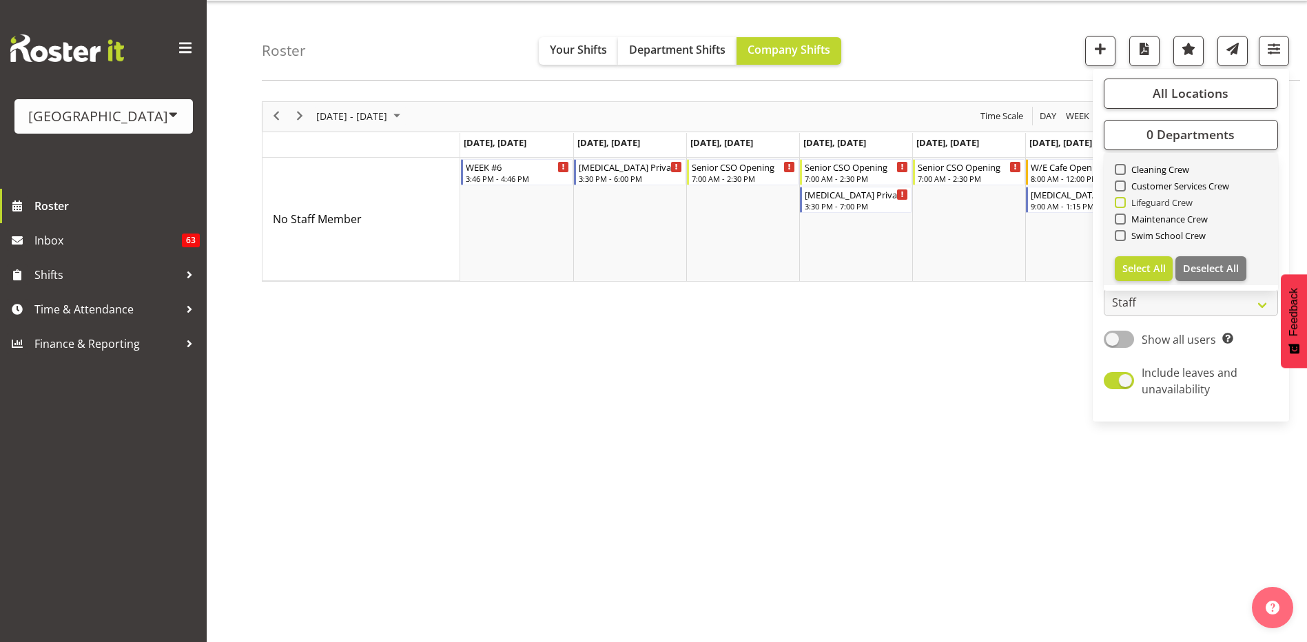
click at [1120, 203] on span at bounding box center [1120, 202] width 11 height 11
click at [1120, 203] on input "Lifeguard Crew" at bounding box center [1119, 202] width 9 height 9
checkbox input "true"
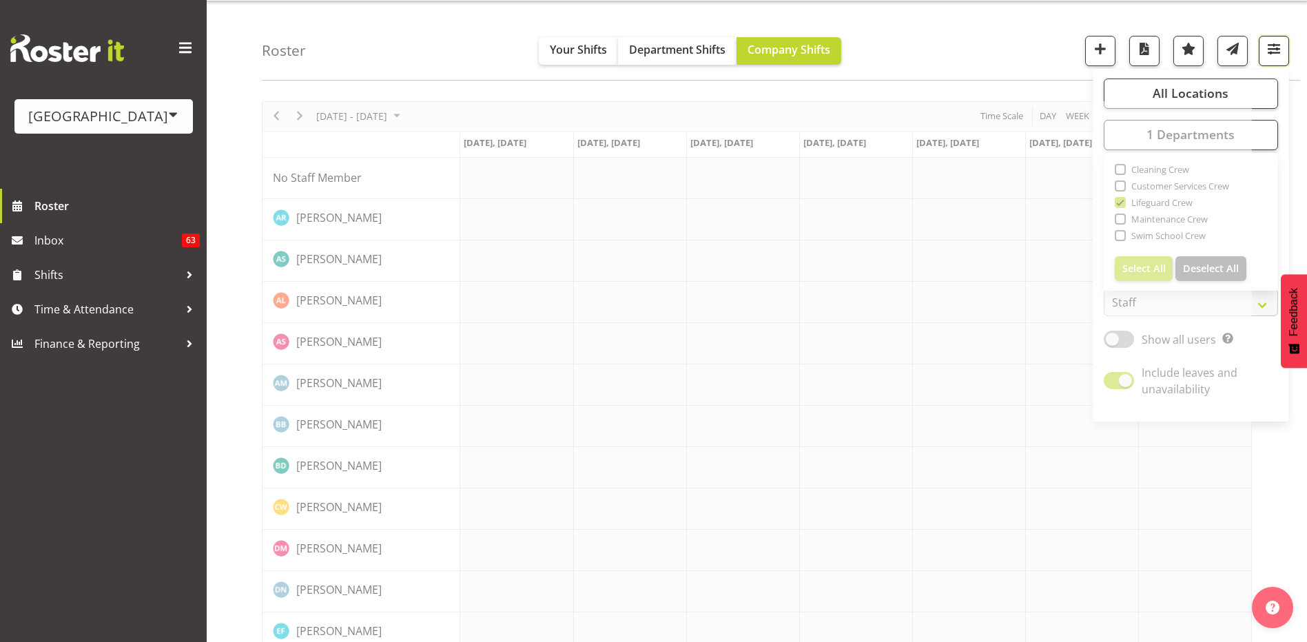
click at [1276, 54] on span "button" at bounding box center [1274, 49] width 18 height 18
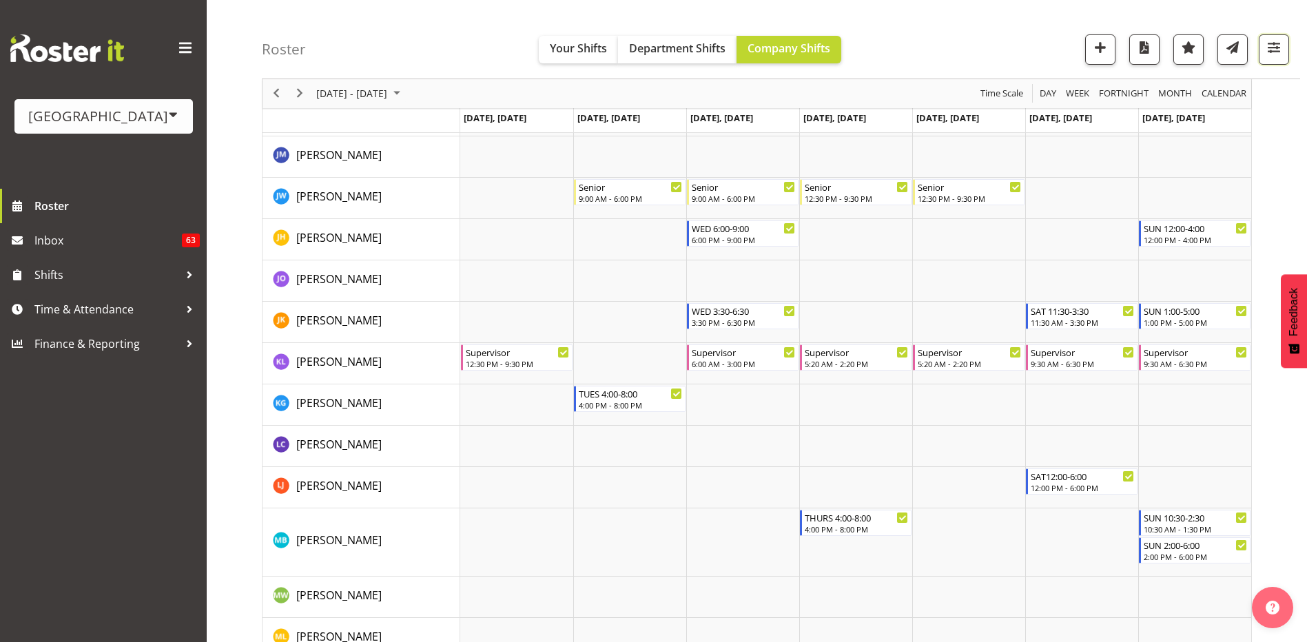
scroll to position [990, 0]
click at [190, 273] on div at bounding box center [189, 275] width 21 height 21
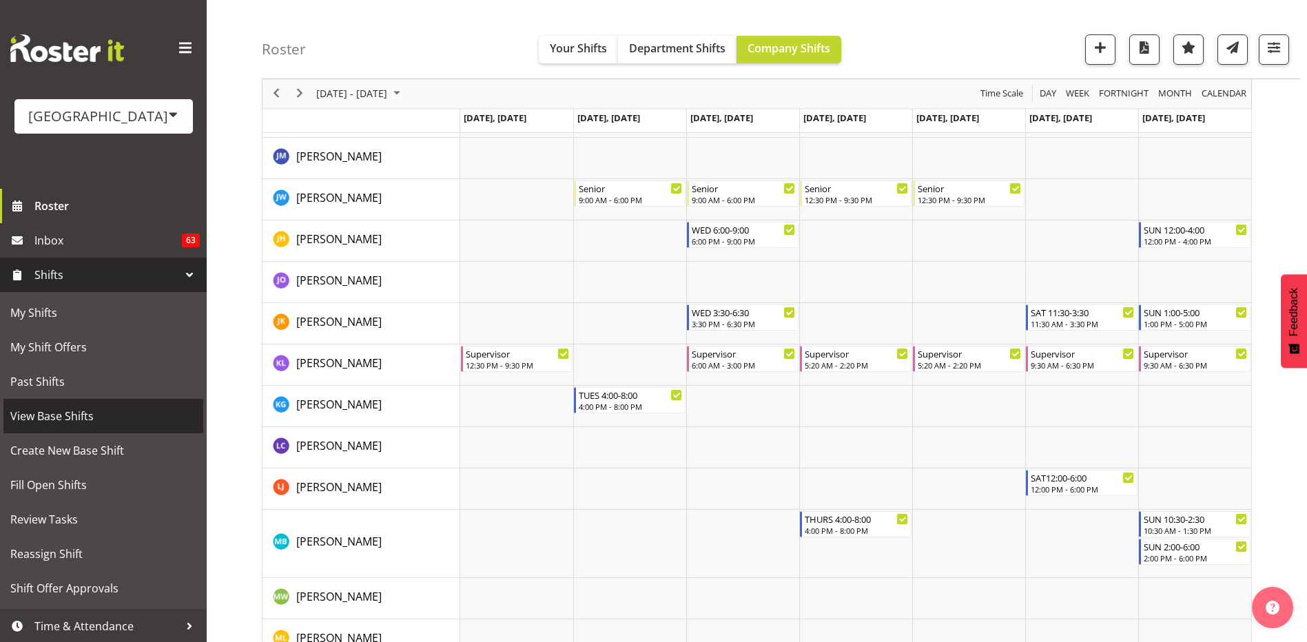
click at [83, 414] on span "View Base Shifts" at bounding box center [103, 416] width 186 height 21
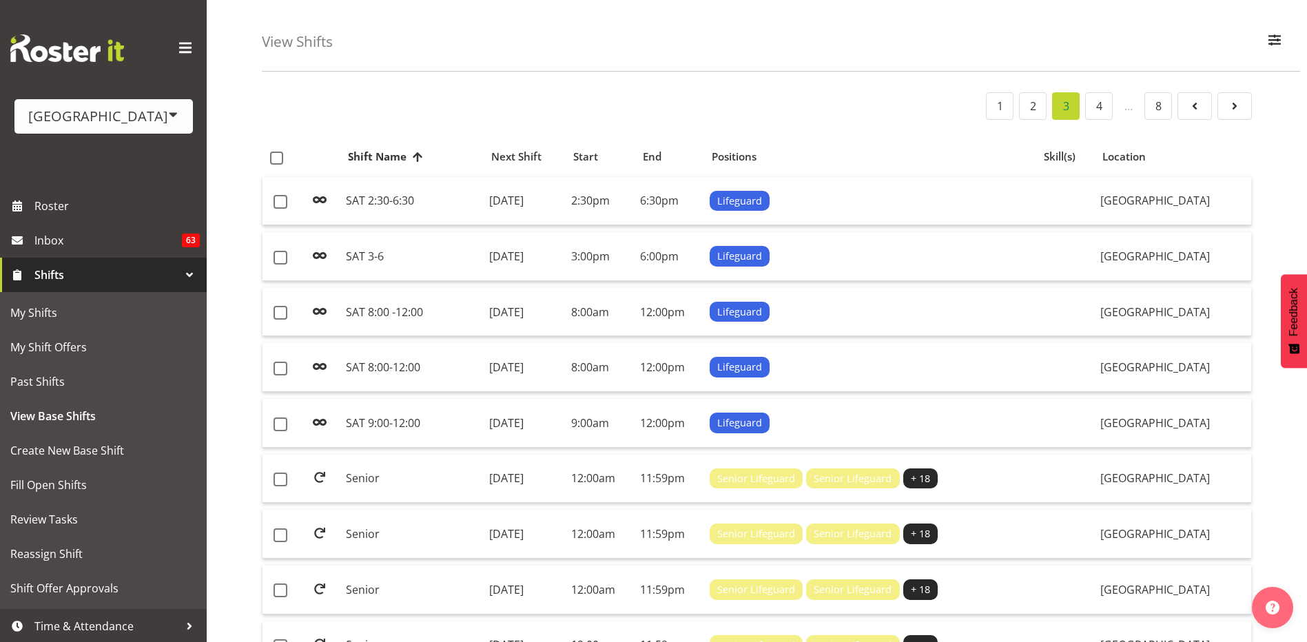
scroll to position [69, 0]
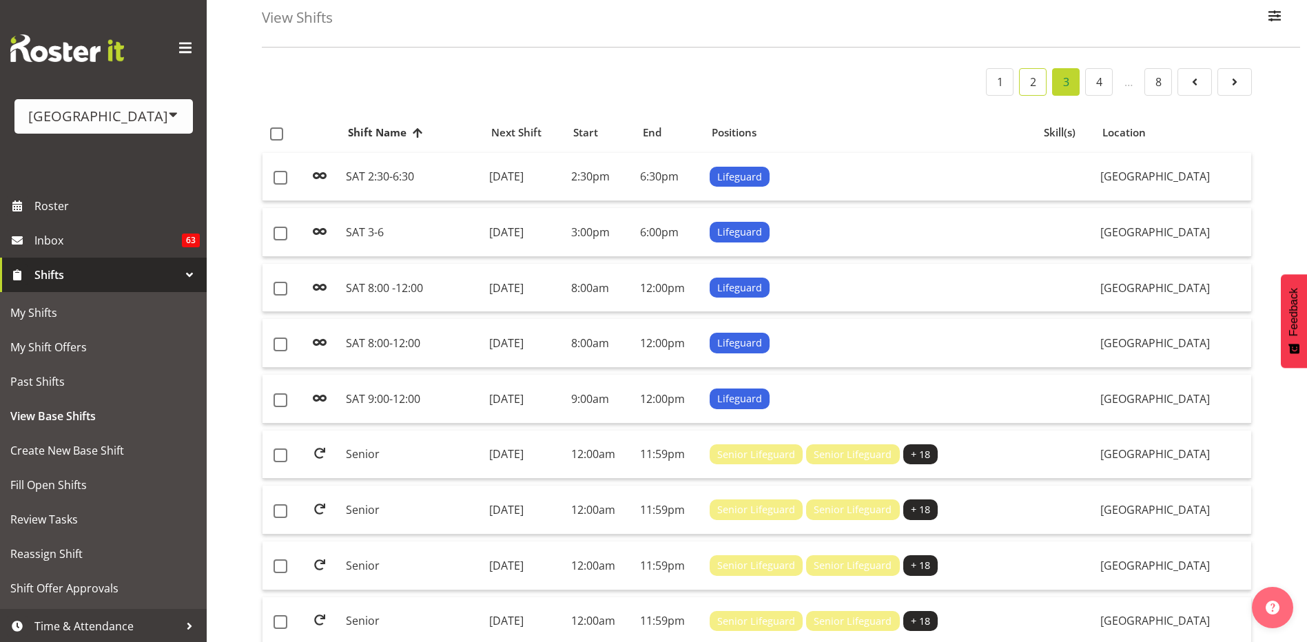
click at [1037, 85] on link "2" at bounding box center [1033, 82] width 28 height 28
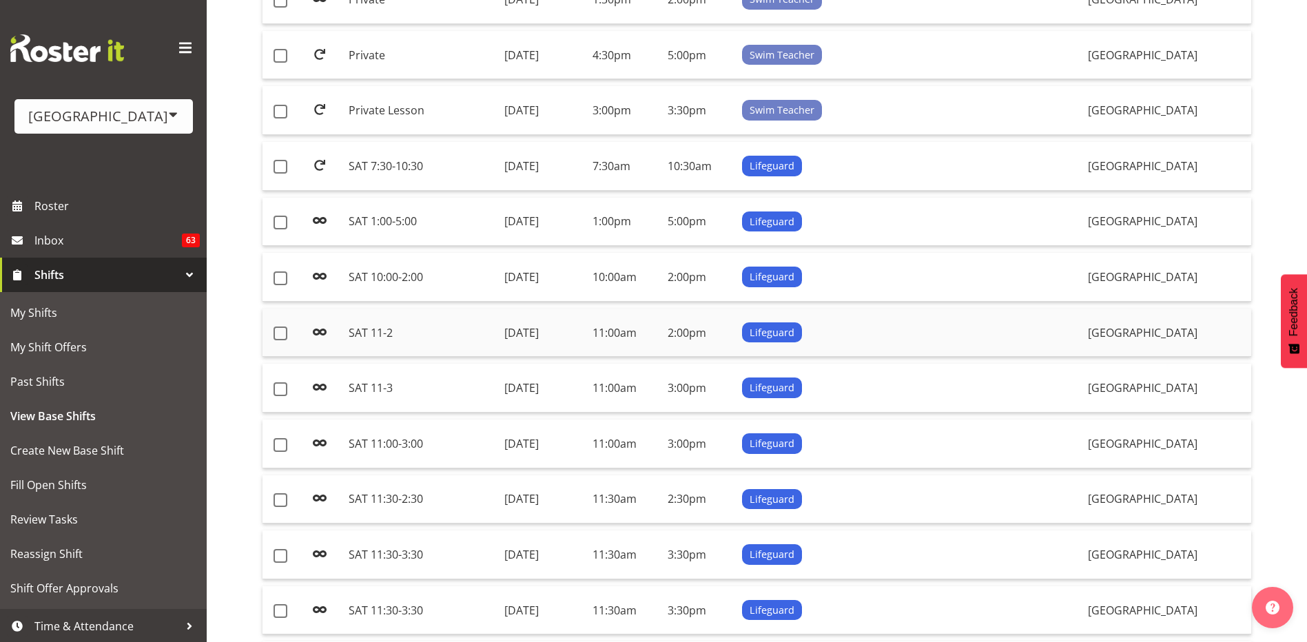
scroll to position [896, 0]
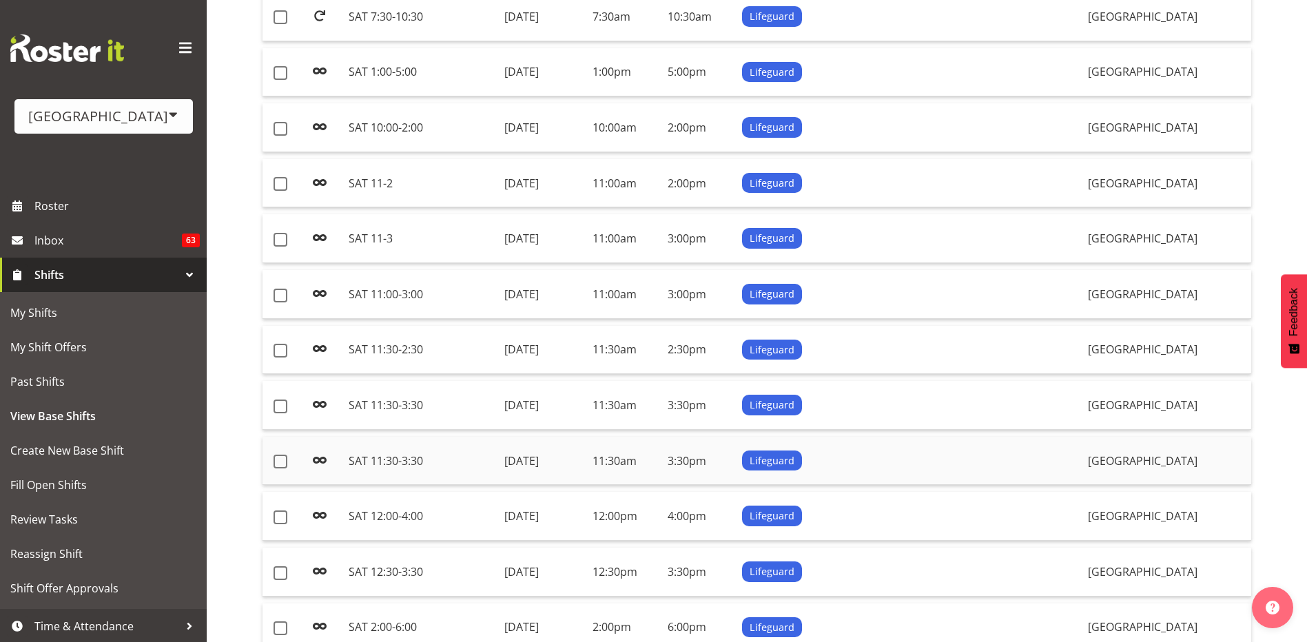
click at [439, 461] on td "SAT 11:30-3:30" at bounding box center [421, 461] width 156 height 49
drag, startPoint x: 398, startPoint y: 357, endPoint x: 411, endPoint y: 372, distance: 19.6
click at [411, 372] on td "SAT 11:30-2:30" at bounding box center [421, 350] width 156 height 49
click at [393, 411] on td "SAT 11:30-3:30" at bounding box center [421, 405] width 156 height 49
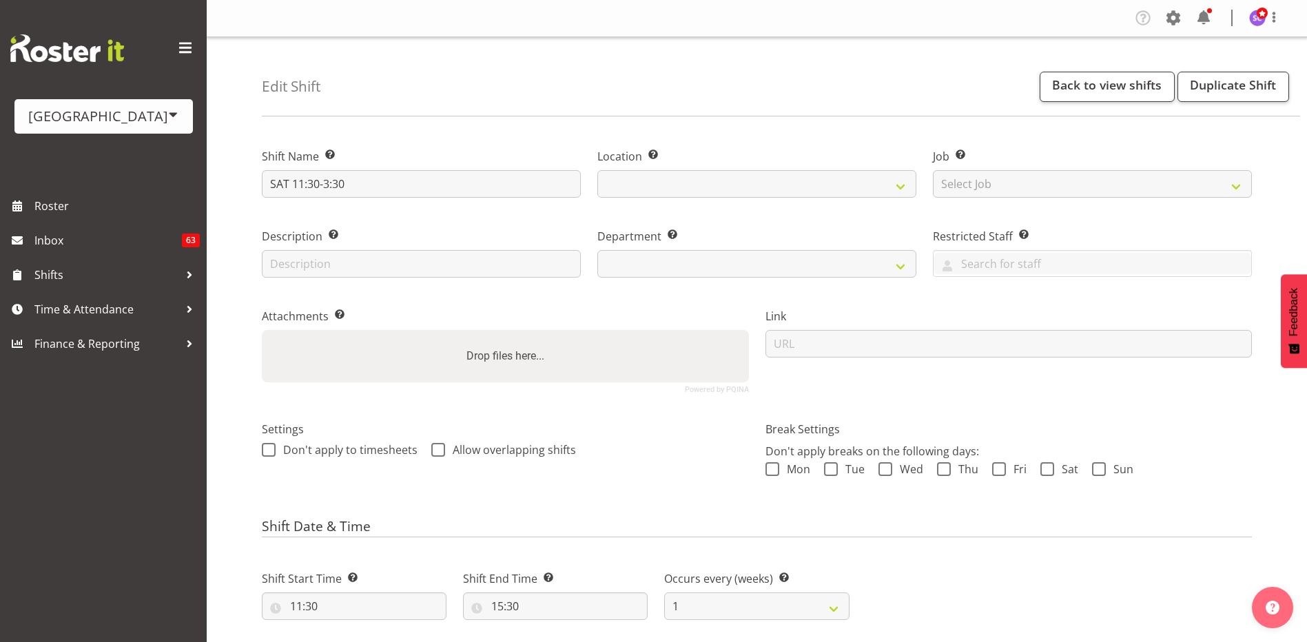
select select
select select "114"
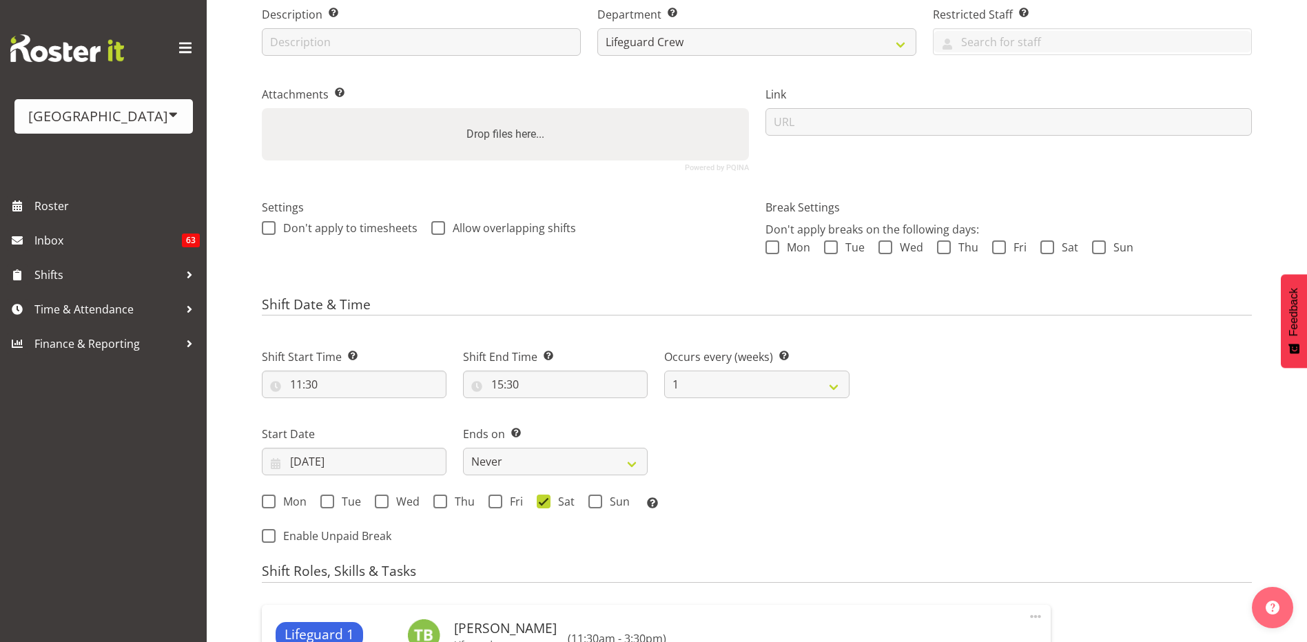
scroll to position [207, 0]
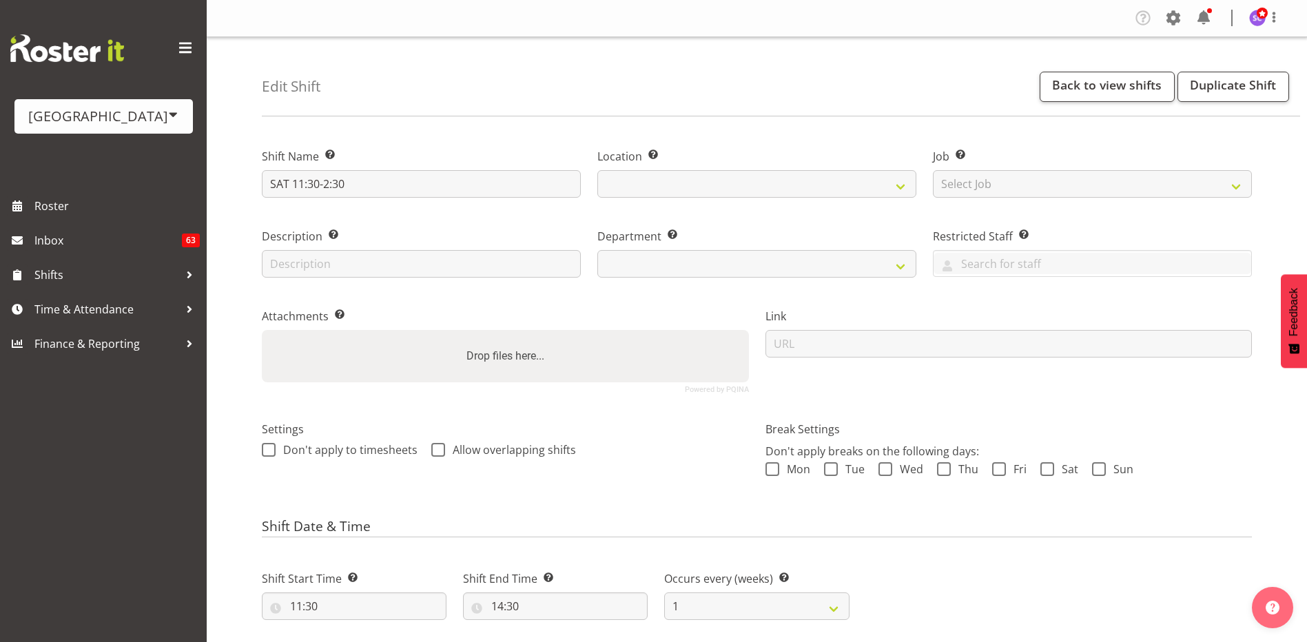
select select
select select "114"
select select
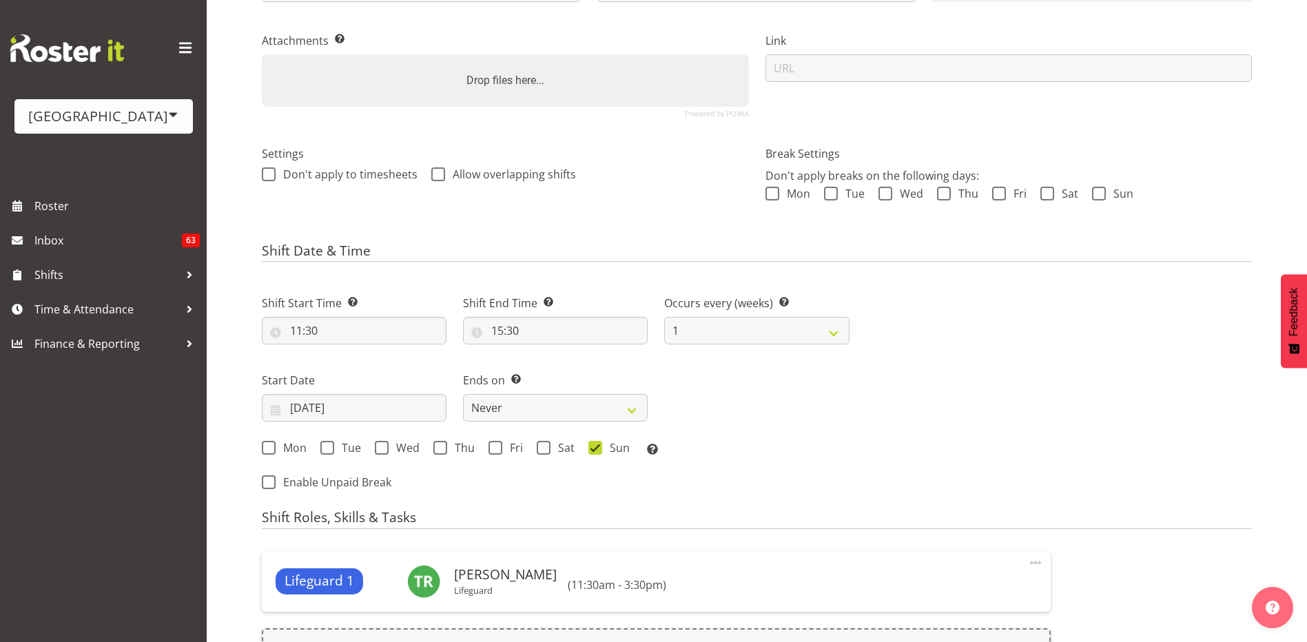
select select "114"
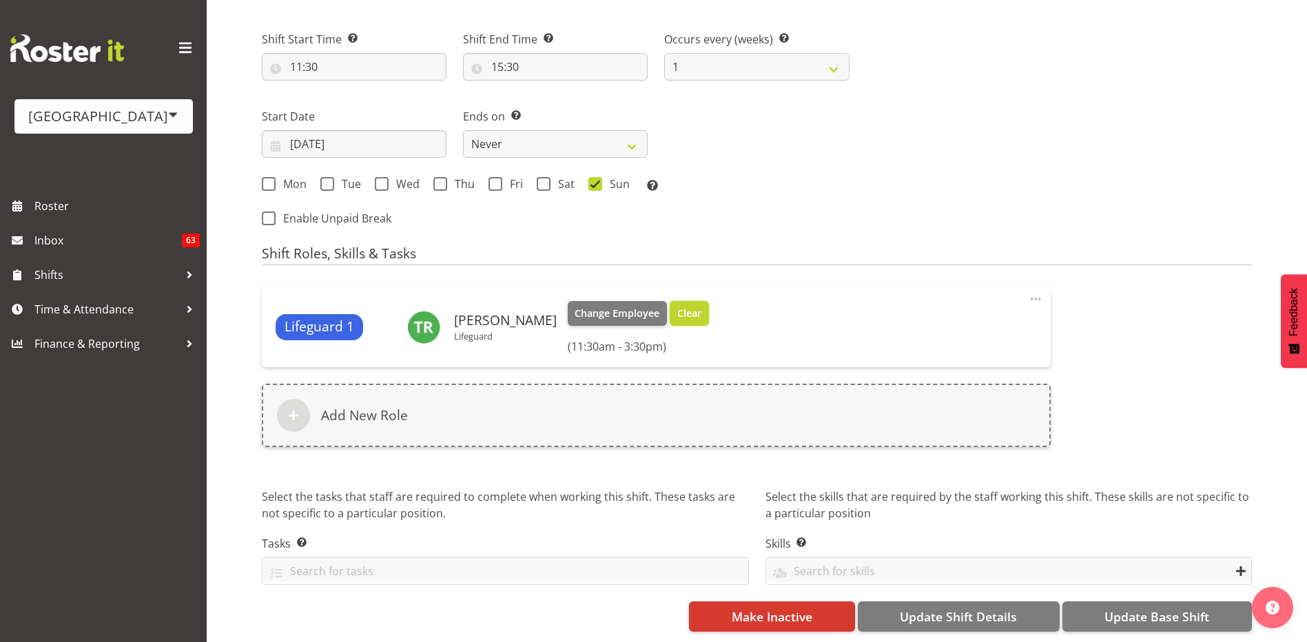
click at [681, 306] on span "Clear" at bounding box center [689, 313] width 24 height 15
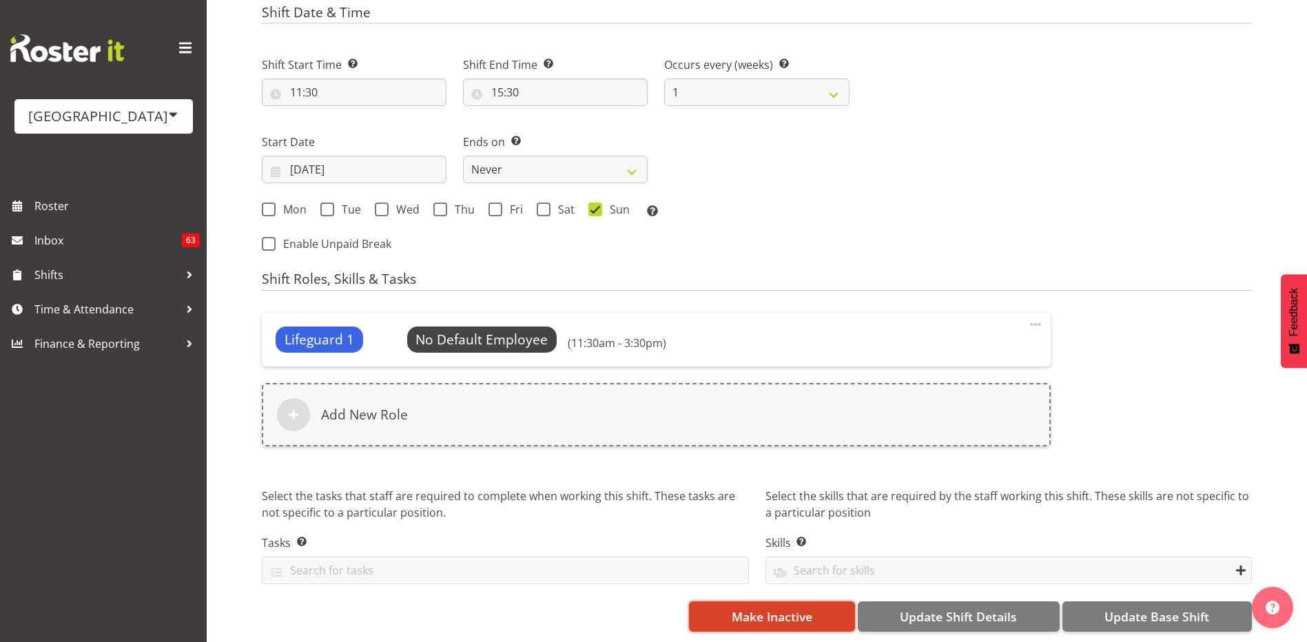
click at [795, 608] on span "Make Inactive" at bounding box center [772, 617] width 81 height 18
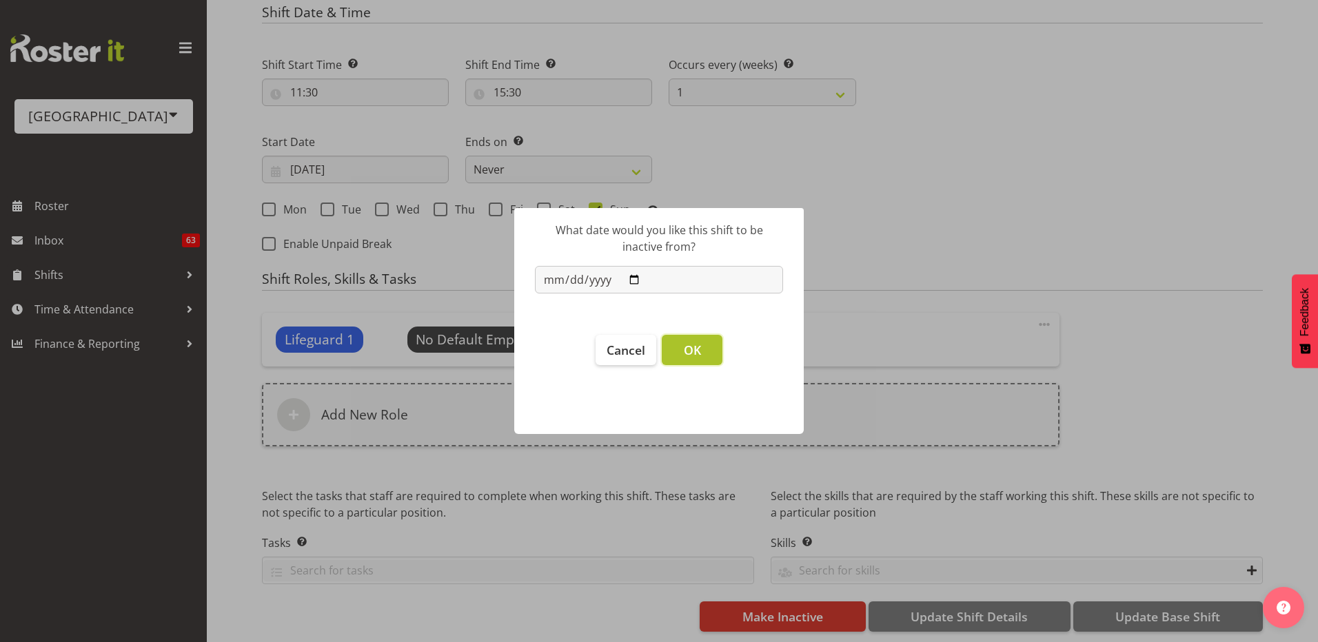
click at [702, 351] on button "OK" at bounding box center [692, 350] width 61 height 30
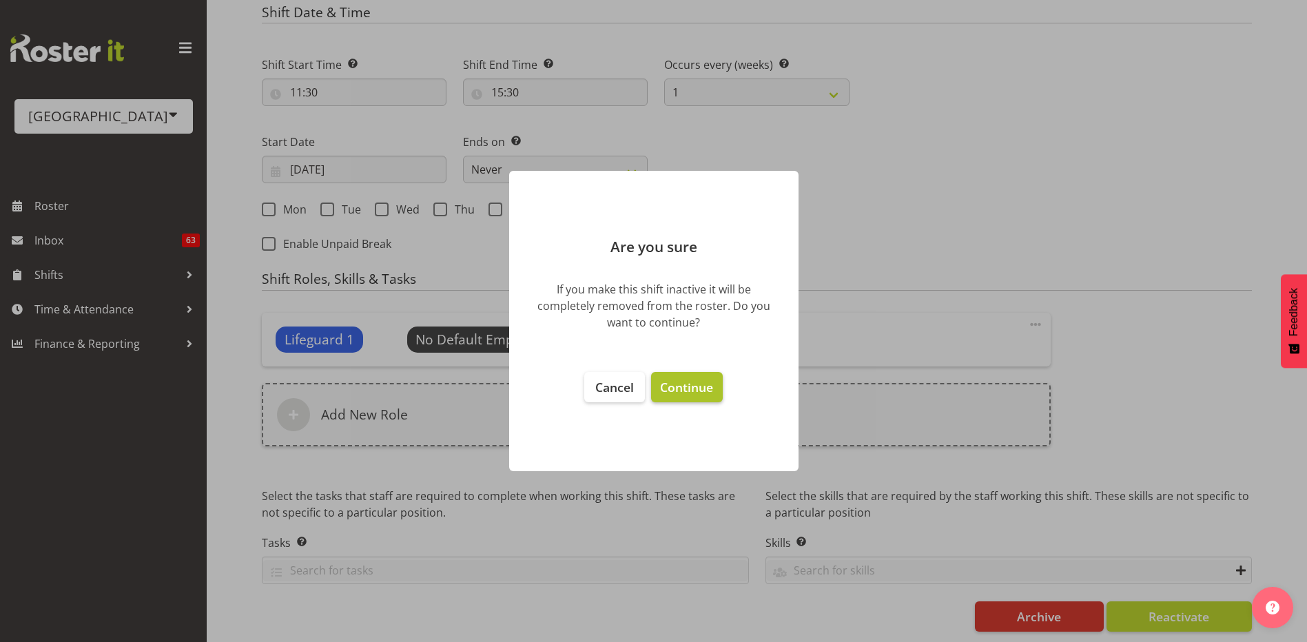
click at [694, 391] on span "Continue" at bounding box center [686, 387] width 53 height 17
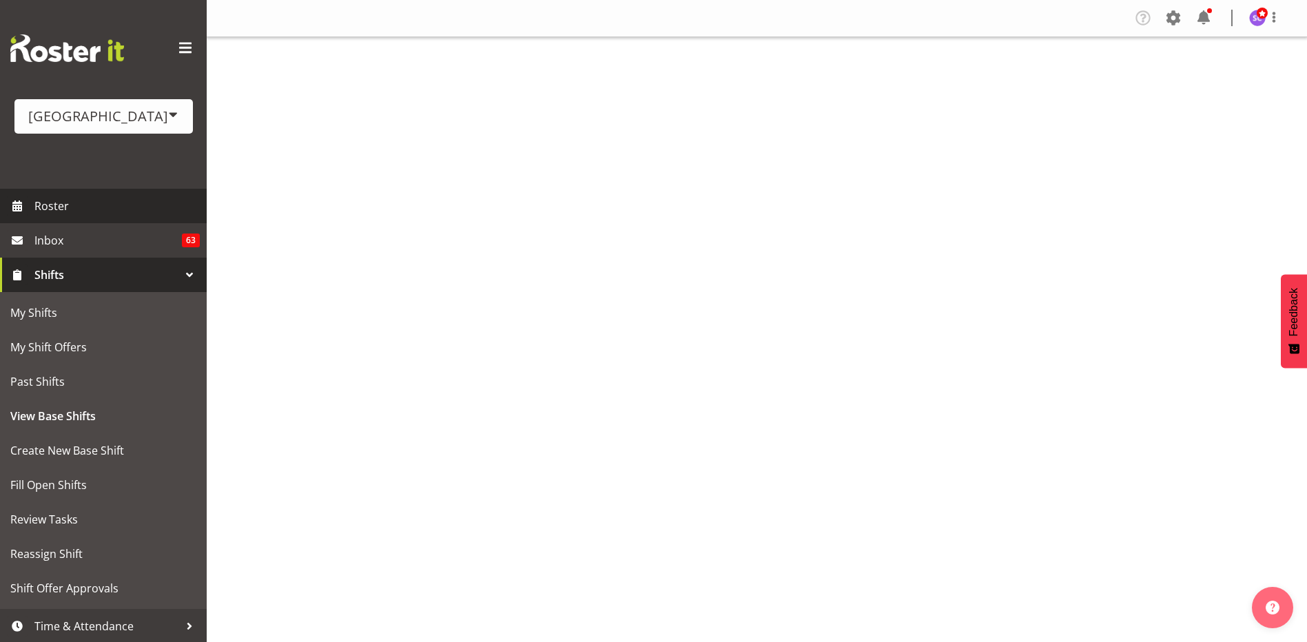
click at [116, 202] on span "Roster" at bounding box center [116, 206] width 165 height 21
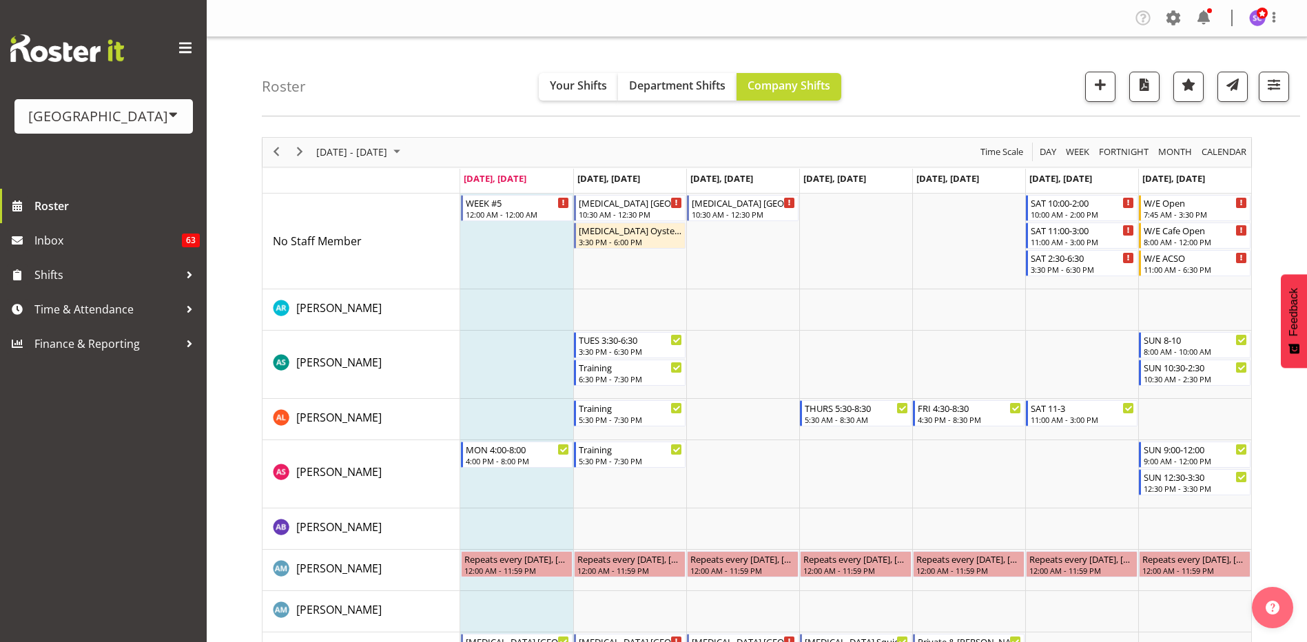
scroll to position [69, 0]
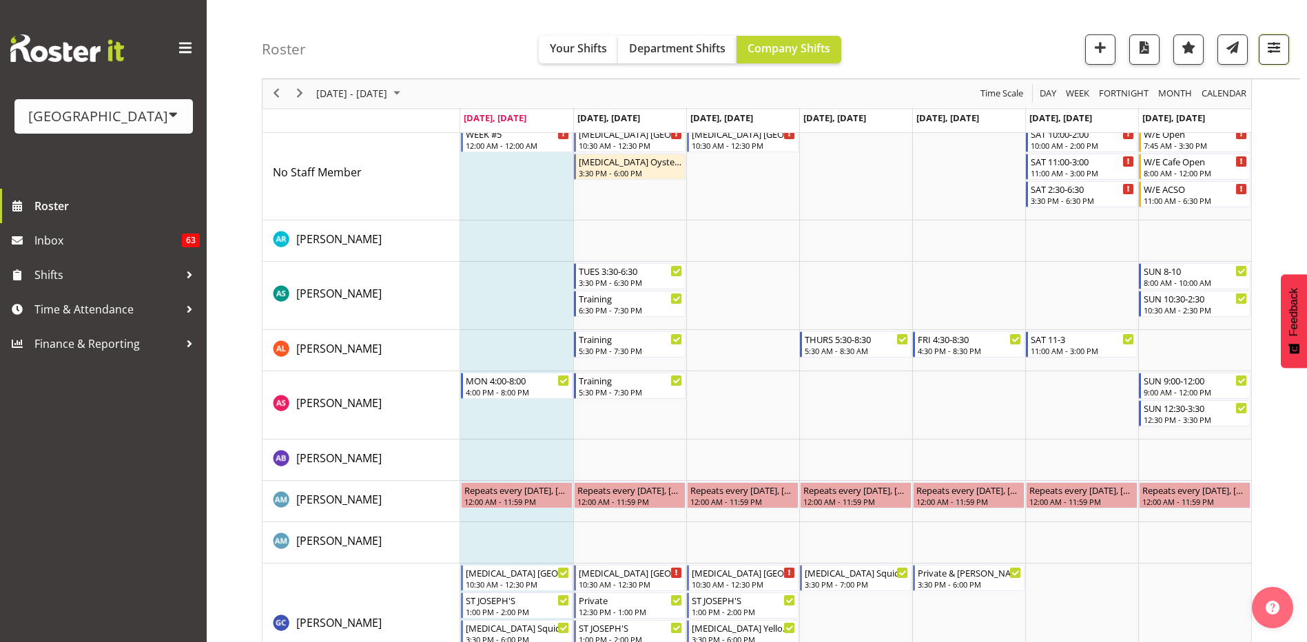
click at [1269, 55] on span "button" at bounding box center [1274, 48] width 18 height 18
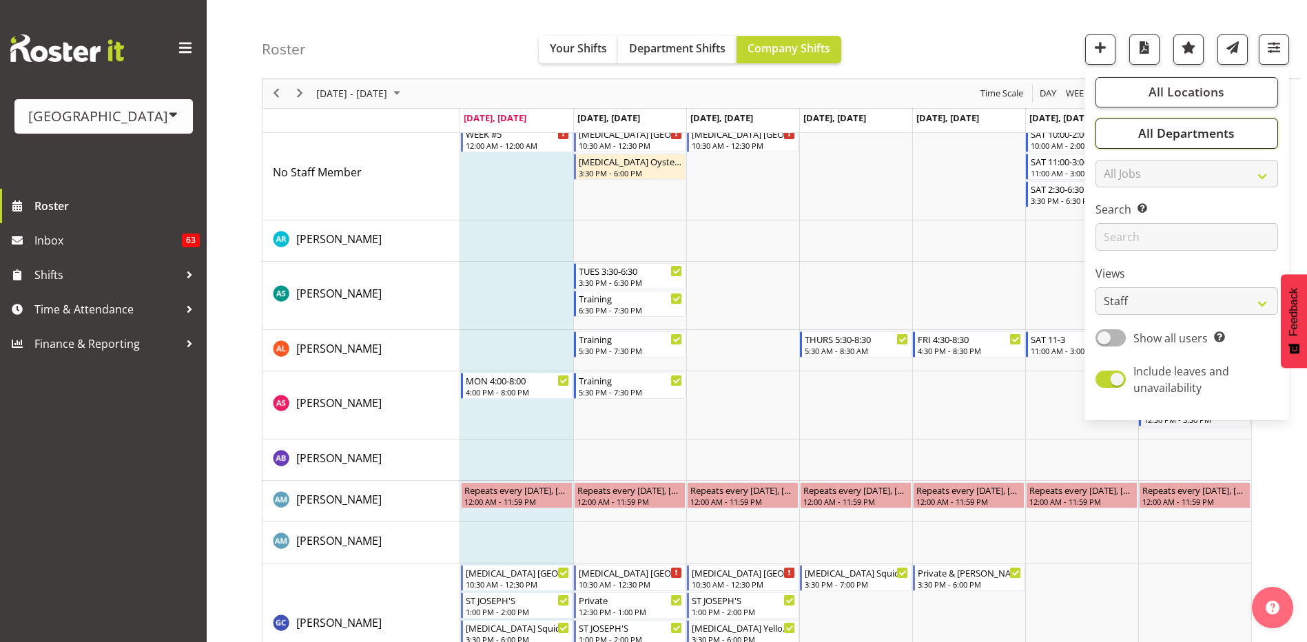
click at [1259, 132] on button "All Departments" at bounding box center [1187, 134] width 183 height 30
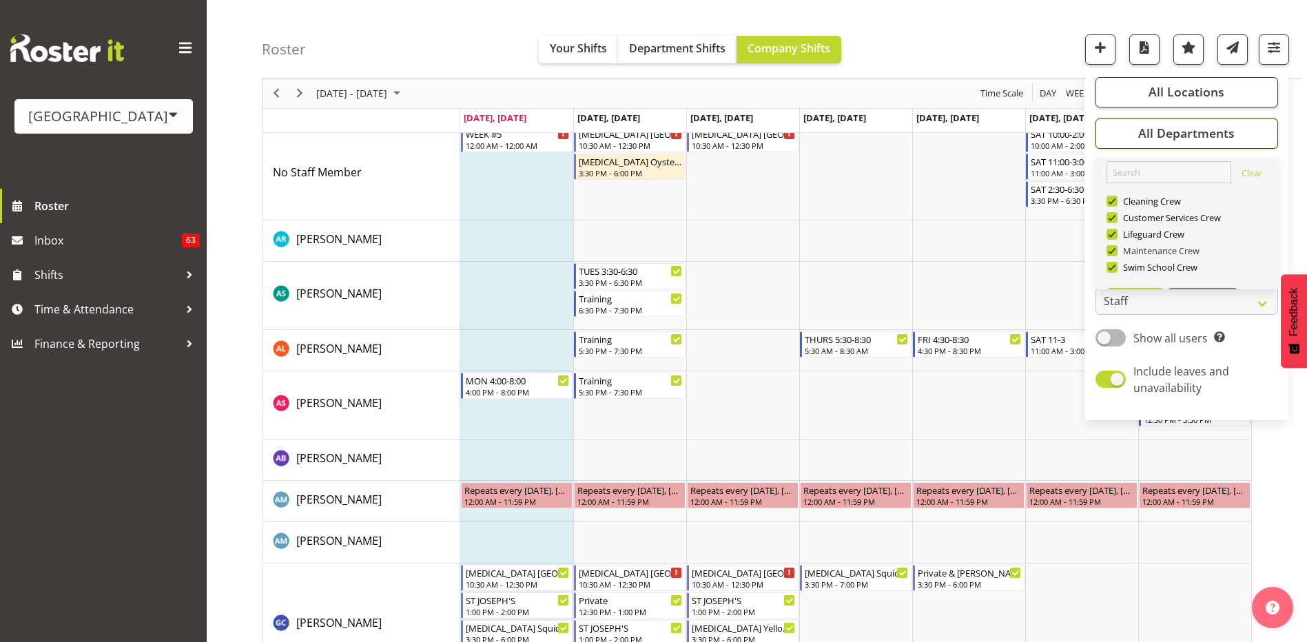
scroll to position [33, 0]
click at [1189, 267] on span "Deselect All" at bounding box center [1203, 266] width 56 height 13
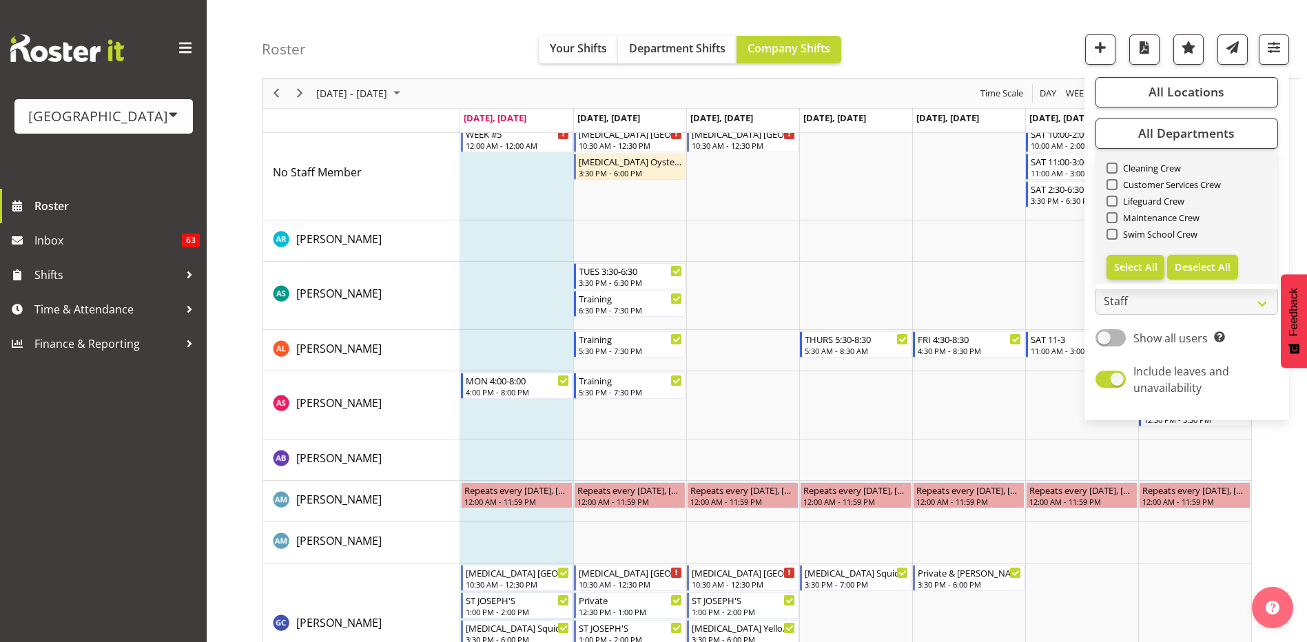
checkbox input "false"
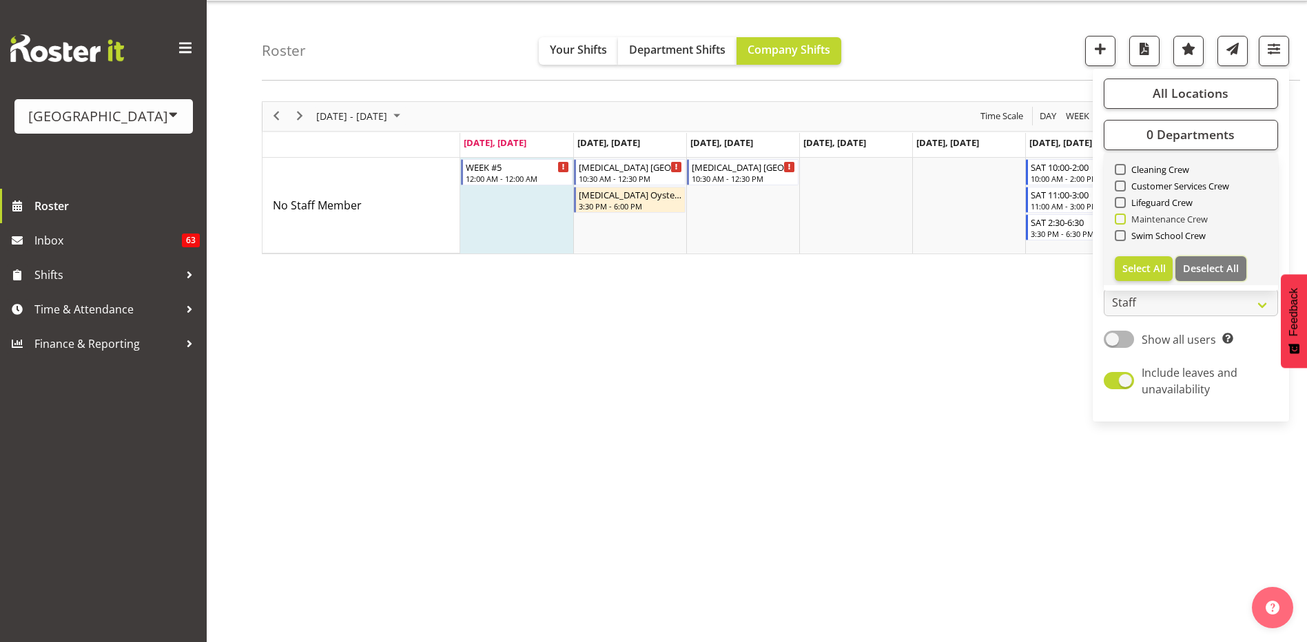
scroll to position [36, 0]
click at [1121, 201] on span at bounding box center [1120, 202] width 11 height 11
click at [1121, 201] on input "Lifeguard Crew" at bounding box center [1119, 202] width 9 height 9
checkbox input "true"
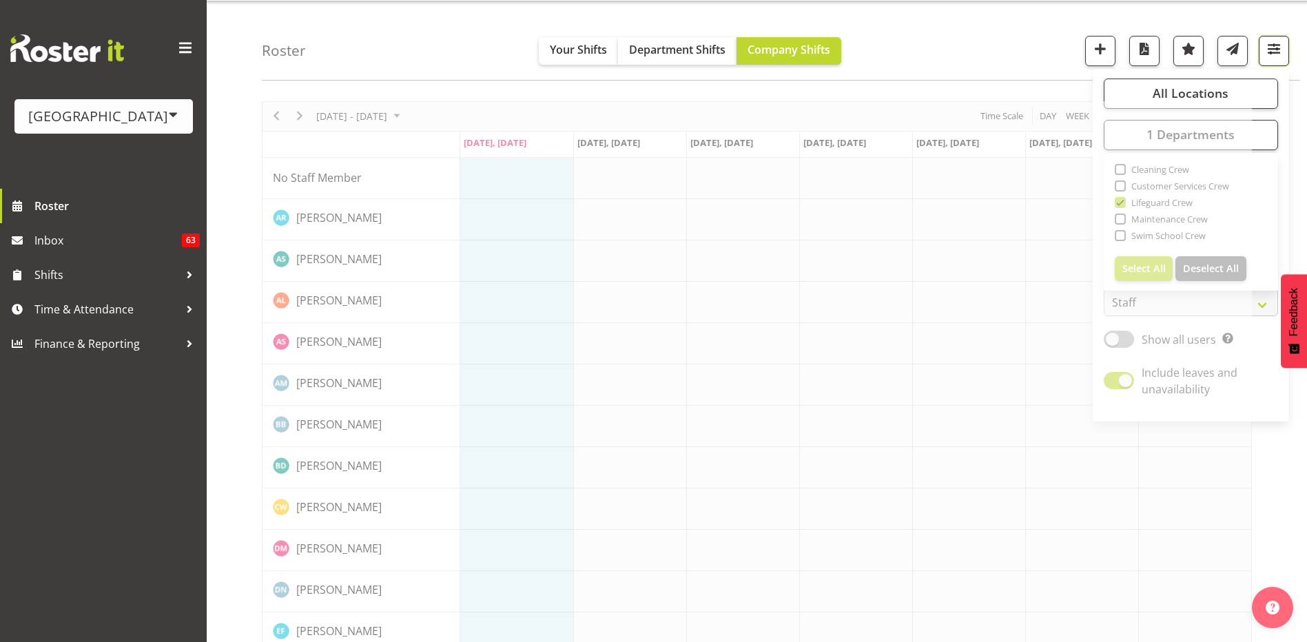
click at [1271, 54] on span "button" at bounding box center [1274, 49] width 18 height 18
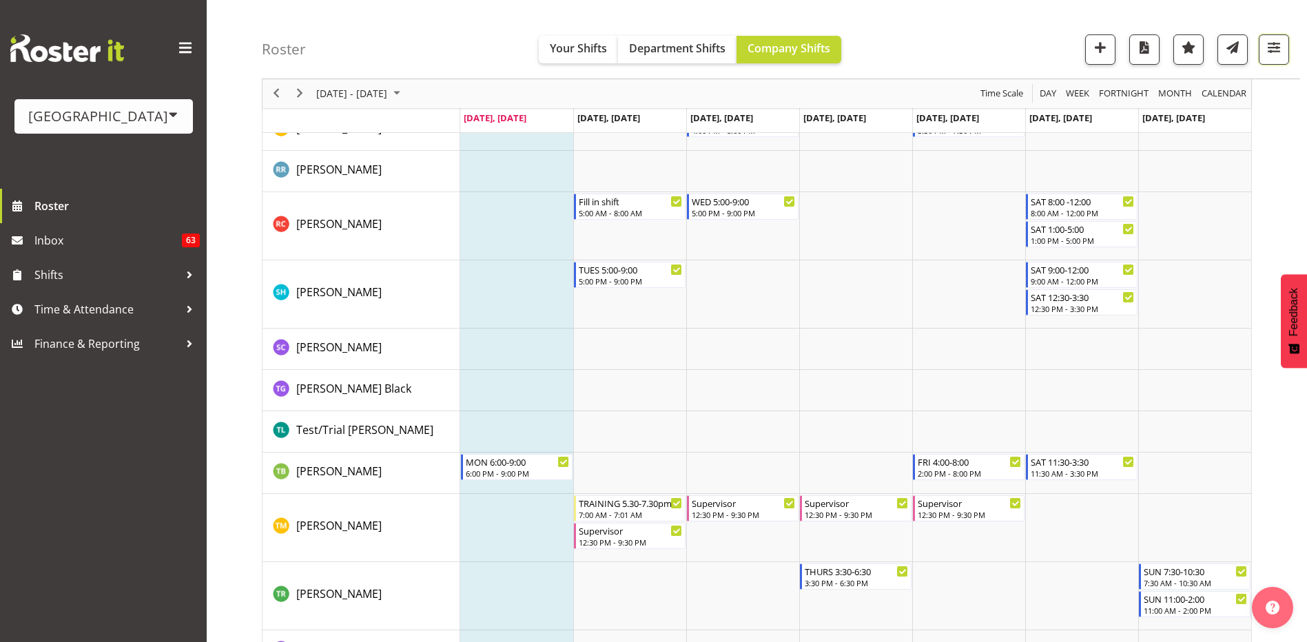
scroll to position [1868, 0]
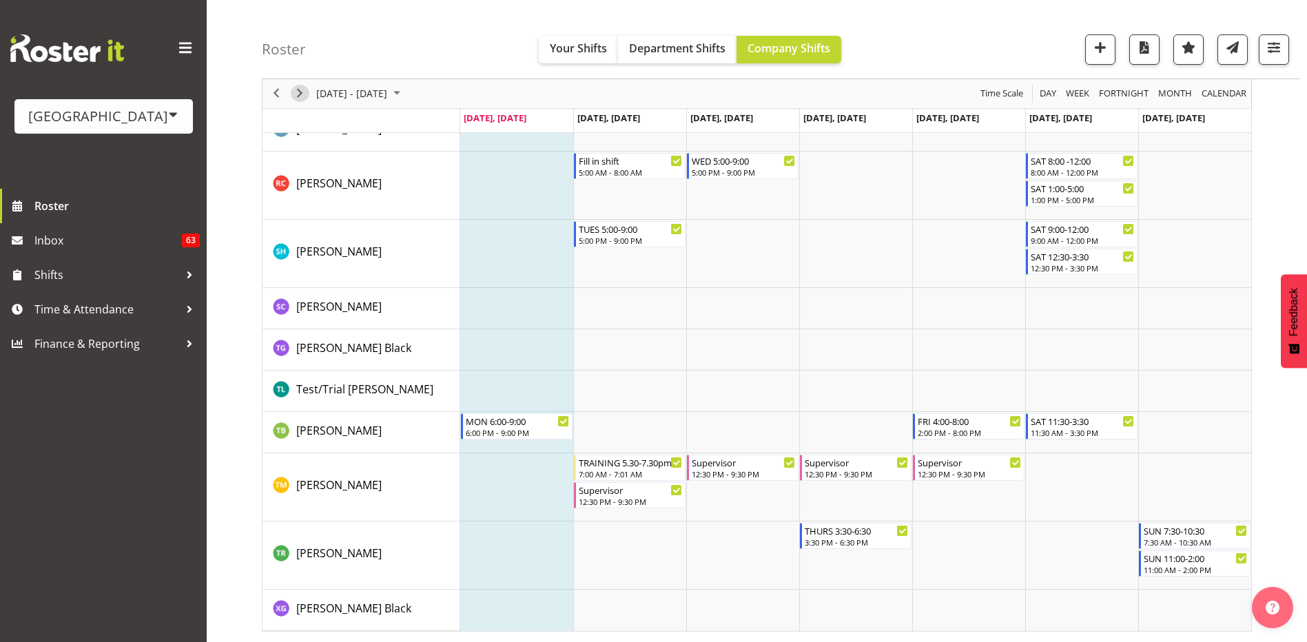
click at [305, 93] on span "Next" at bounding box center [300, 93] width 17 height 17
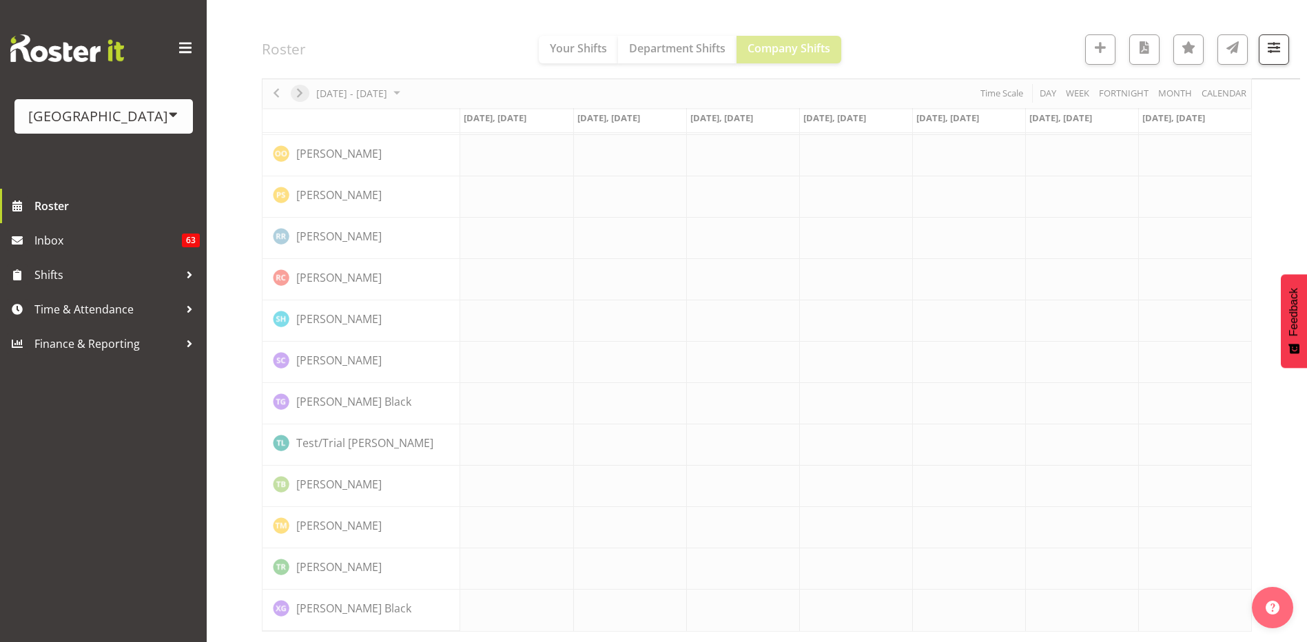
scroll to position [1464, 0]
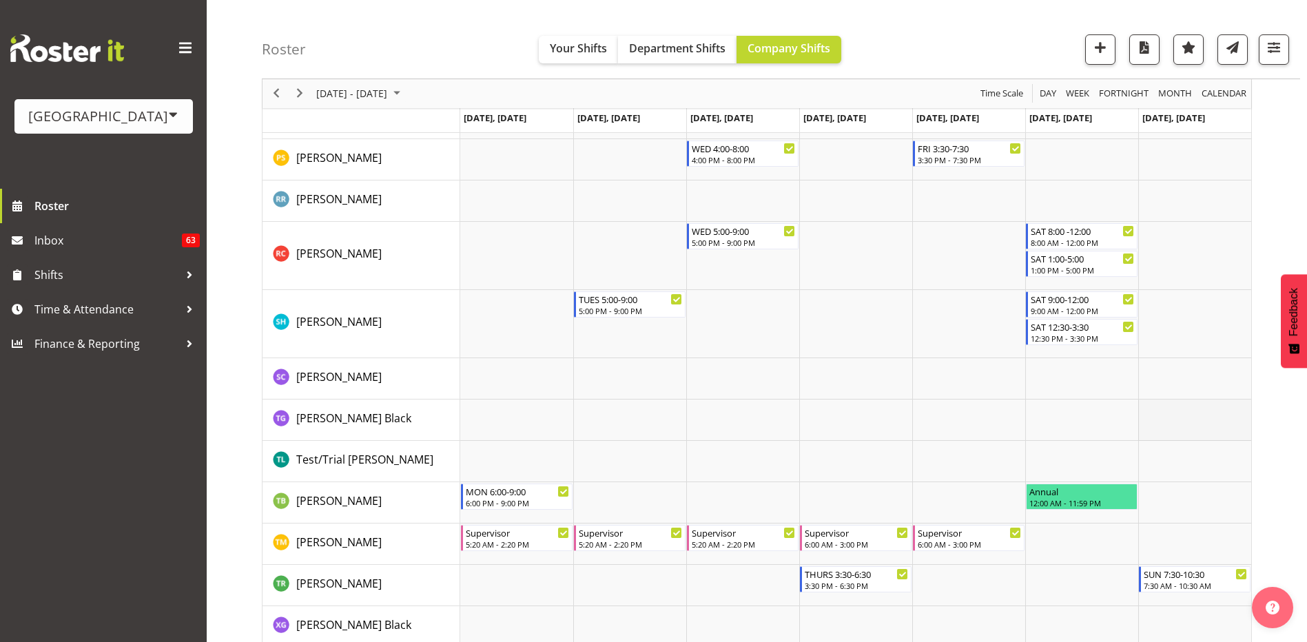
scroll to position [1653, 0]
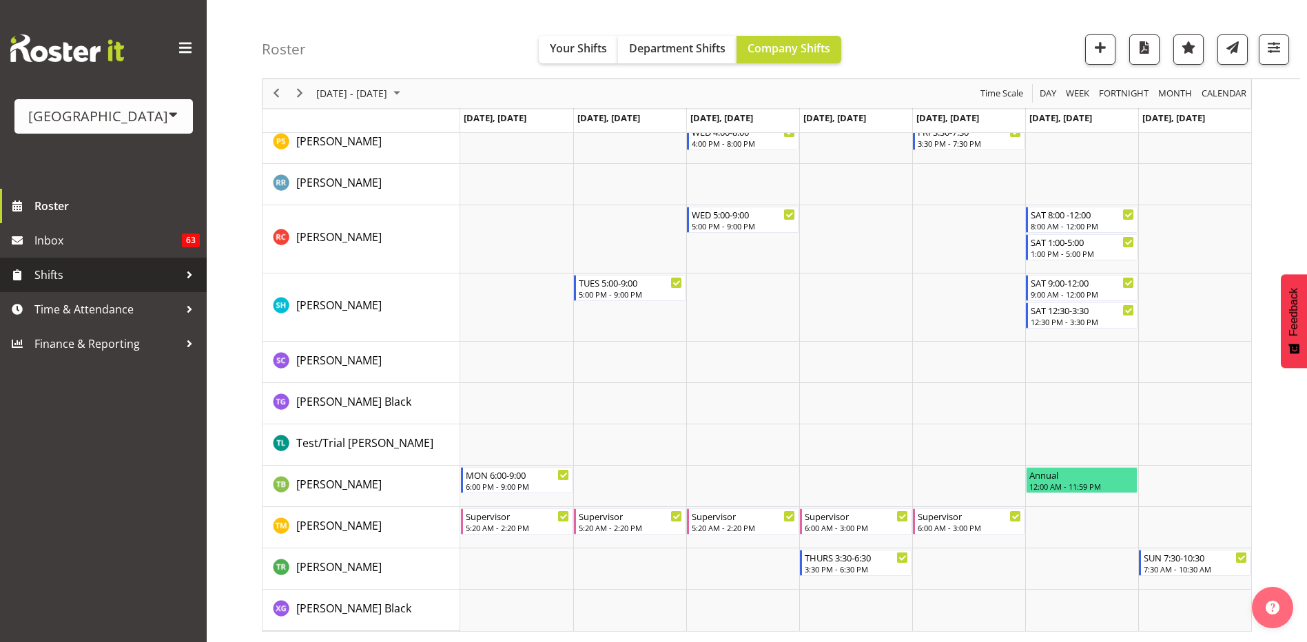
click at [175, 268] on span "Shifts" at bounding box center [106, 275] width 145 height 21
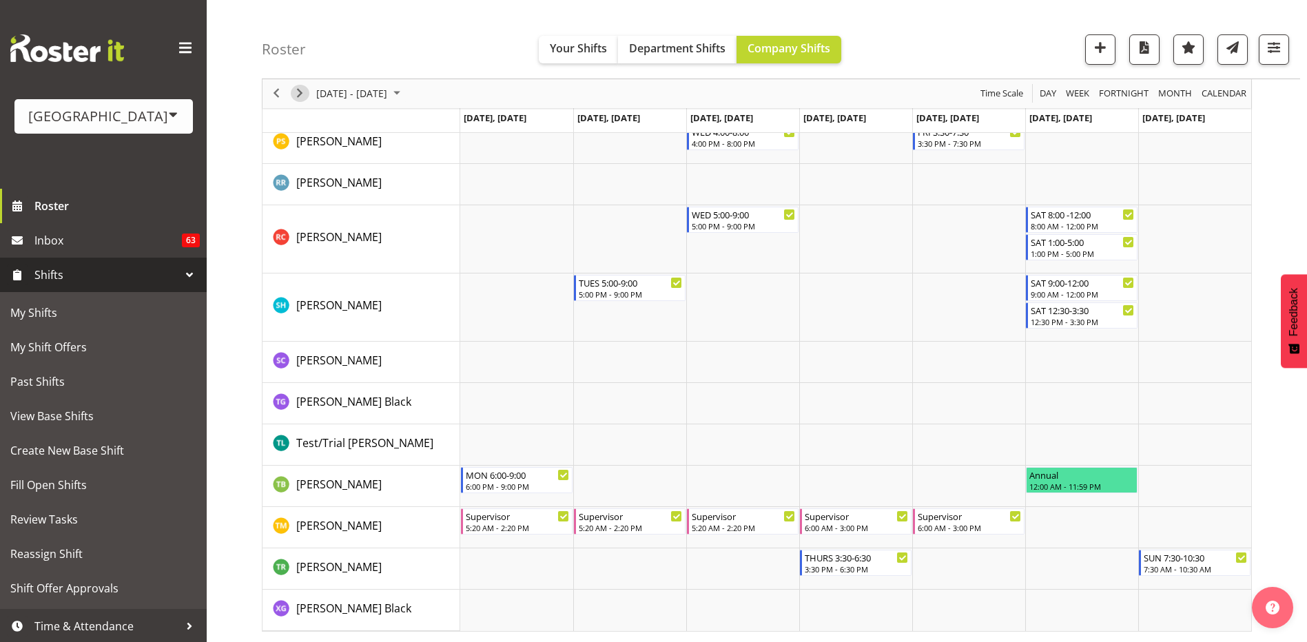
click at [298, 90] on span "Next" at bounding box center [300, 93] width 17 height 17
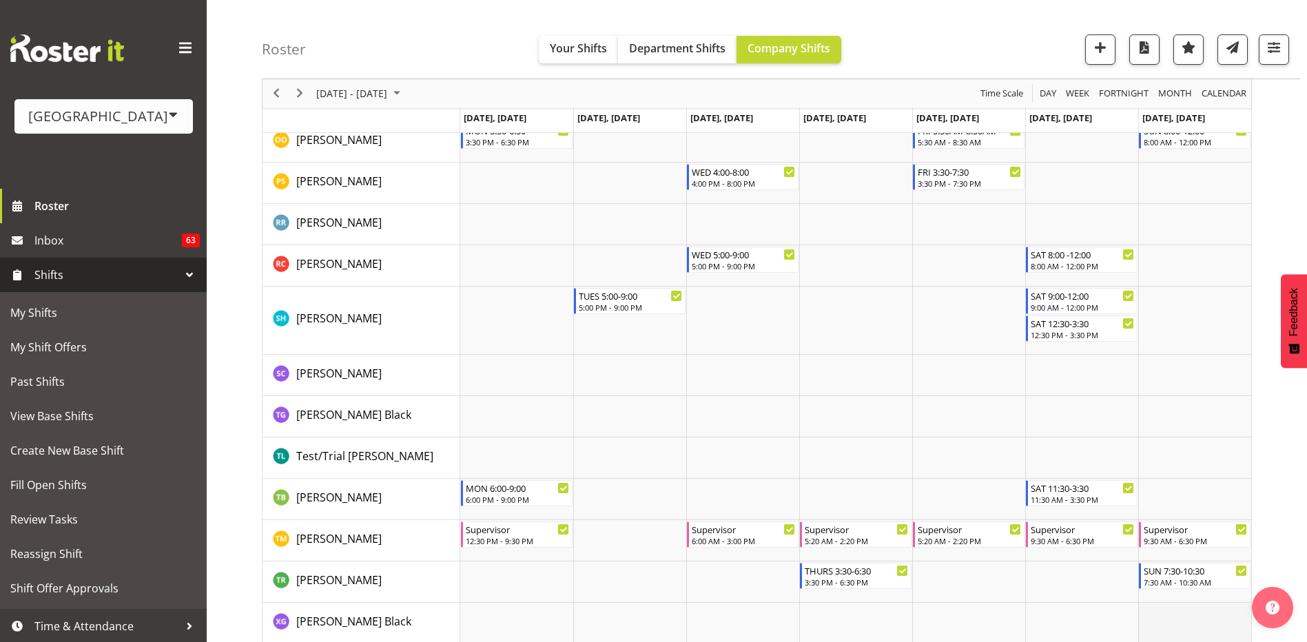
scroll to position [1708, 0]
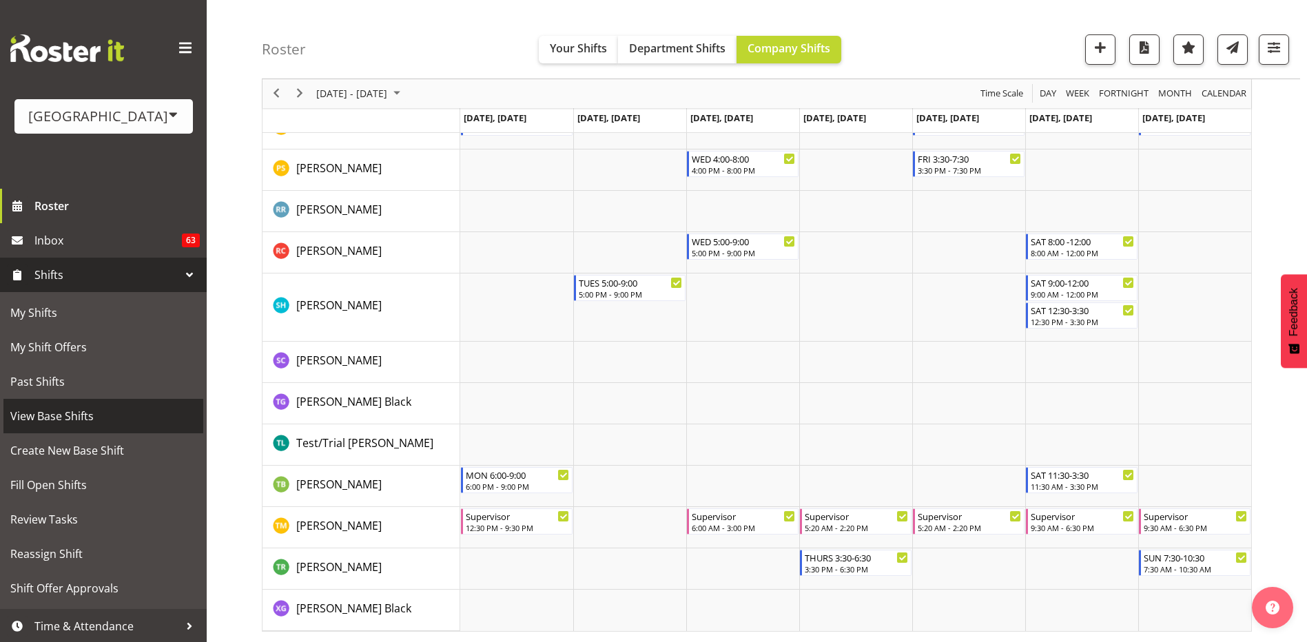
click at [75, 417] on span "View Base Shifts" at bounding box center [103, 416] width 186 height 21
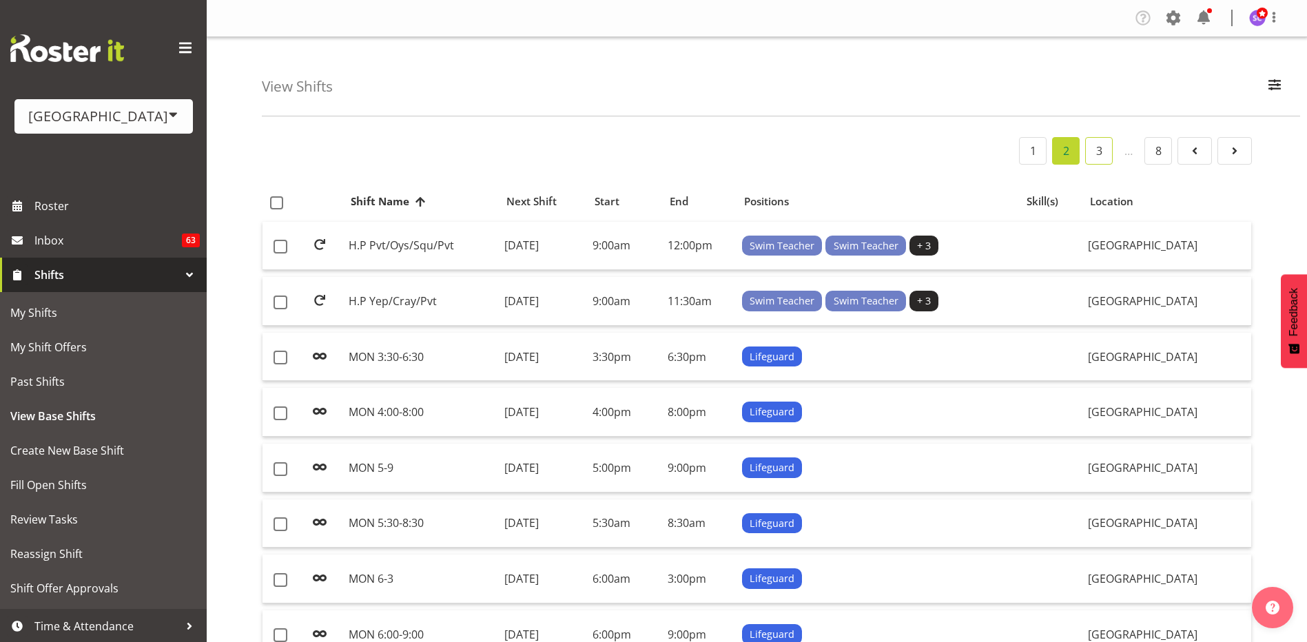
click at [1105, 153] on link "3" at bounding box center [1099, 151] width 28 height 28
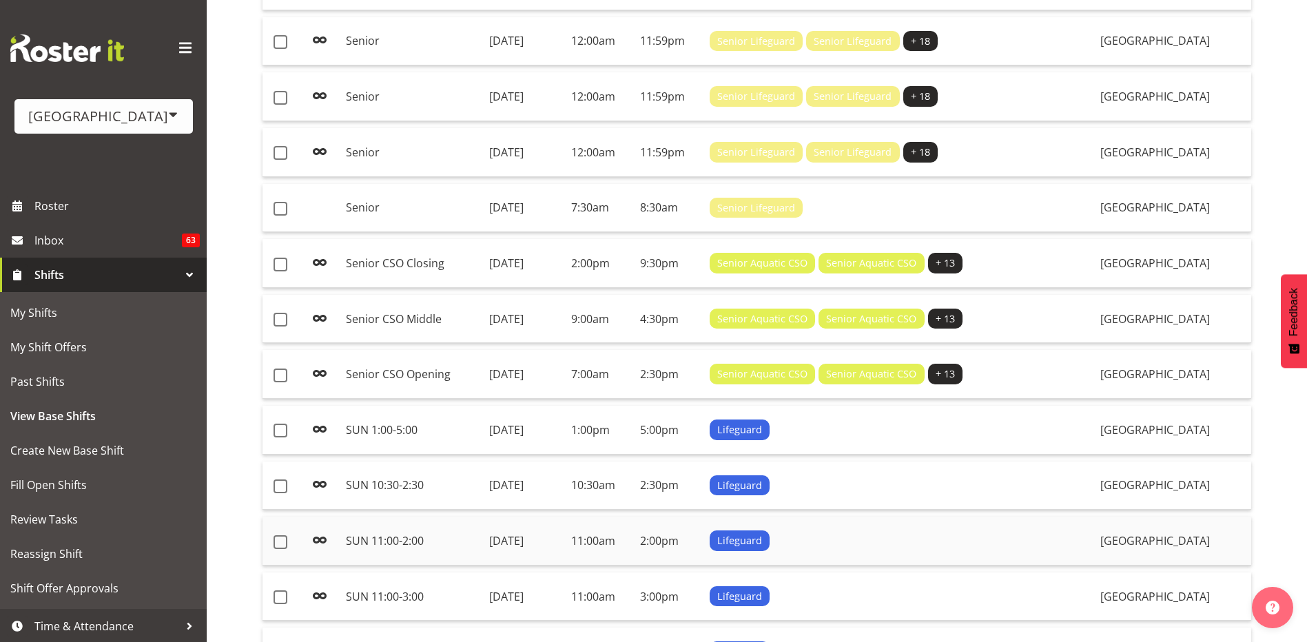
scroll to position [758, 0]
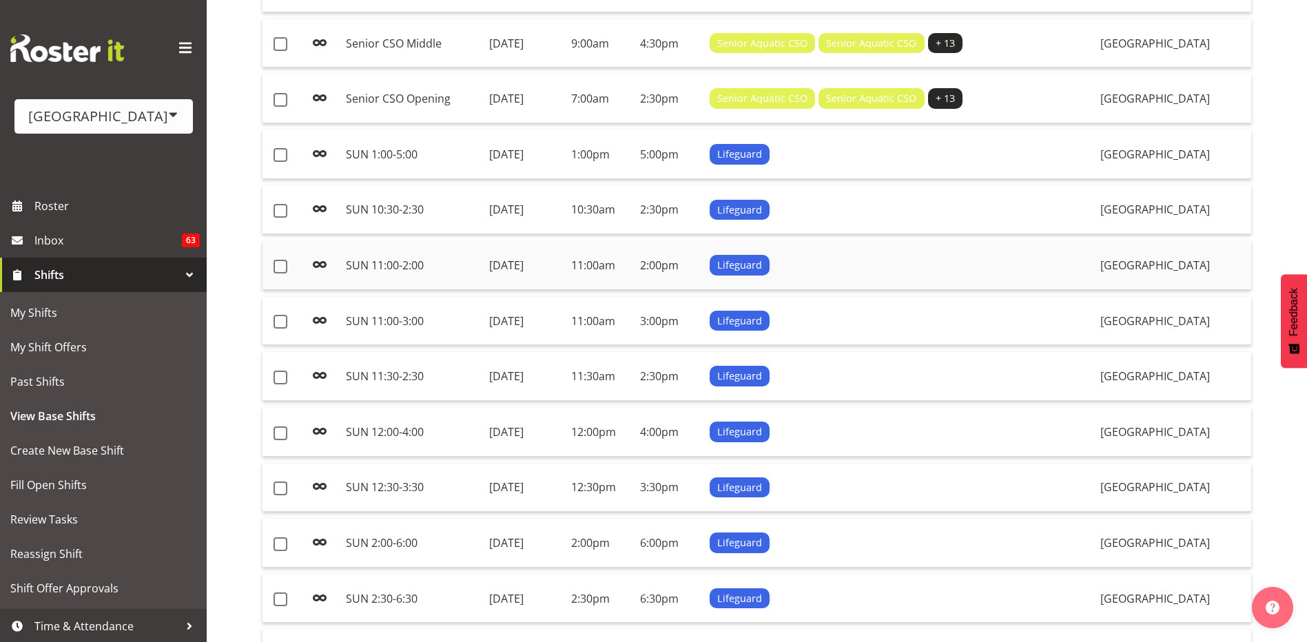
click at [897, 271] on div "Lifeguard" at bounding box center [870, 265] width 321 height 21
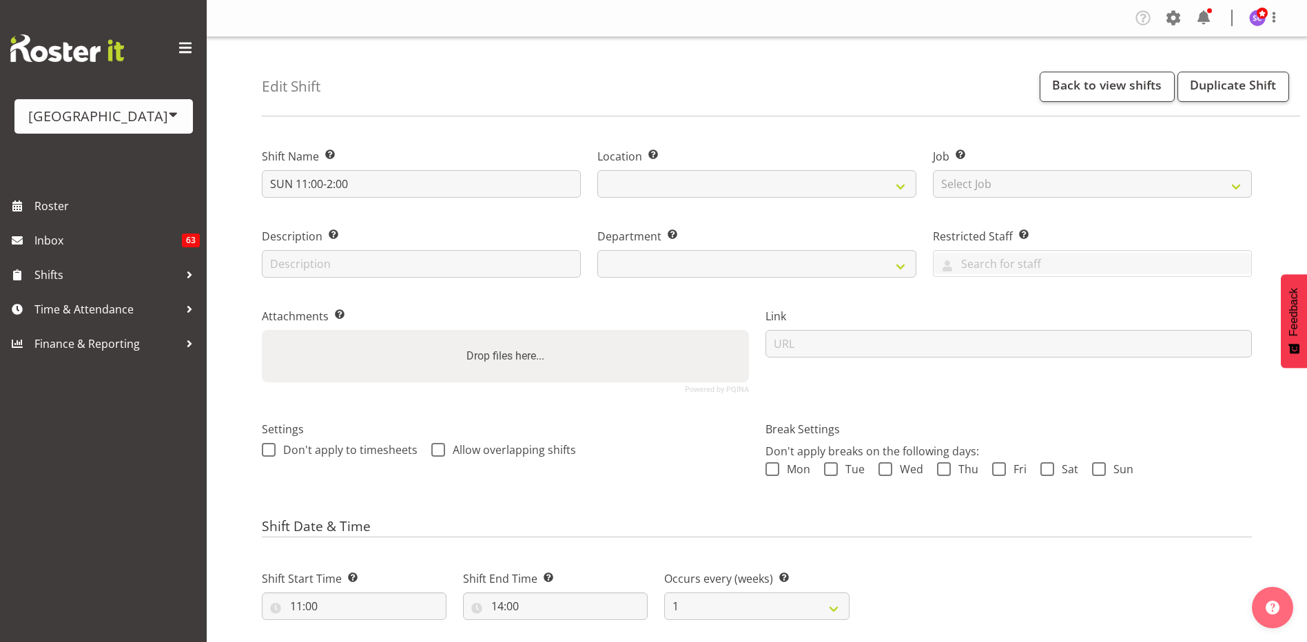
select select
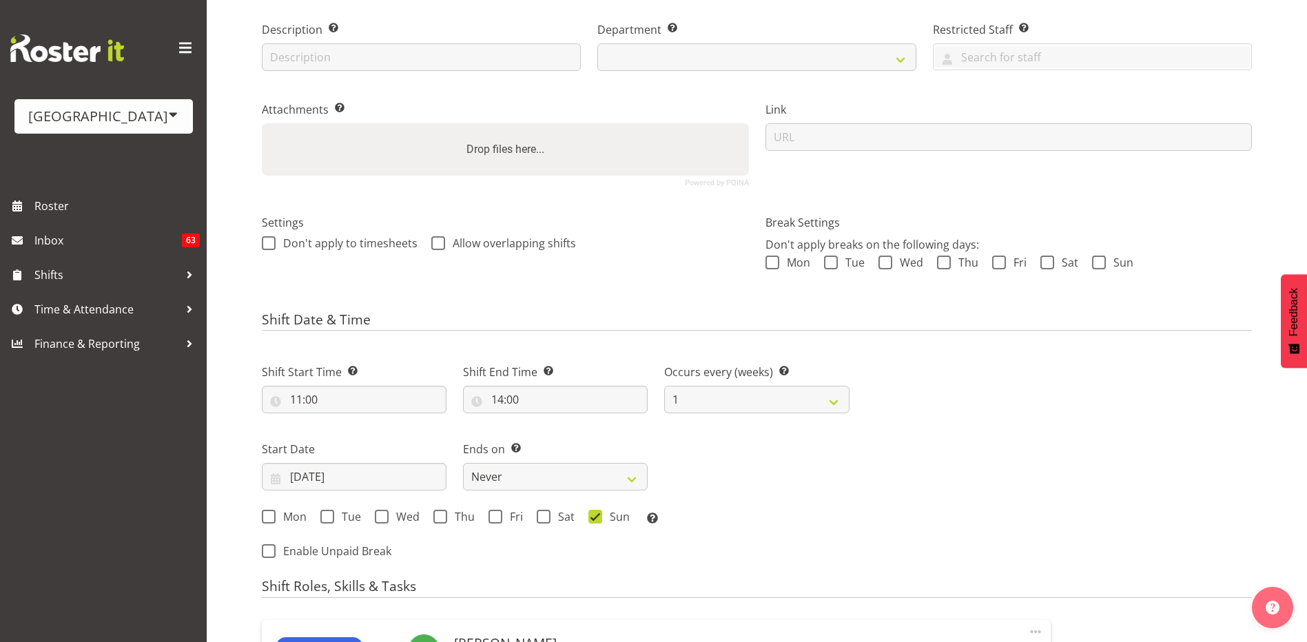
select select "114"
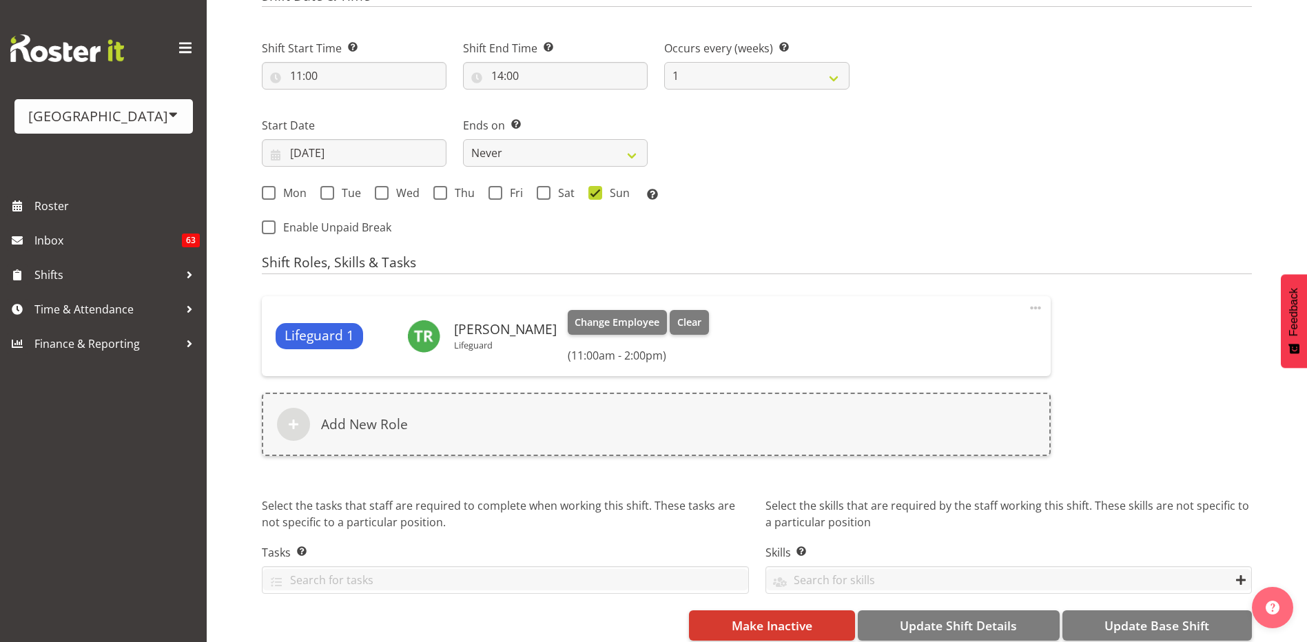
scroll to position [550, 0]
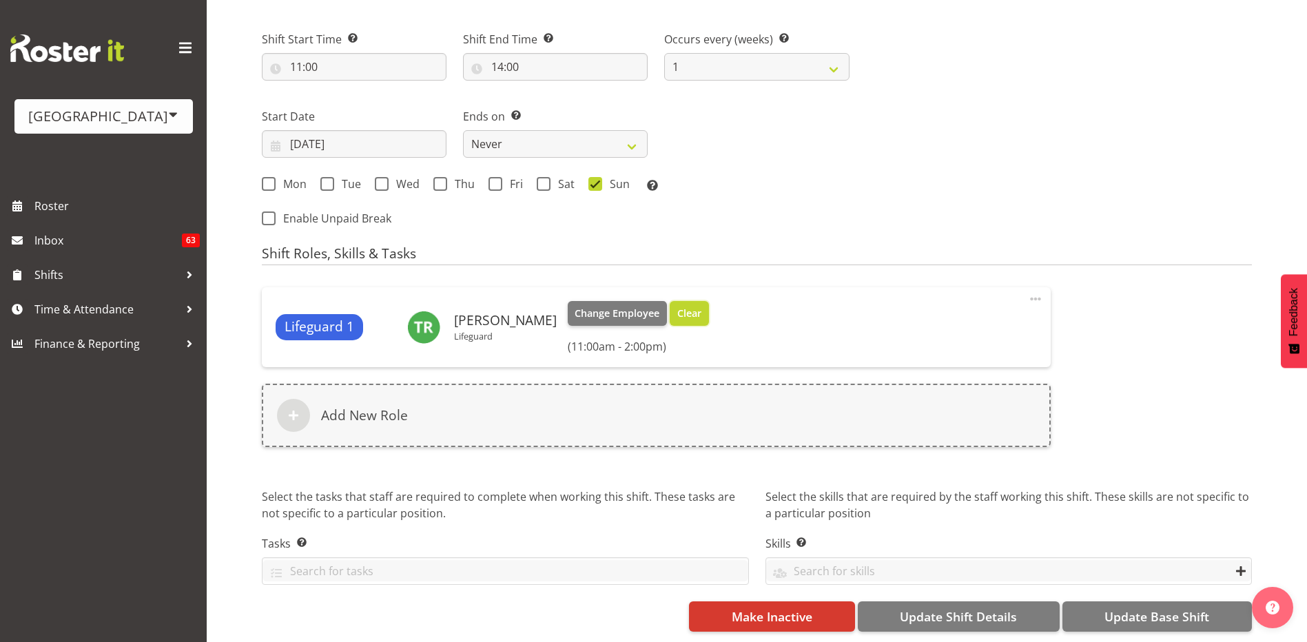
click at [684, 306] on span "Clear" at bounding box center [689, 313] width 24 height 15
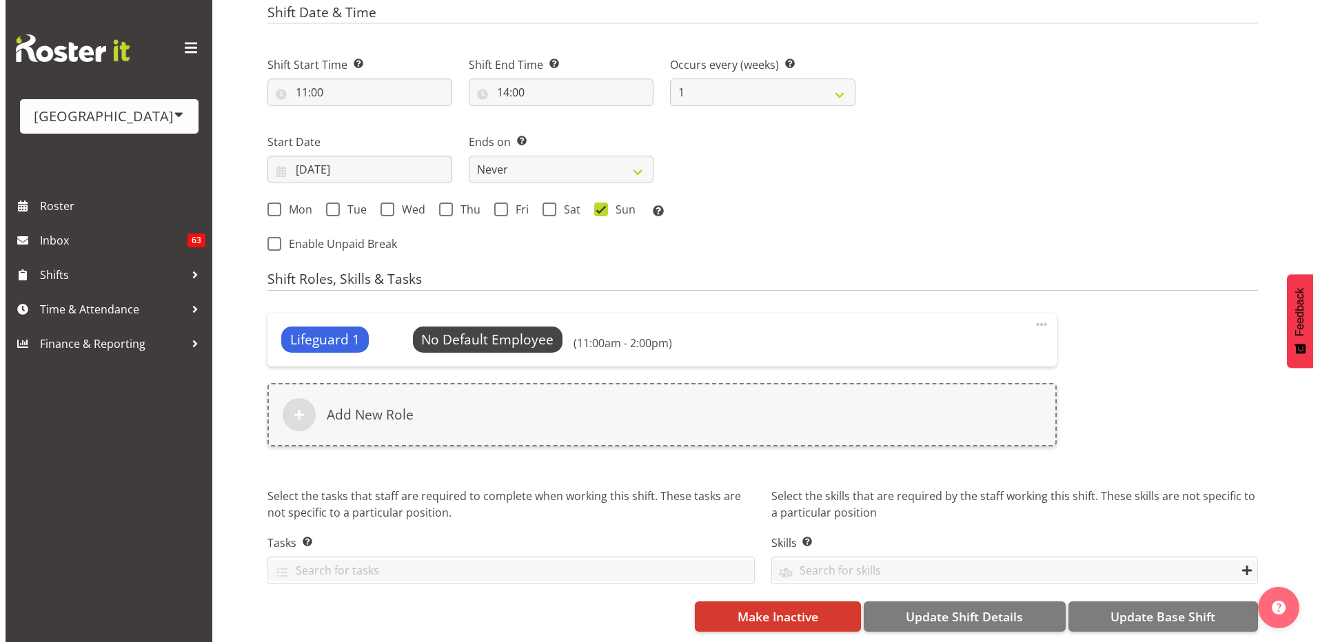
scroll to position [524, 0]
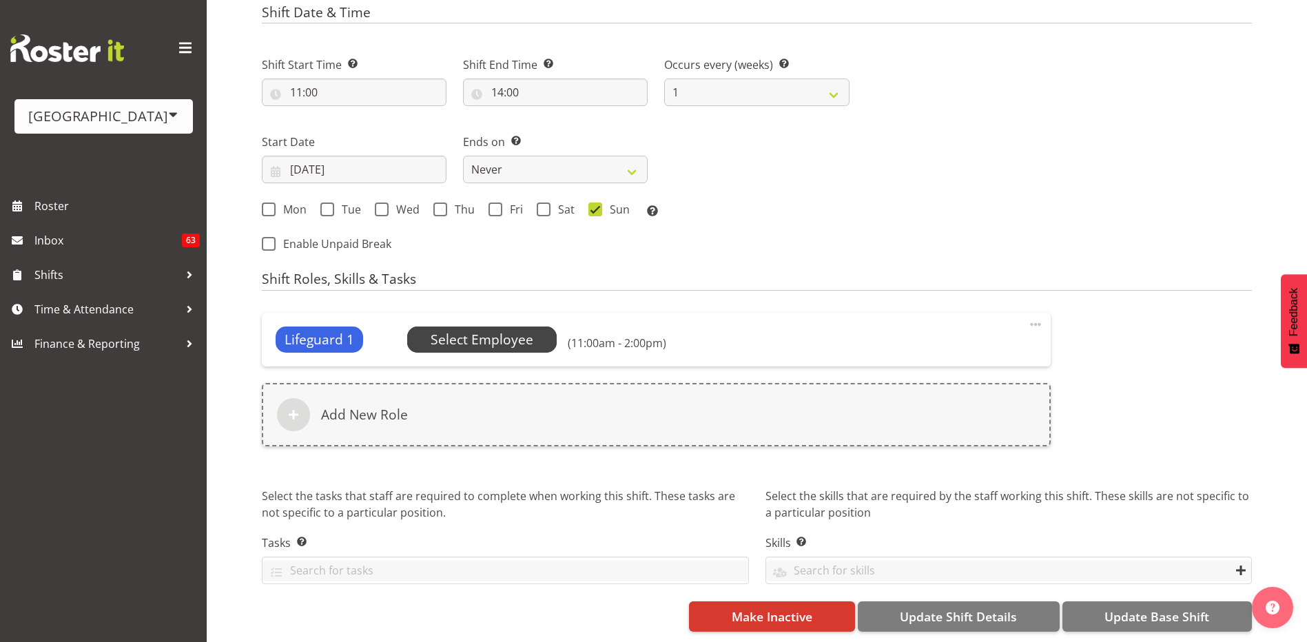
click at [512, 330] on span "Select Employee" at bounding box center [482, 340] width 103 height 20
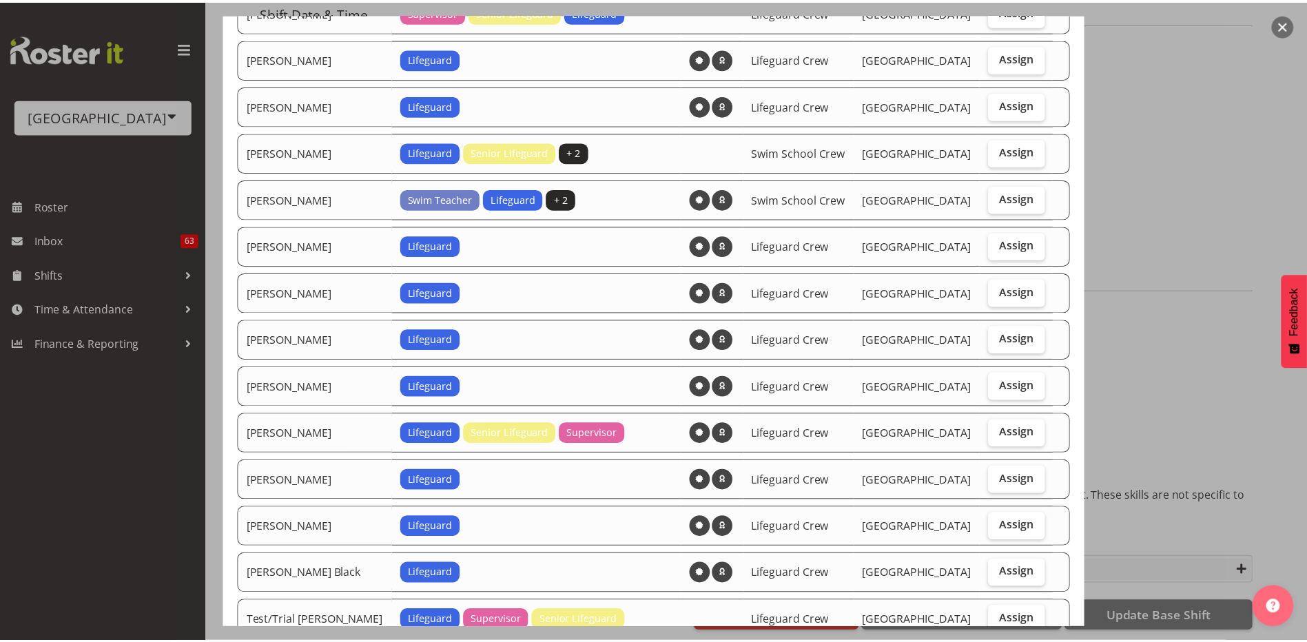
scroll to position [1480, 0]
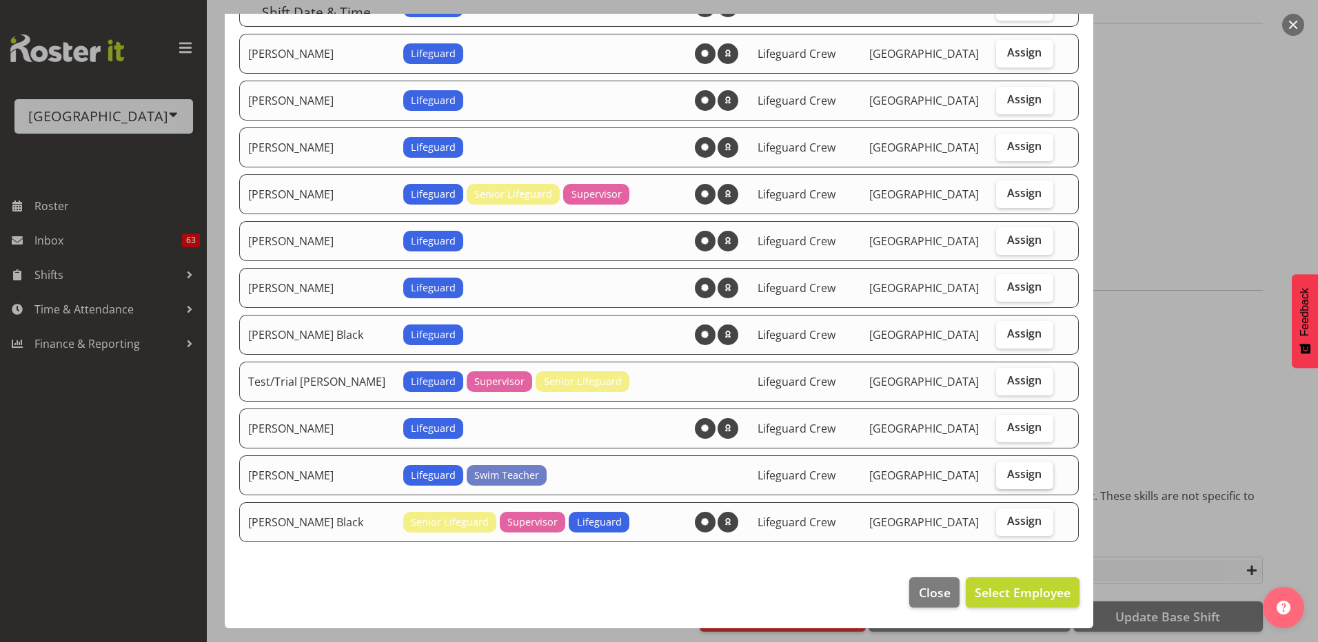
click at [1007, 475] on span "Assign" at bounding box center [1024, 474] width 34 height 14
click at [1003, 475] on input "Assign" at bounding box center [1000, 474] width 9 height 9
checkbox input "true"
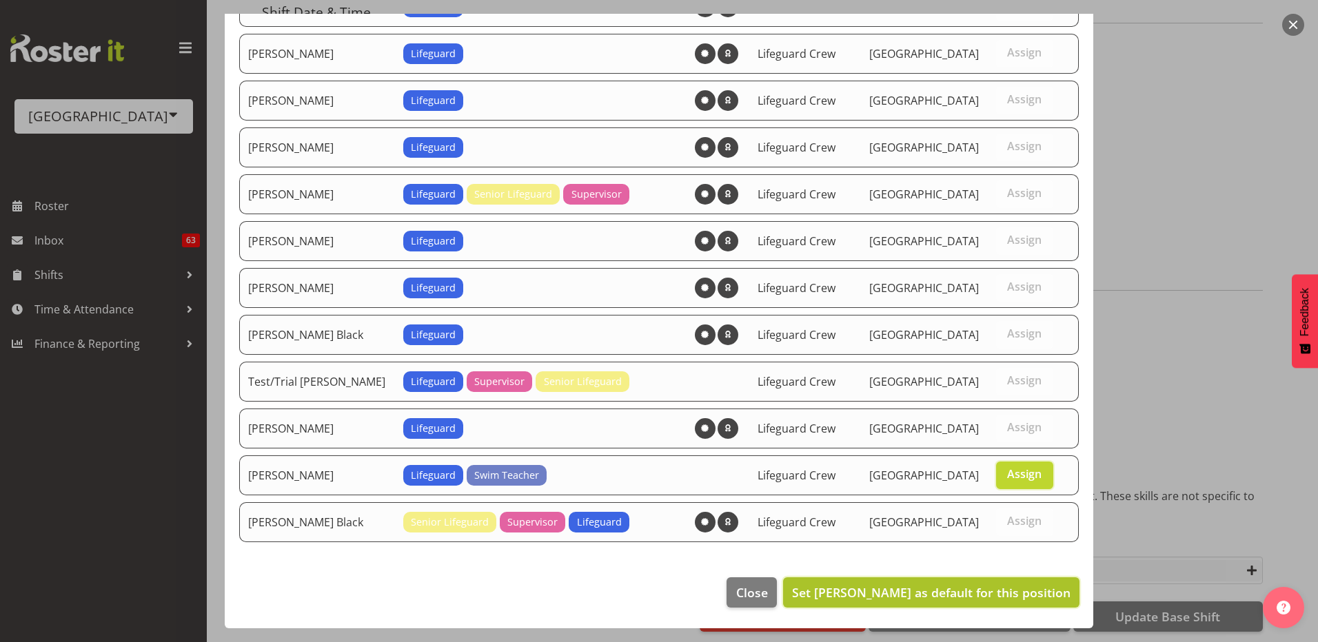
click at [898, 603] on button "Set [PERSON_NAME] as default for this position" at bounding box center [931, 592] width 296 height 30
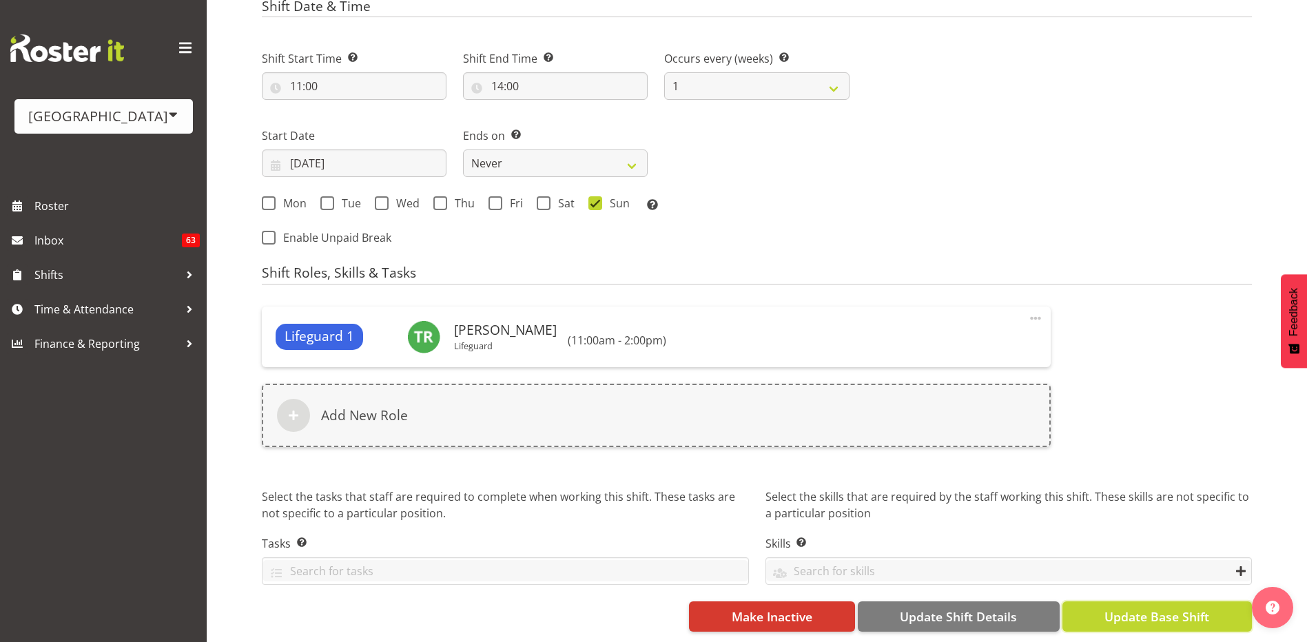
click at [1140, 619] on span "Update Base Shift" at bounding box center [1157, 617] width 105 height 18
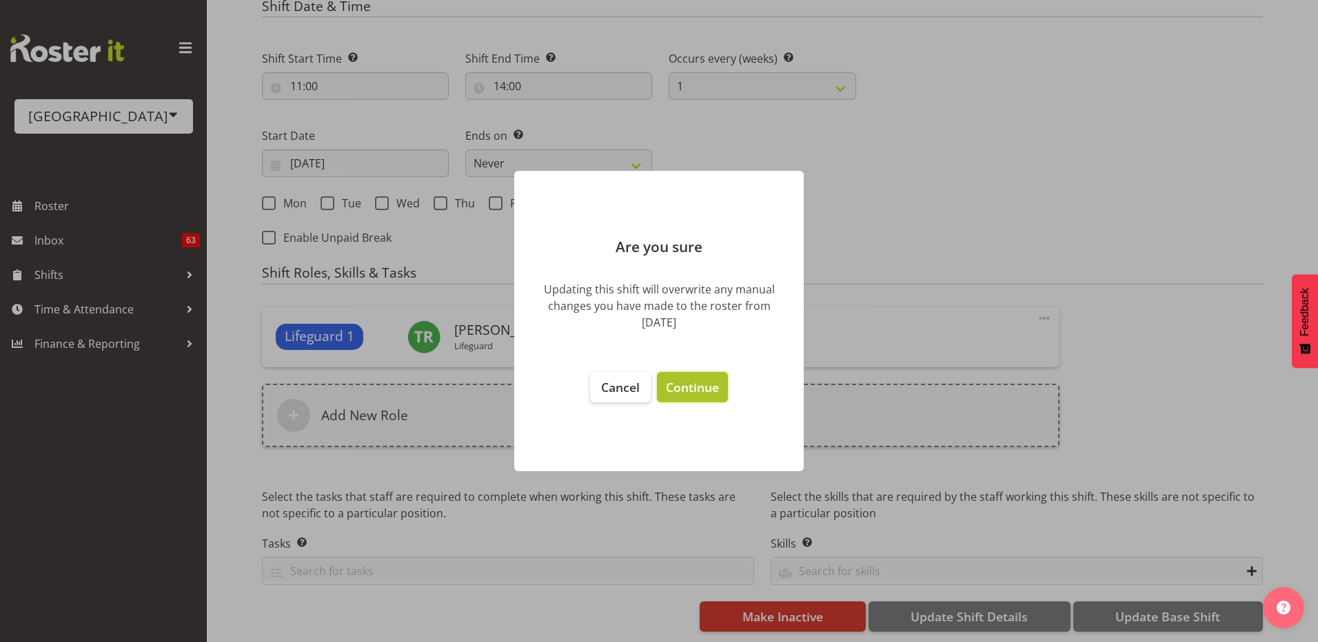
click at [684, 382] on span "Continue" at bounding box center [692, 387] width 53 height 17
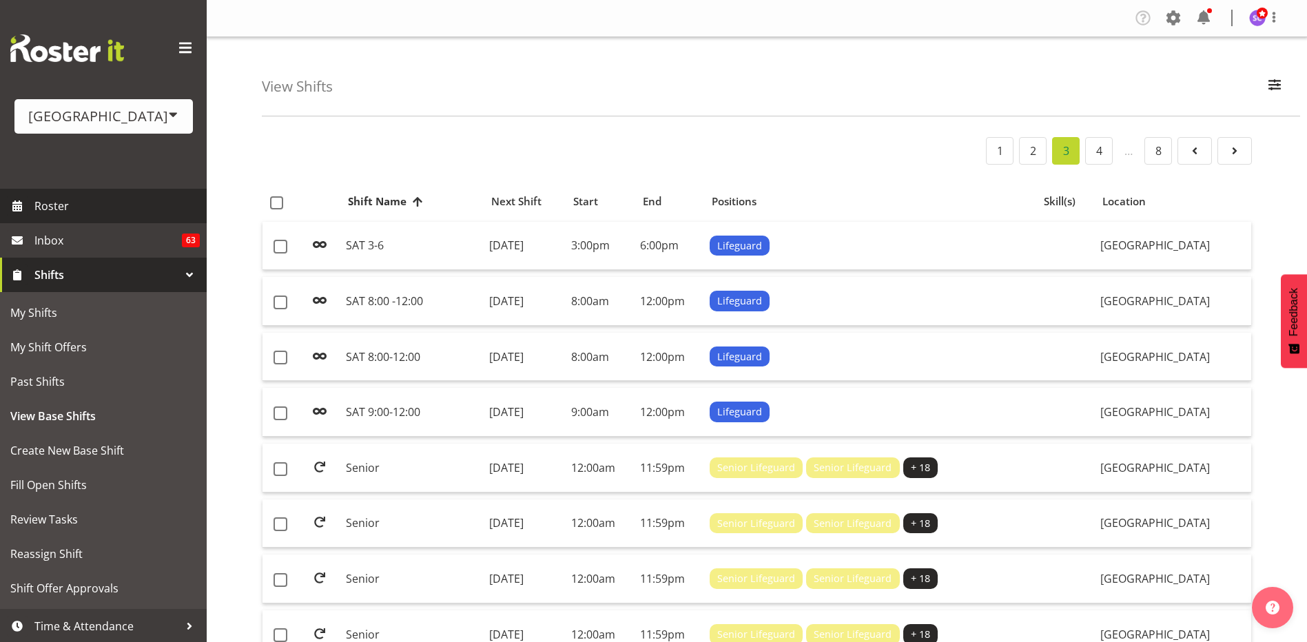
click at [115, 213] on span "Roster" at bounding box center [116, 206] width 165 height 21
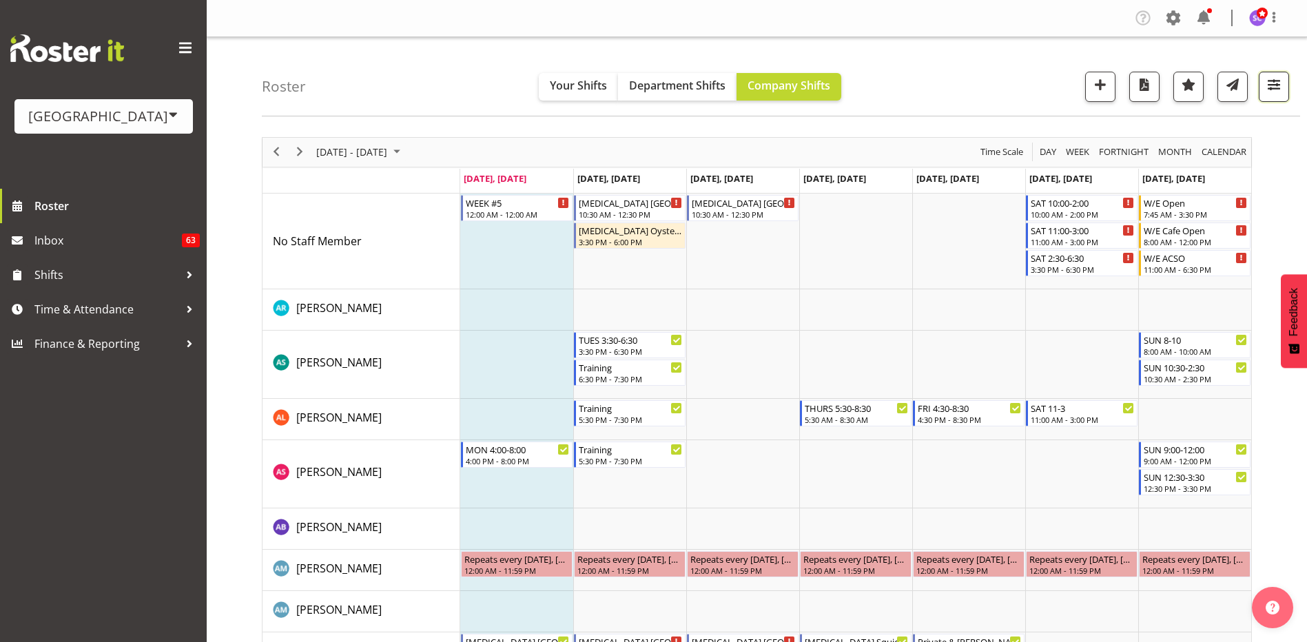
click at [1271, 95] on button "button" at bounding box center [1274, 87] width 30 height 30
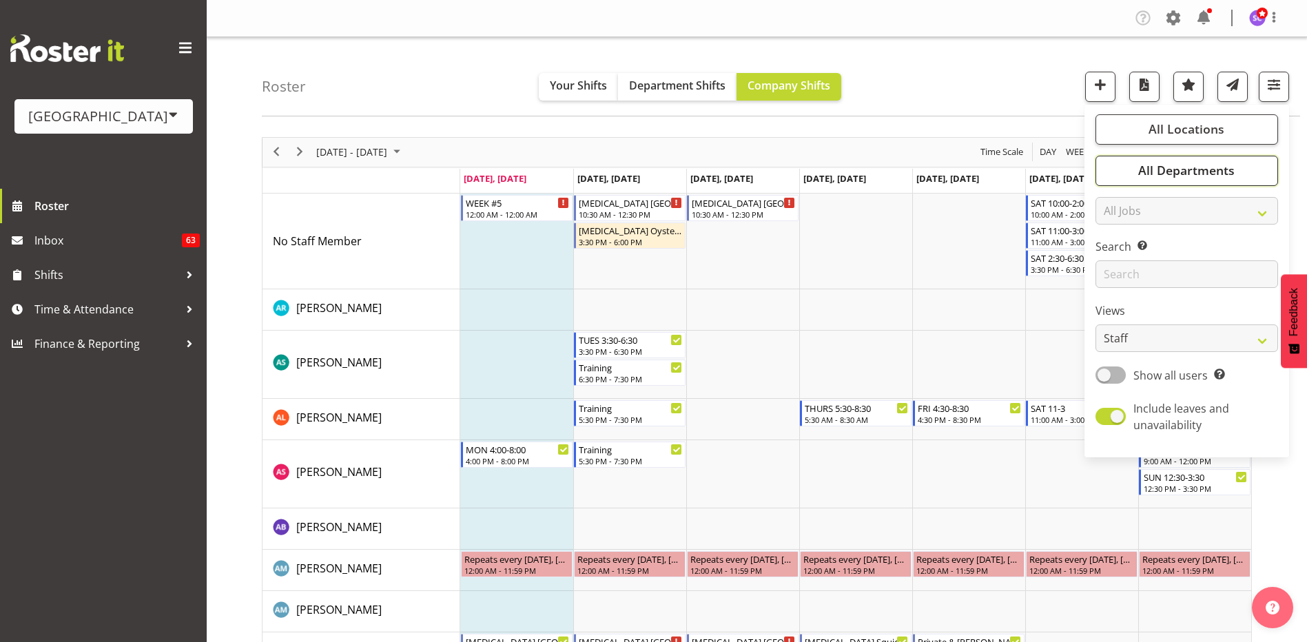
click at [1235, 165] on span "All Departments" at bounding box center [1186, 170] width 96 height 17
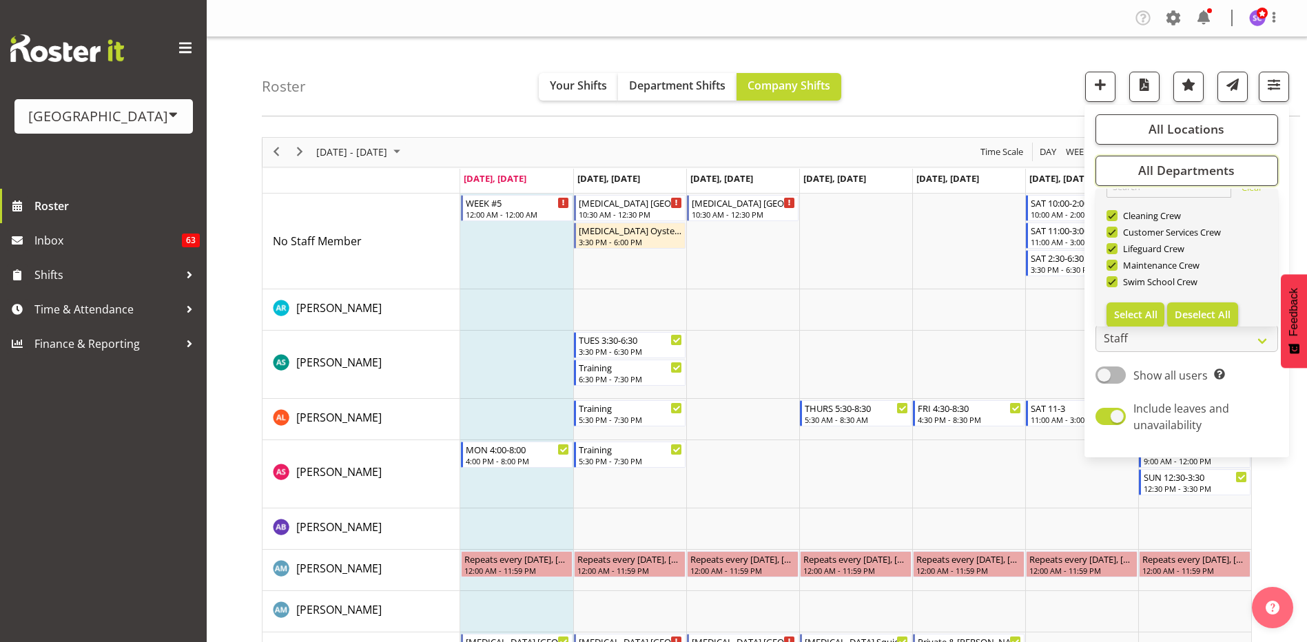
scroll to position [33, 0]
click at [1221, 298] on span "Deselect All" at bounding box center [1203, 304] width 56 height 13
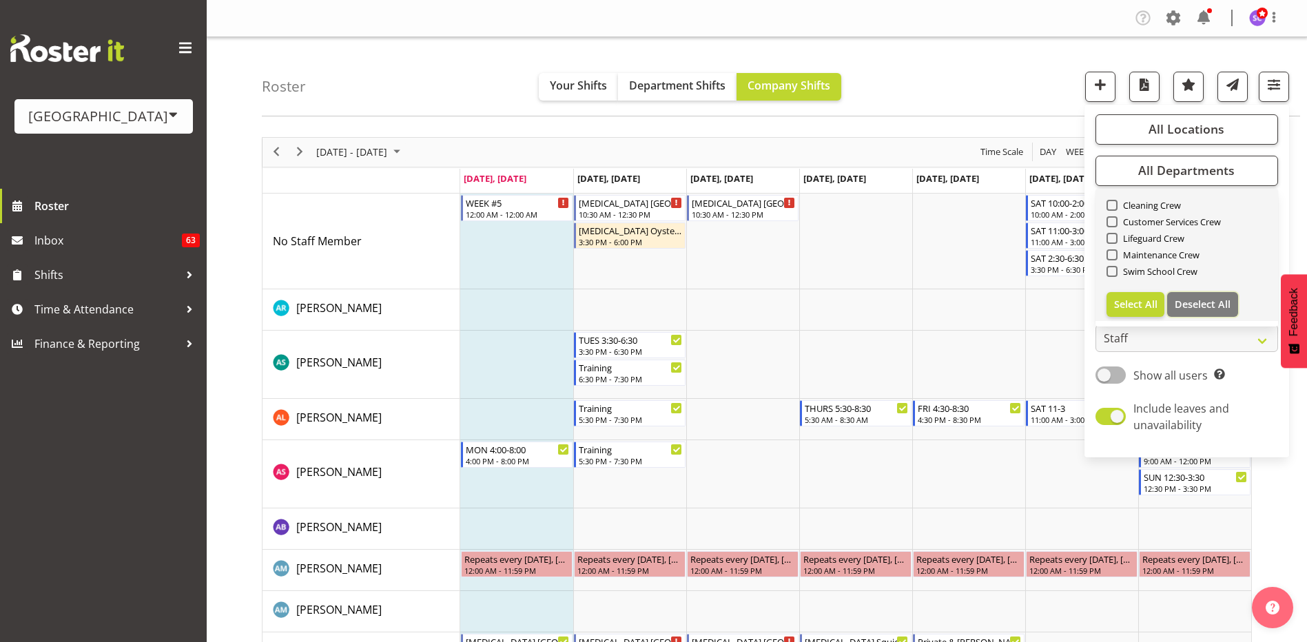
checkbox input "false"
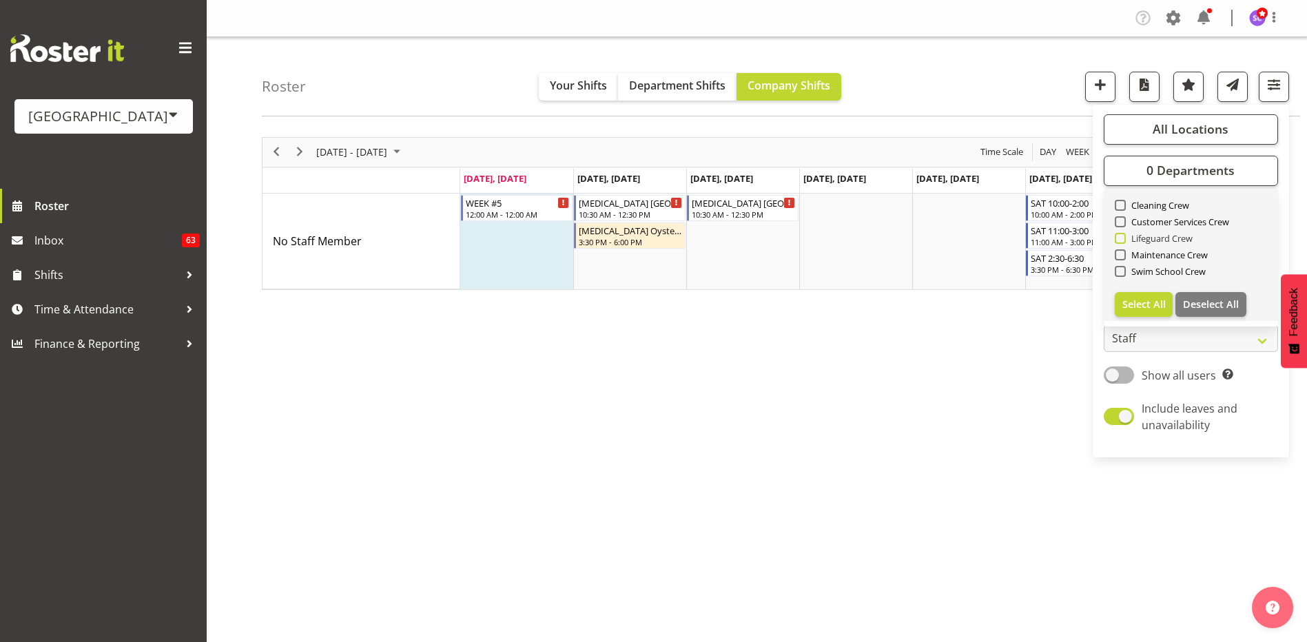
click at [1126, 241] on span "Lifeguard Crew" at bounding box center [1160, 238] width 68 height 11
click at [1124, 241] on input "Lifeguard Crew" at bounding box center [1119, 238] width 9 height 9
checkbox input "true"
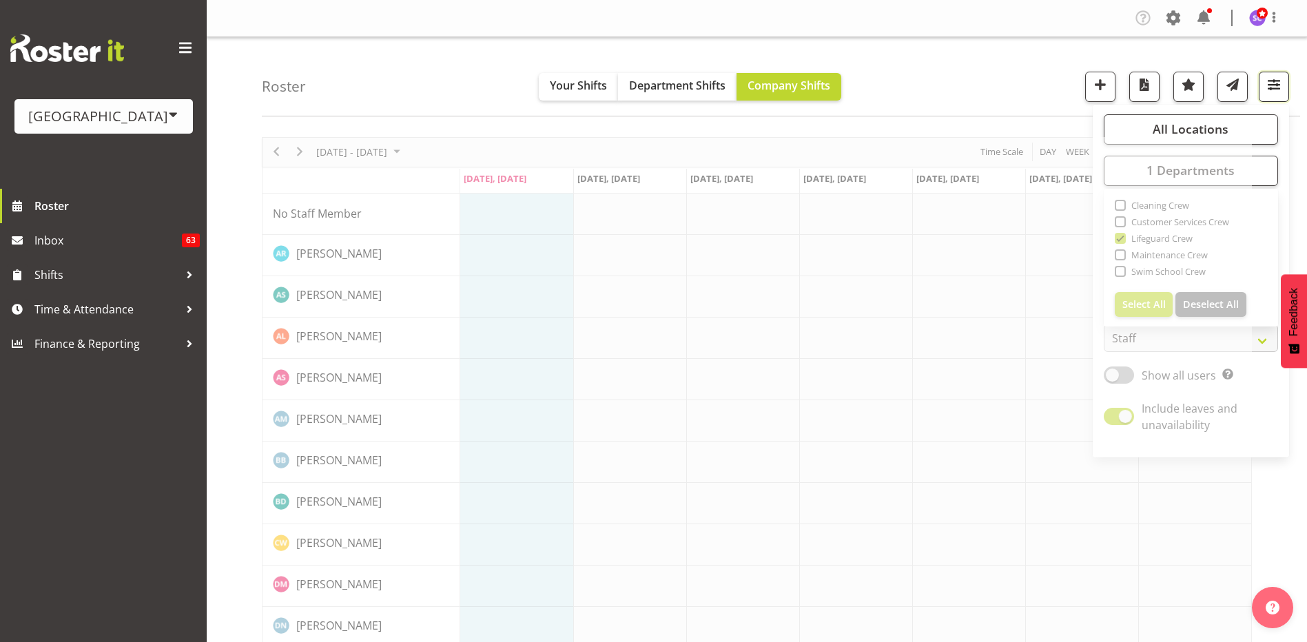
click at [1277, 92] on span "button" at bounding box center [1274, 85] width 18 height 18
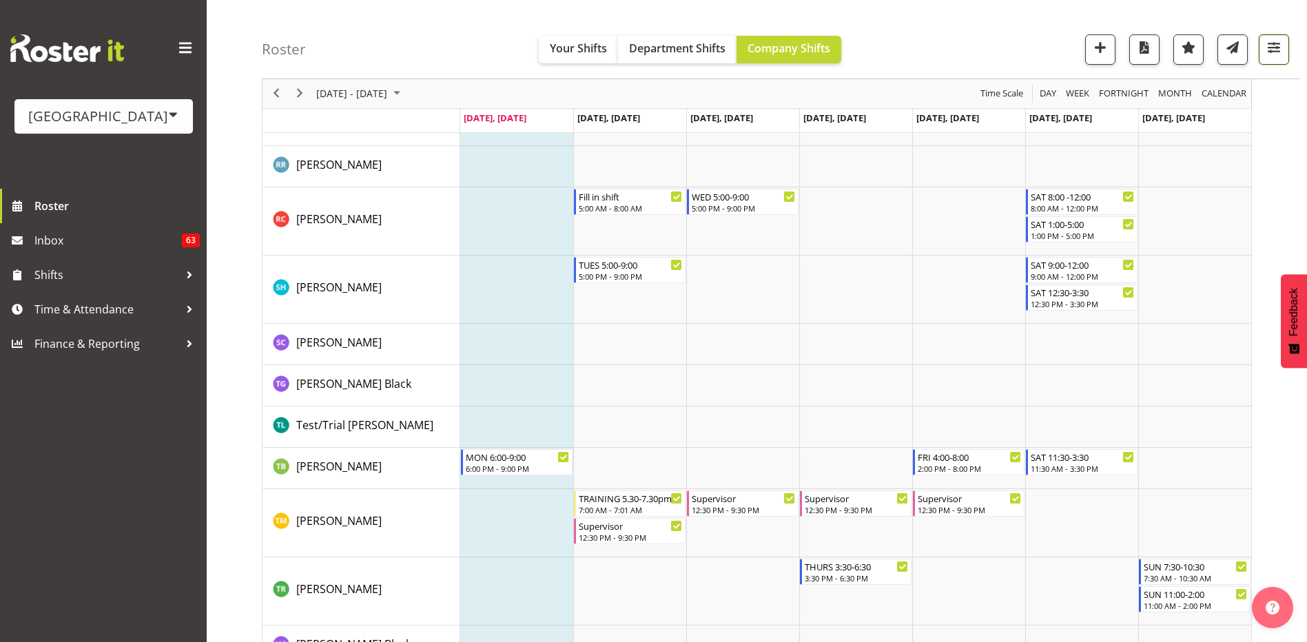
scroll to position [1868, 0]
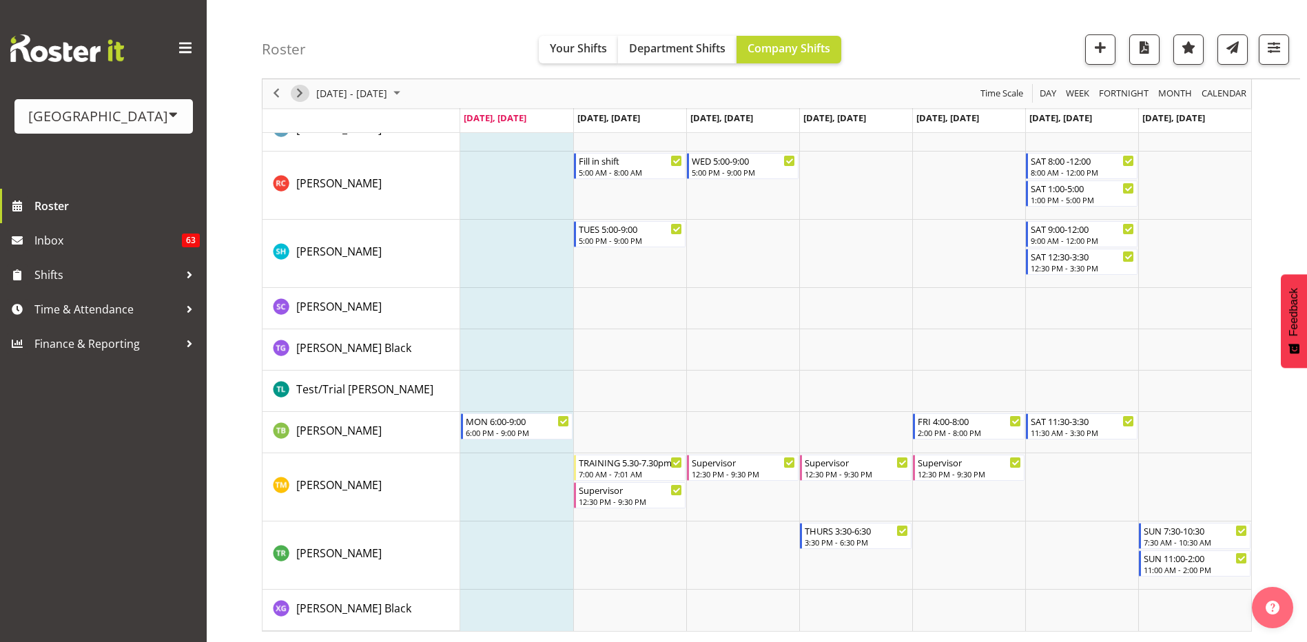
click at [307, 93] on span "Next" at bounding box center [300, 93] width 17 height 17
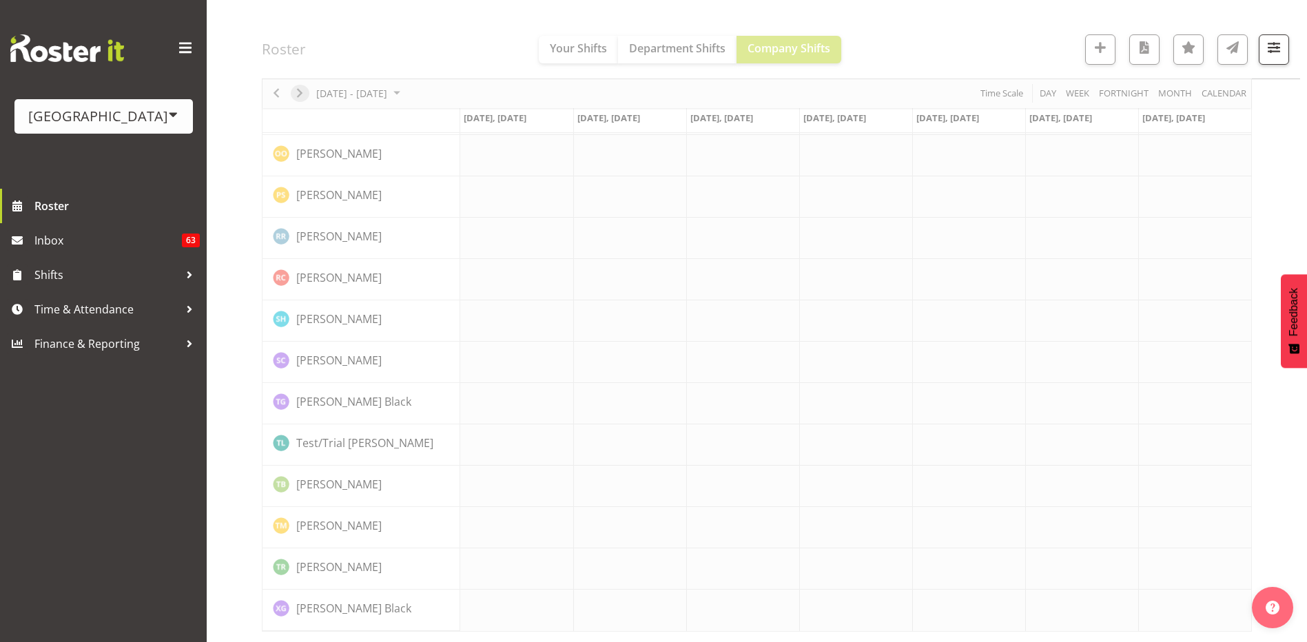
scroll to position [1464, 0]
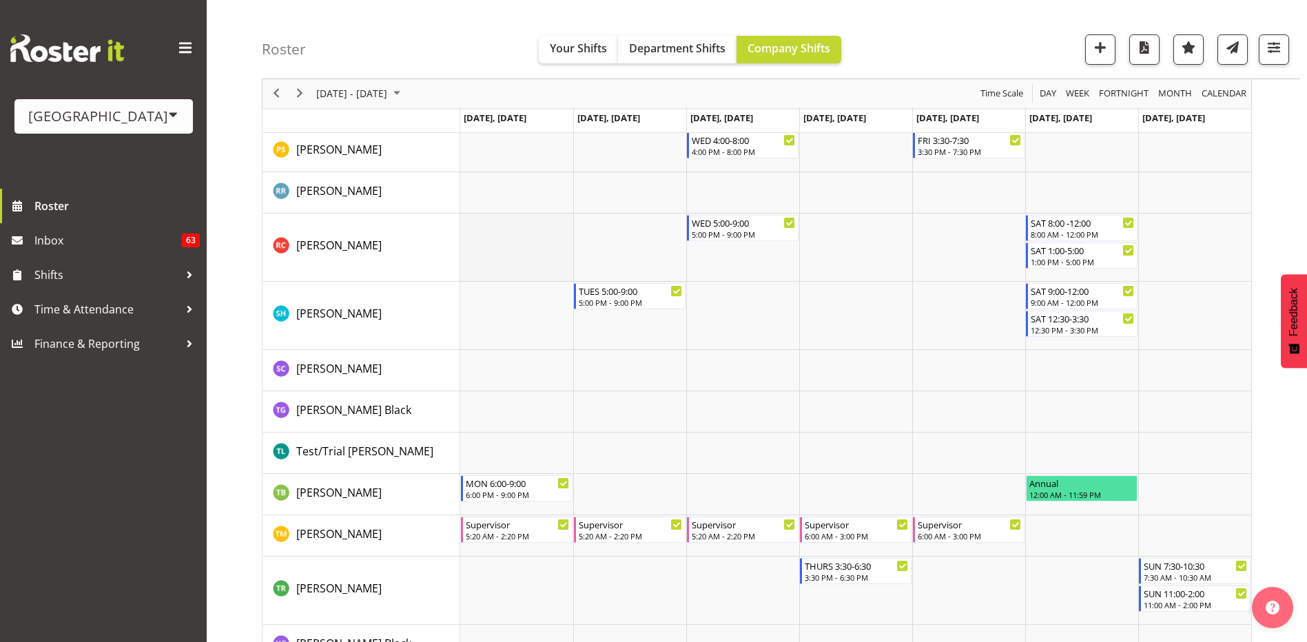
scroll to position [1668, 0]
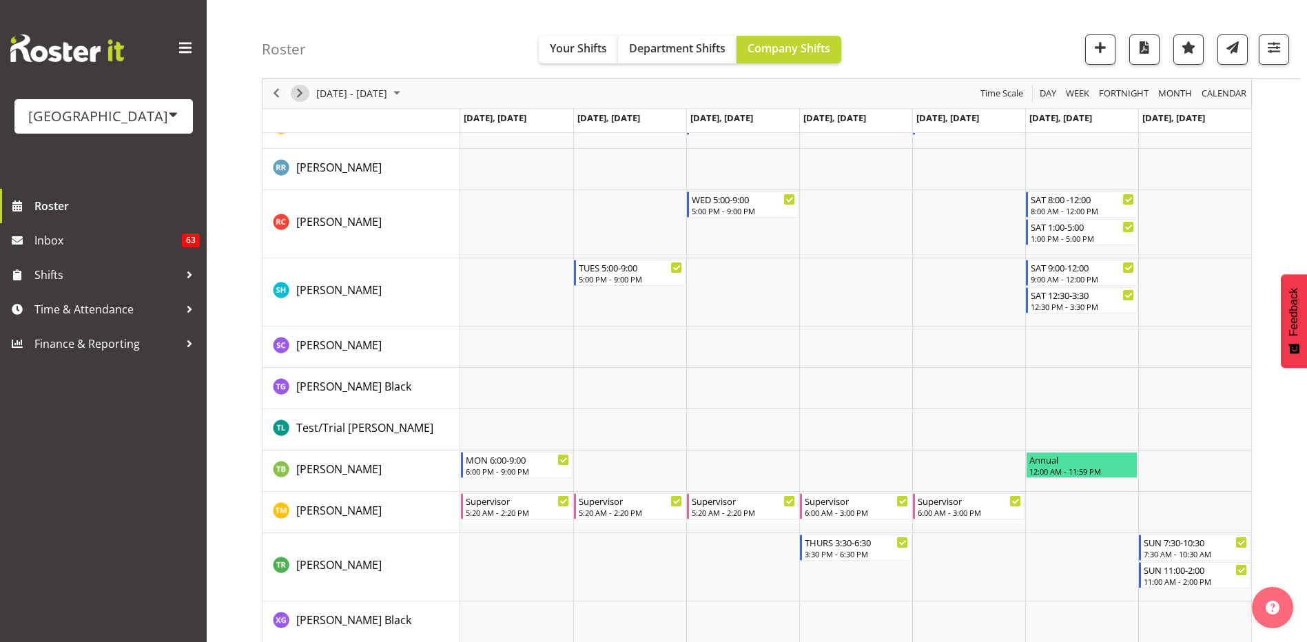
click at [303, 94] on span "Next" at bounding box center [300, 93] width 17 height 17
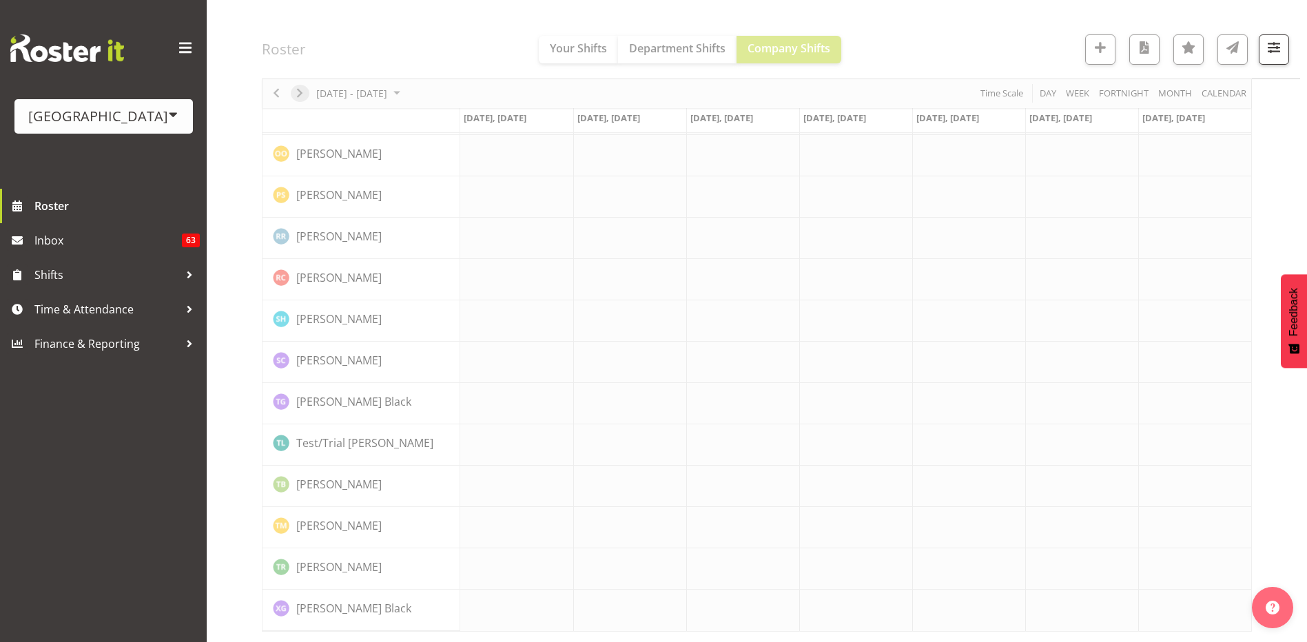
scroll to position [1464, 0]
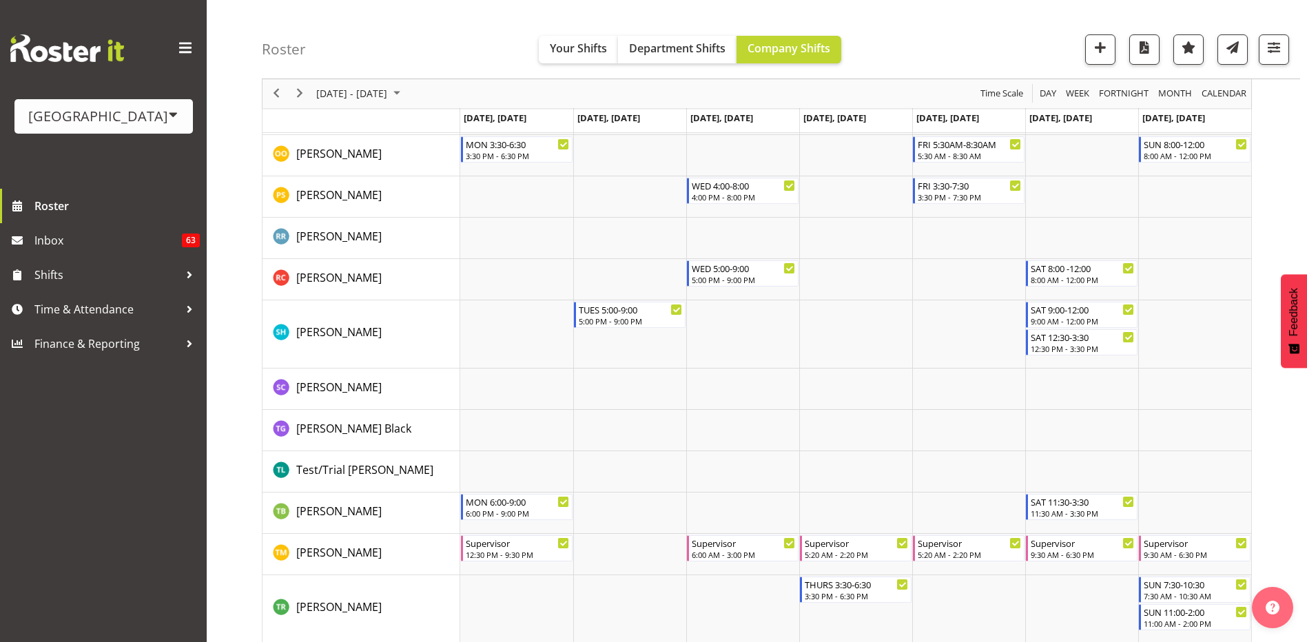
scroll to position [1708, 0]
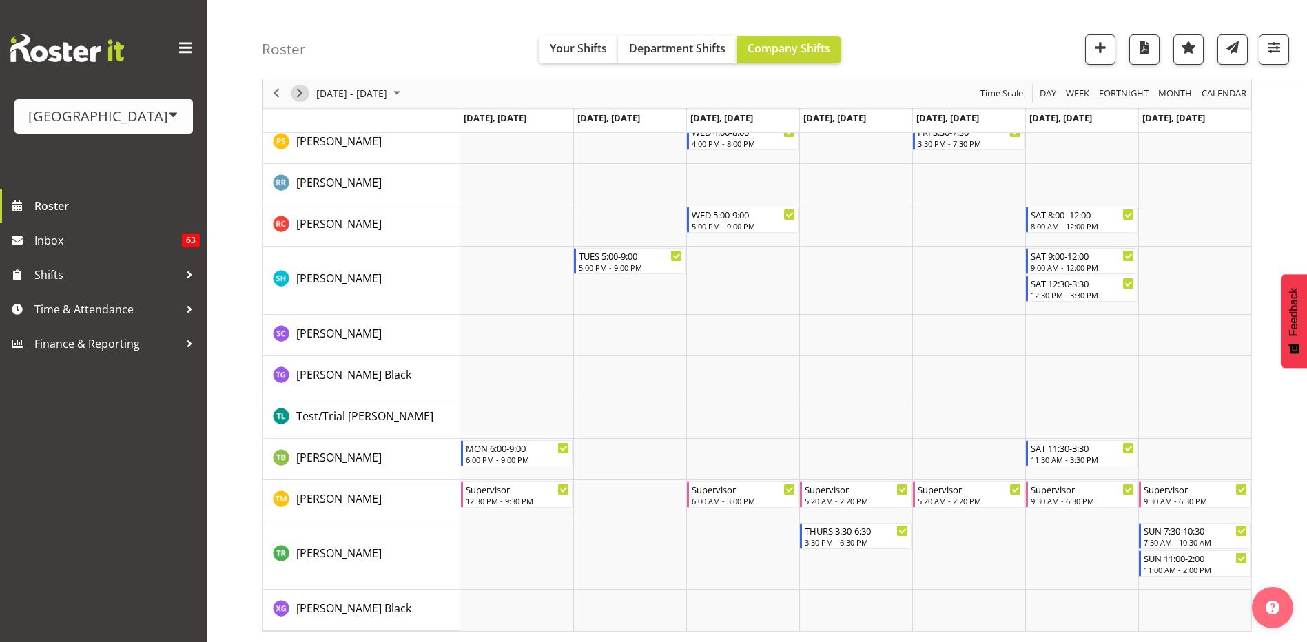
click at [303, 88] on span "Next" at bounding box center [300, 93] width 17 height 17
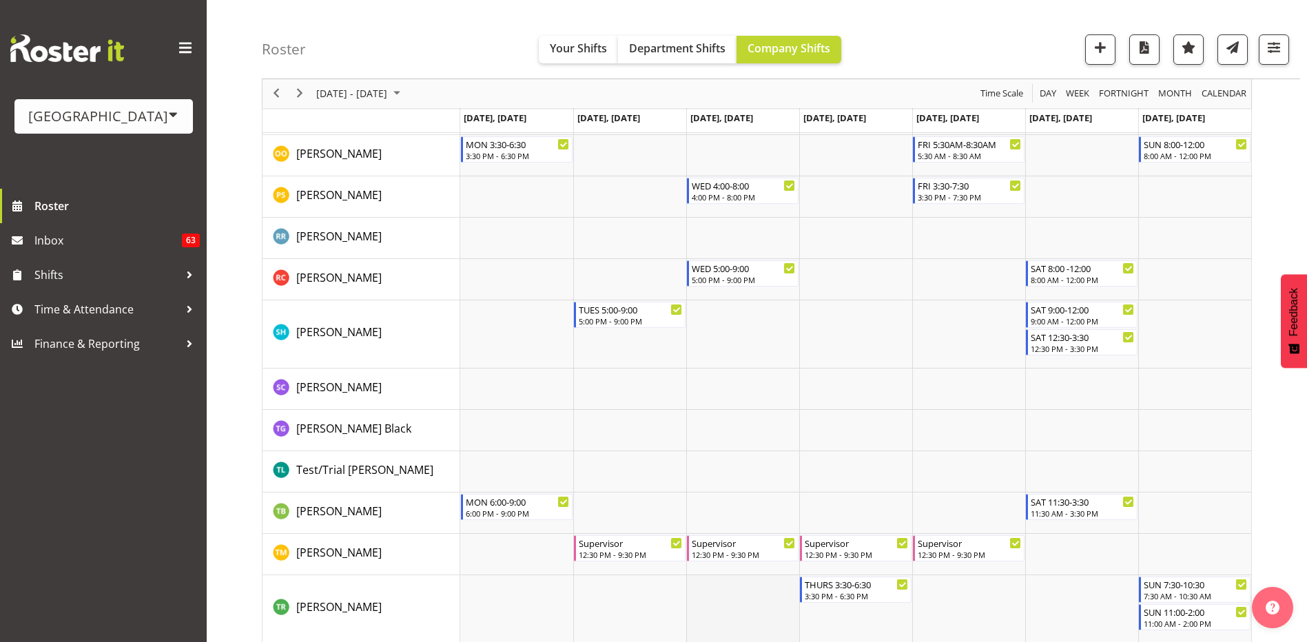
scroll to position [1679, 0]
